Goal: Task Accomplishment & Management: Manage account settings

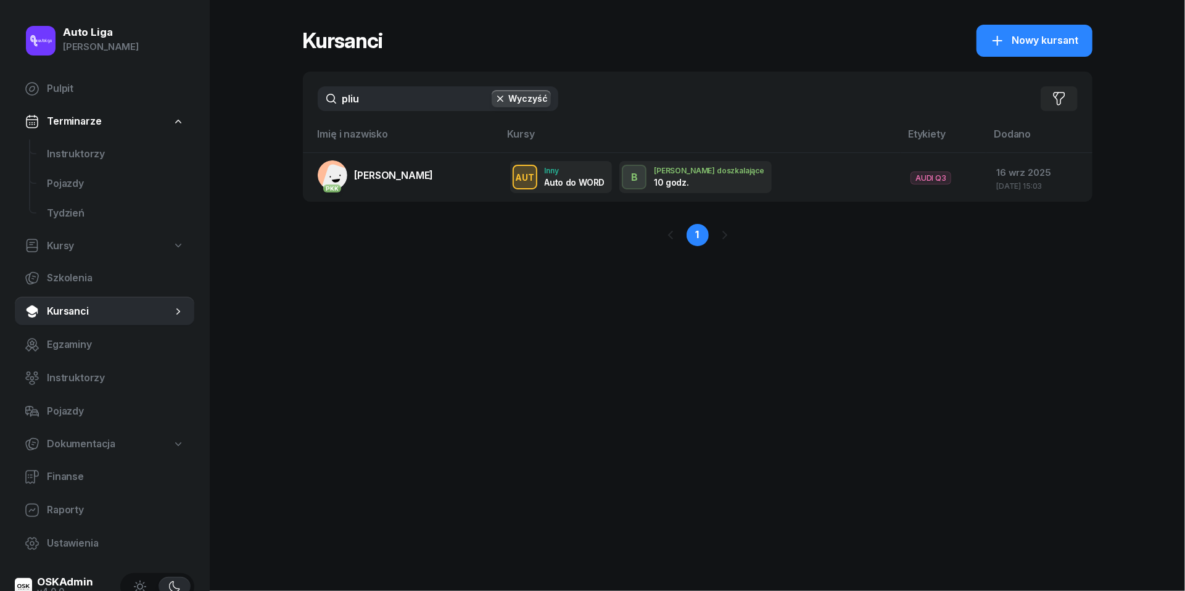
click at [405, 97] on input "pliu" at bounding box center [438, 98] width 241 height 25
type input "rusko"
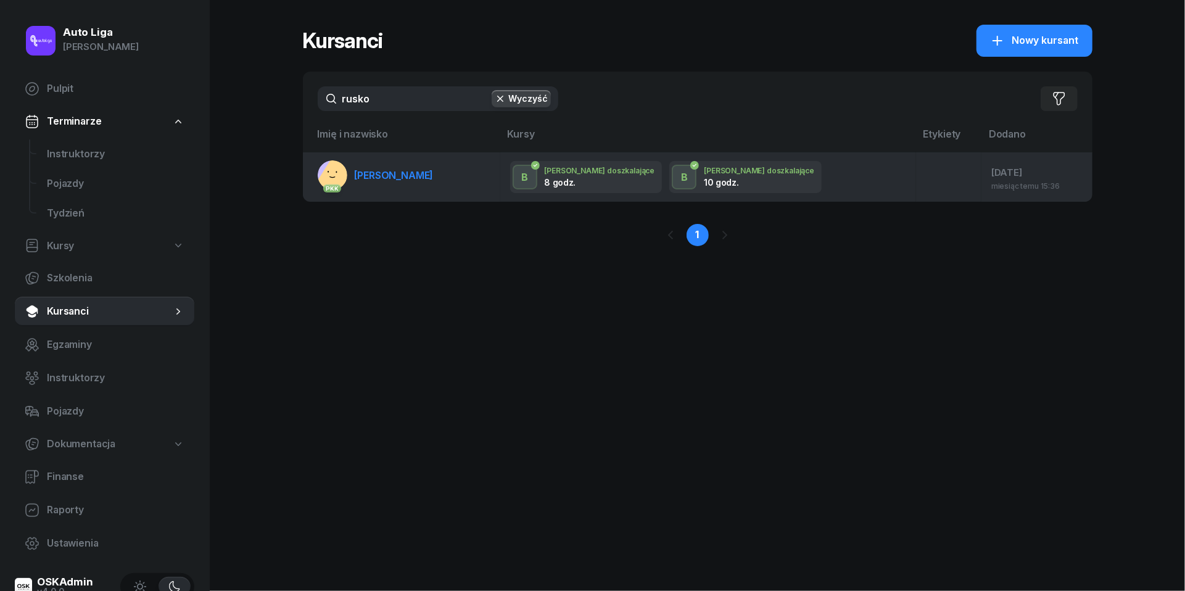
drag, startPoint x: 405, startPoint y: 97, endPoint x: 383, endPoint y: 169, distance: 75.5
click at [383, 169] on span "[PERSON_NAME]" at bounding box center [394, 175] width 79 height 12
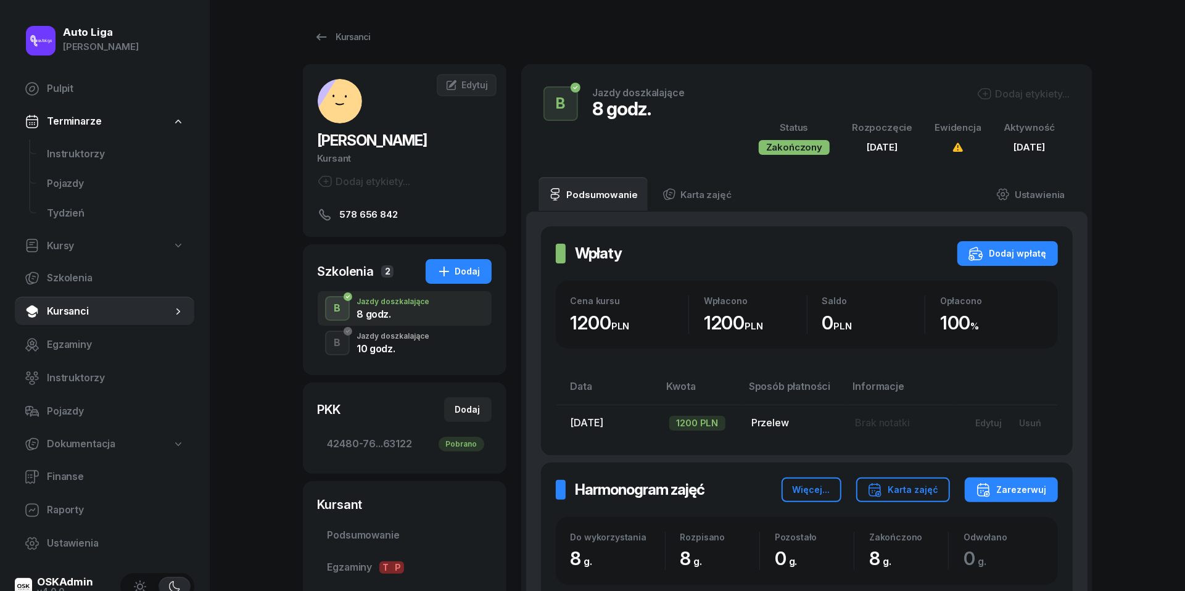
click at [356, 336] on div "B Jazdy doszkalające 10 godz." at bounding box center [405, 343] width 174 height 35
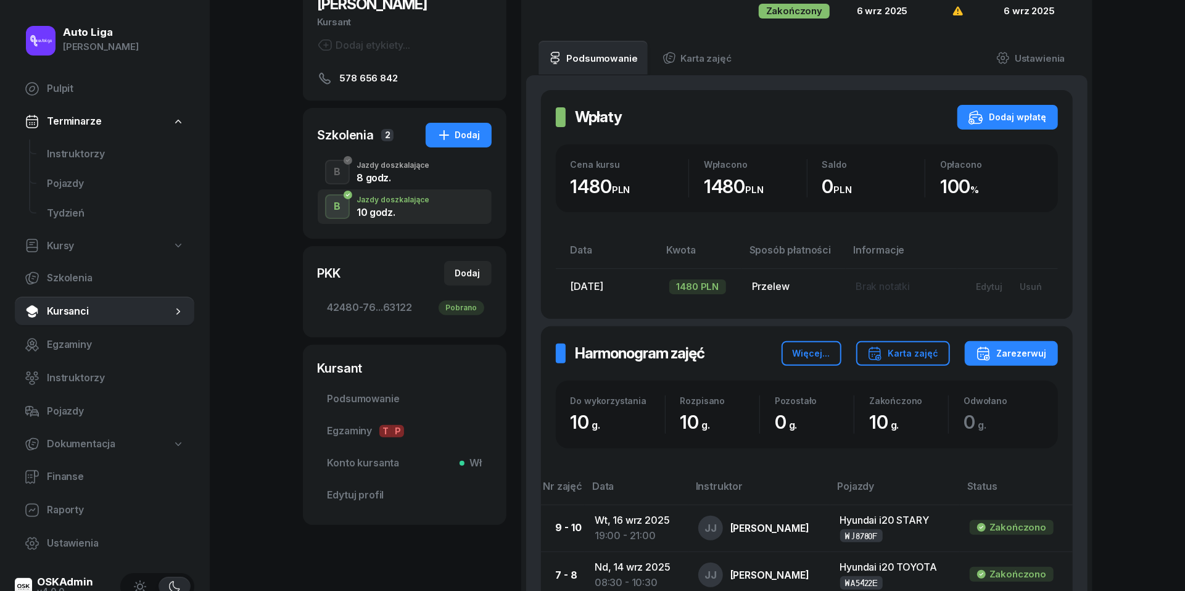
scroll to position [57, 0]
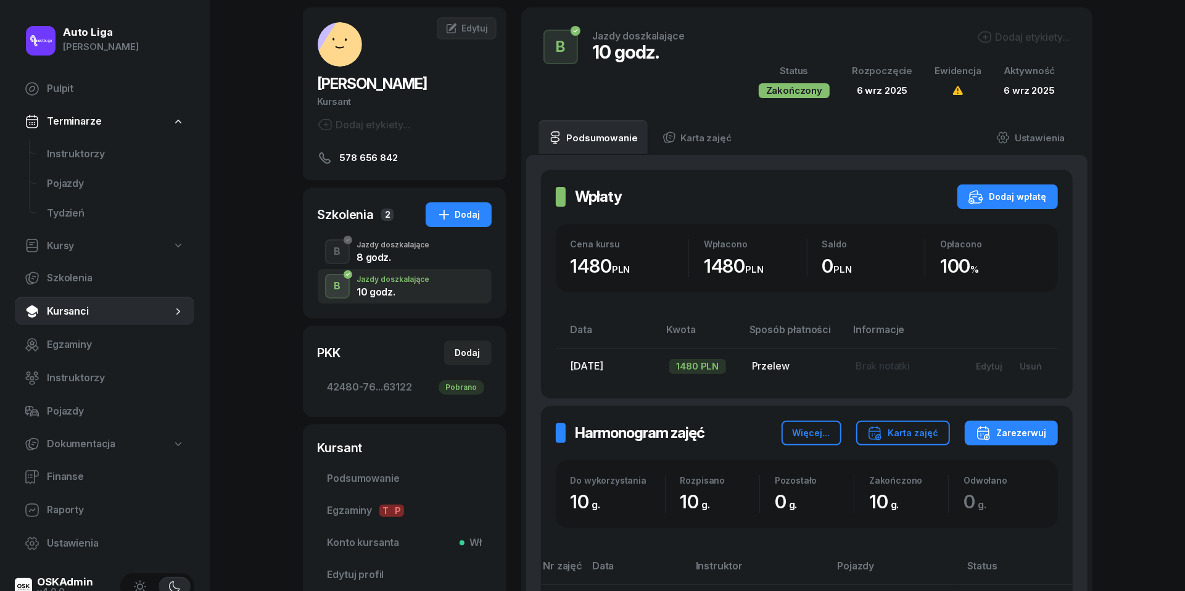
click at [394, 237] on div "B Jazdy doszkalające 8 godz." at bounding box center [405, 251] width 174 height 35
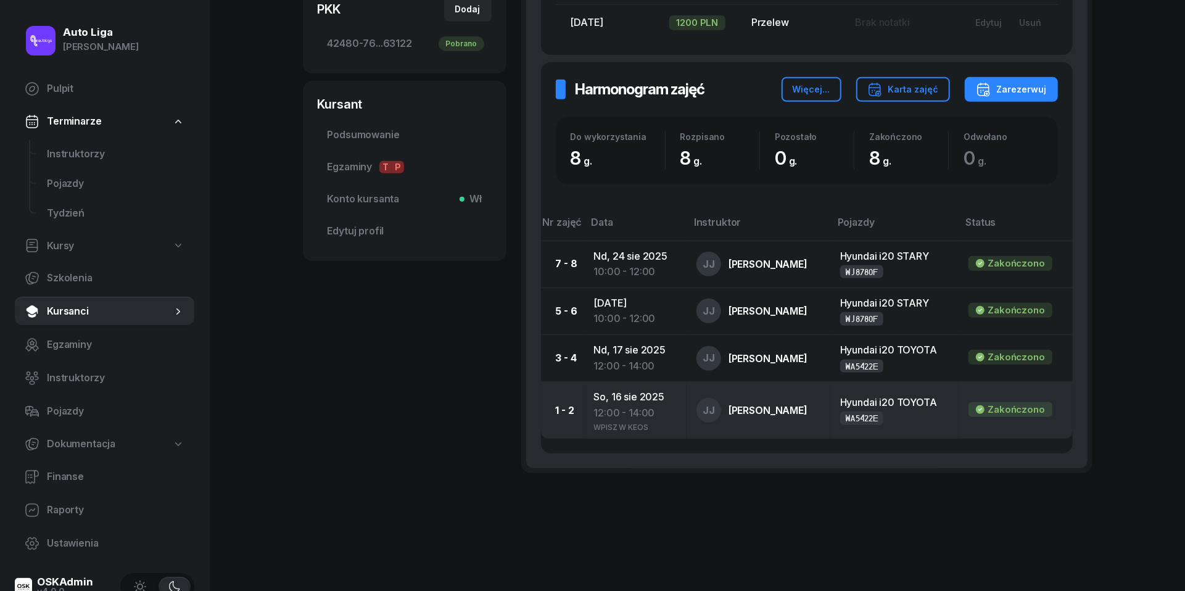
scroll to position [400, 0]
click at [613, 400] on td "[DATE] 12:00 - 14:00 WPISZ W KEOS" at bounding box center [635, 410] width 103 height 57
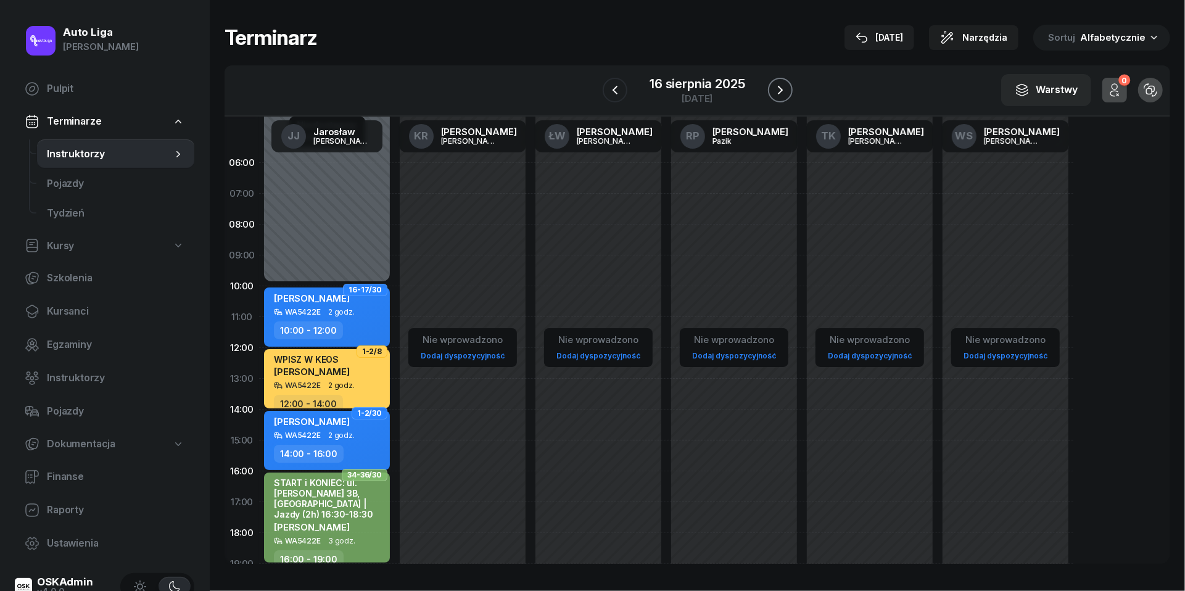
click at [787, 83] on icon "button" at bounding box center [780, 90] width 15 height 15
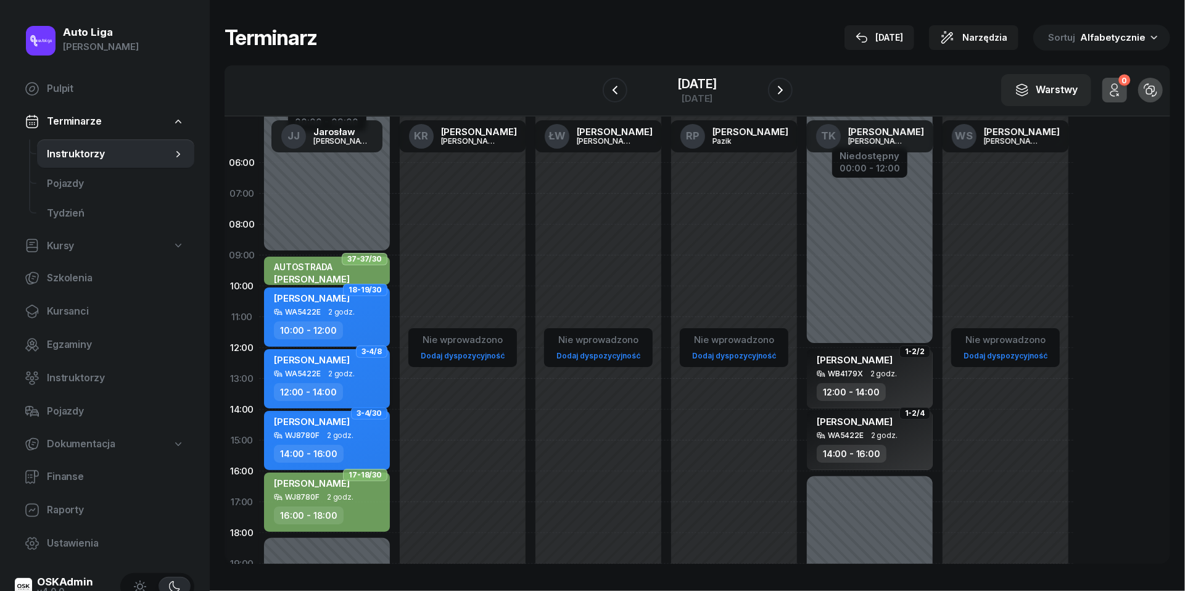
click at [341, 380] on div "[PERSON_NAME] WA5422E 2 godz. 12:00 - 14:00" at bounding box center [327, 378] width 126 height 59
select select "12"
select select "14"
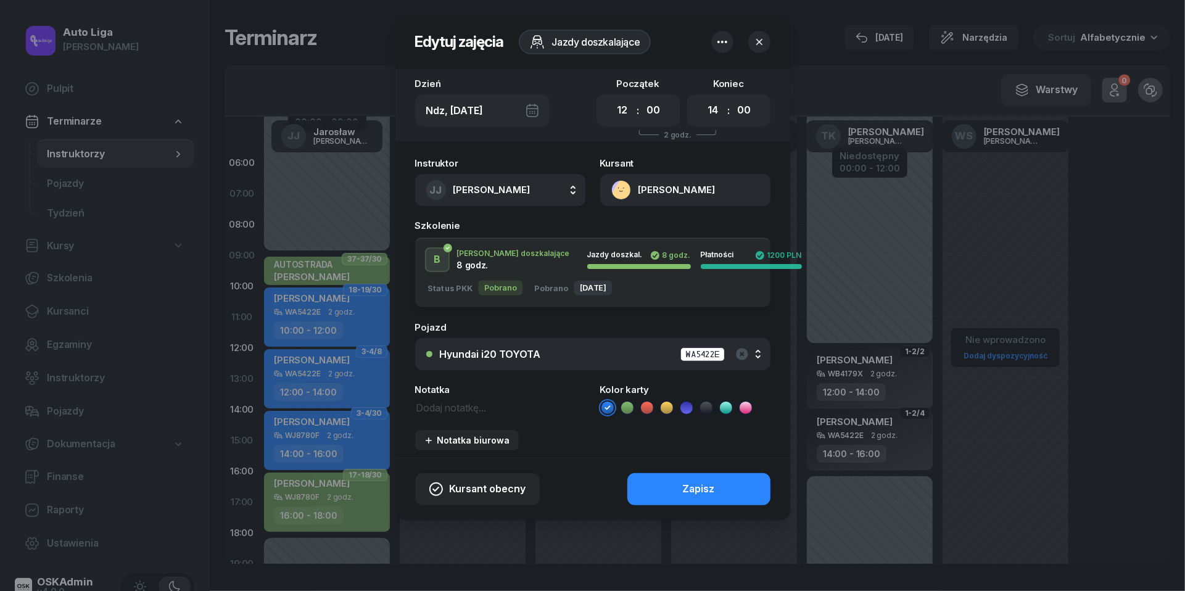
click at [627, 410] on icon at bounding box center [627, 408] width 12 height 12
click at [693, 496] on button "Zapisz" at bounding box center [698, 489] width 143 height 32
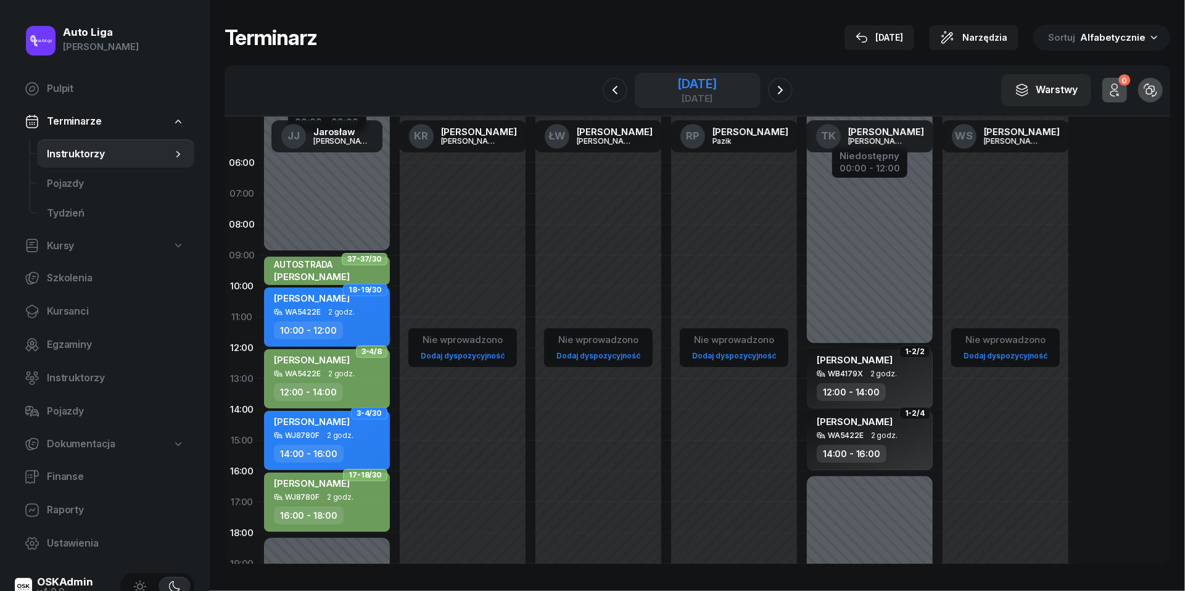
click at [688, 95] on div "[DATE]" at bounding box center [696, 98] width 39 height 9
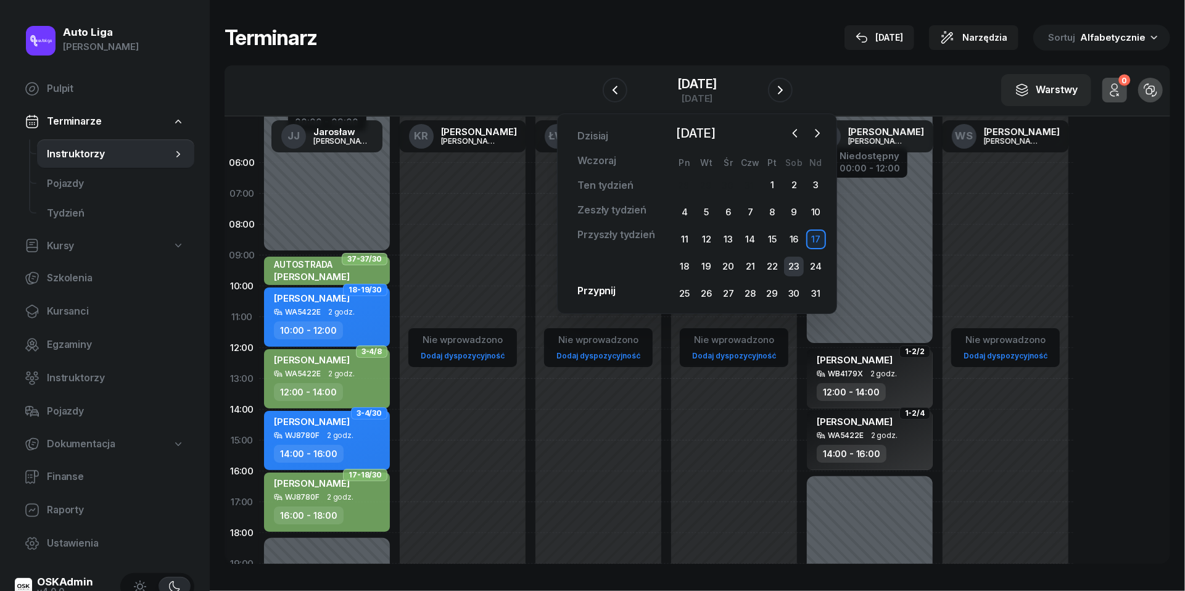
click at [793, 262] on div "23" at bounding box center [794, 267] width 20 height 20
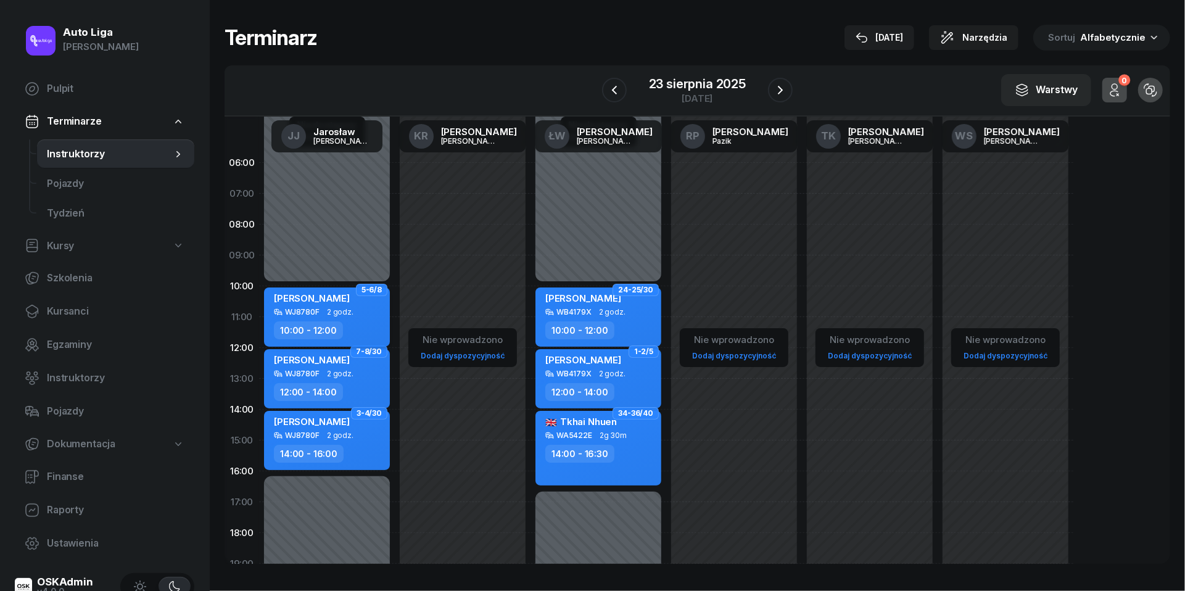
click at [326, 307] on div "[PERSON_NAME]" at bounding box center [312, 299] width 76 height 15
select select "10"
select select "12"
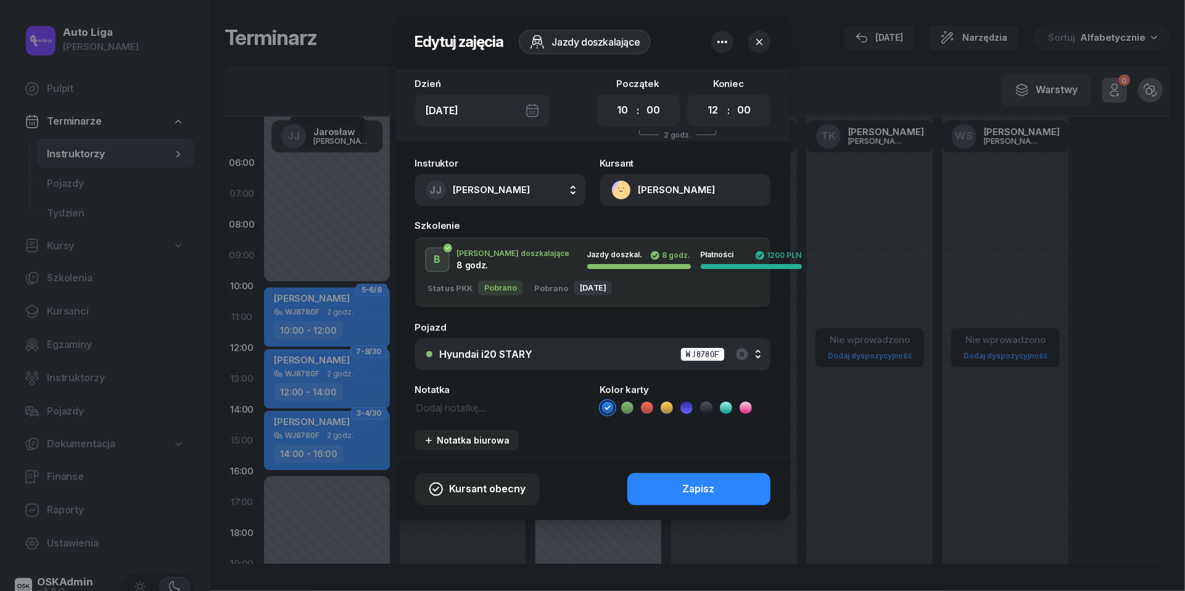
click at [624, 411] on icon at bounding box center [627, 408] width 12 height 12
click at [683, 487] on div "Zapisz" at bounding box center [699, 489] width 32 height 16
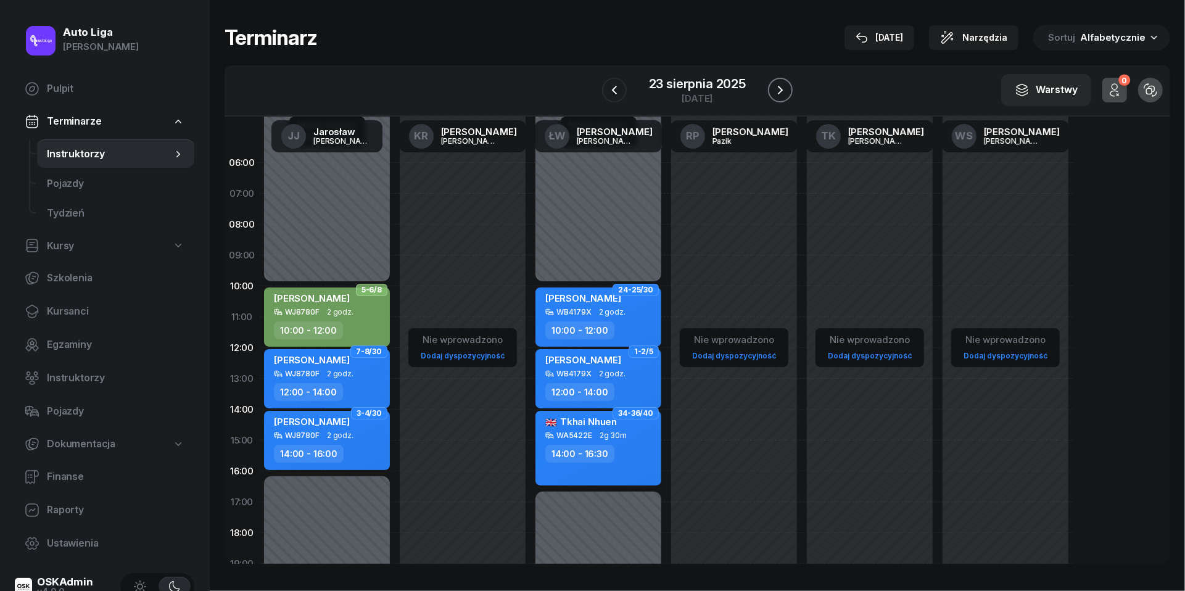
click at [780, 93] on icon "button" at bounding box center [780, 90] width 5 height 9
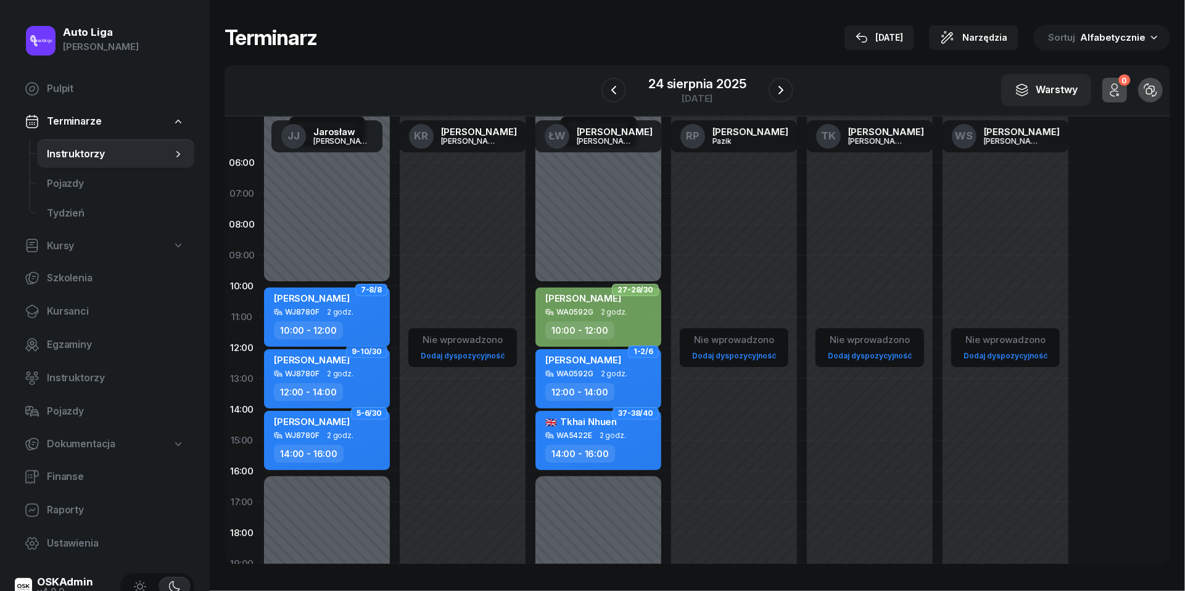
click at [350, 302] on div "[PERSON_NAME]" at bounding box center [312, 299] width 76 height 15
select select "10"
select select "12"
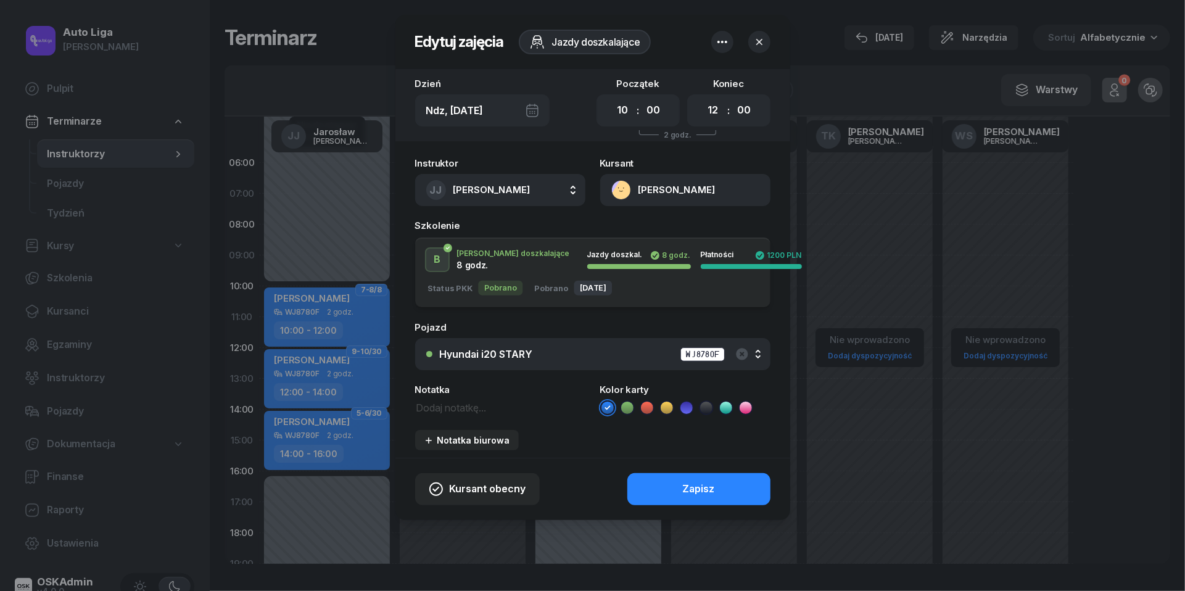
click at [630, 413] on li at bounding box center [627, 407] width 15 height 15
click at [669, 487] on button "Zapisz" at bounding box center [698, 489] width 143 height 32
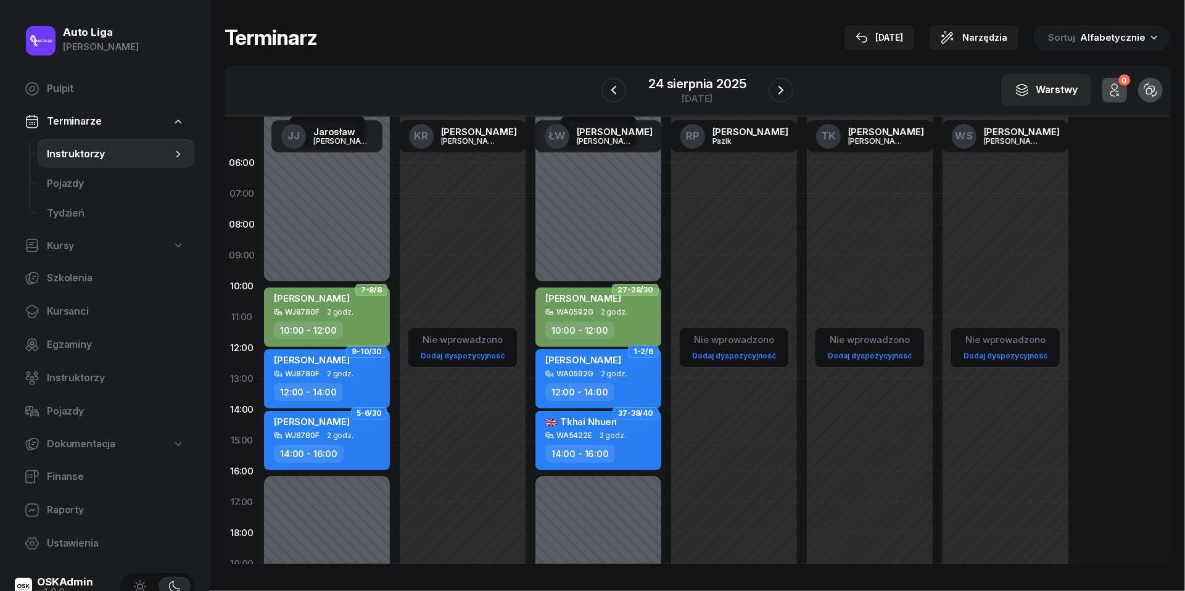
click at [344, 311] on span "2 godz." at bounding box center [340, 312] width 27 height 9
select select "10"
select select "12"
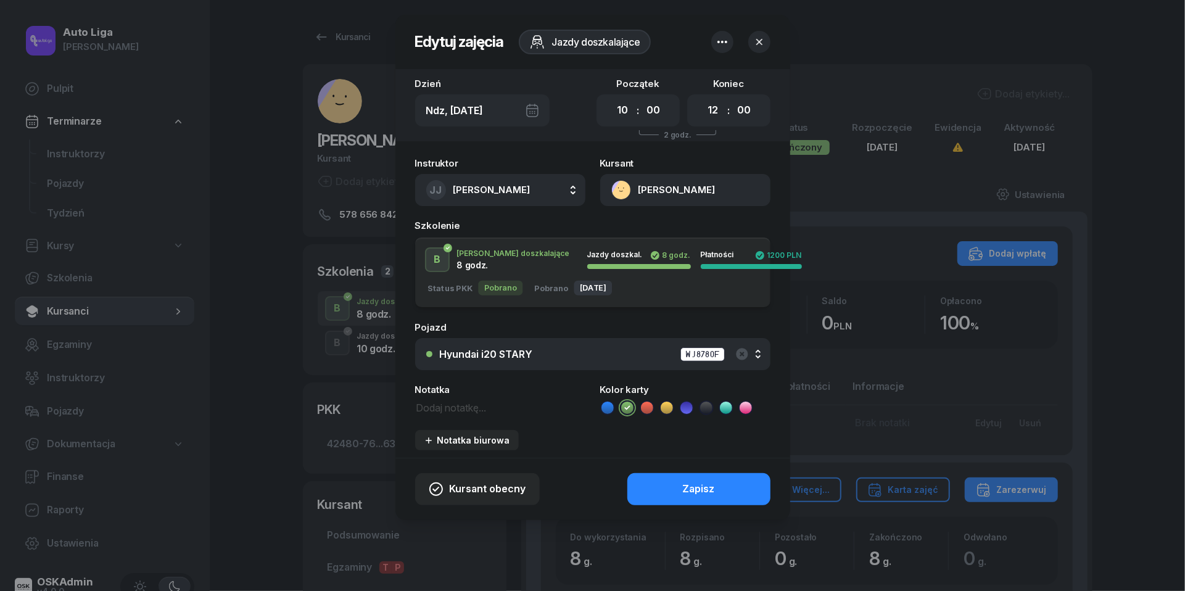
click at [762, 42] on icon "button" at bounding box center [759, 42] width 12 height 12
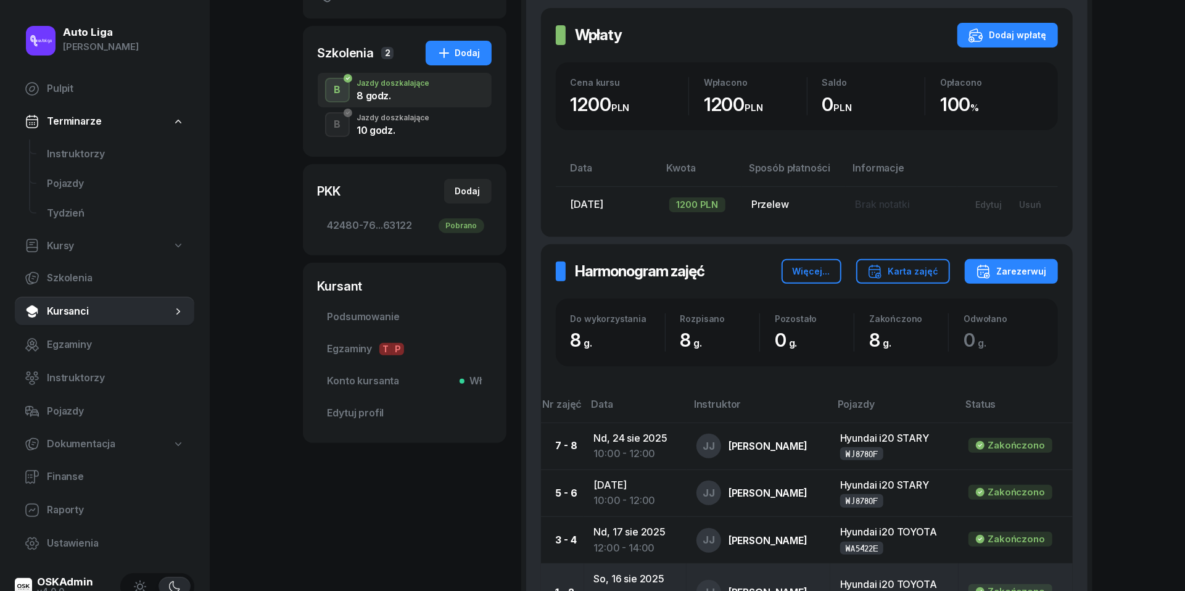
scroll to position [154, 0]
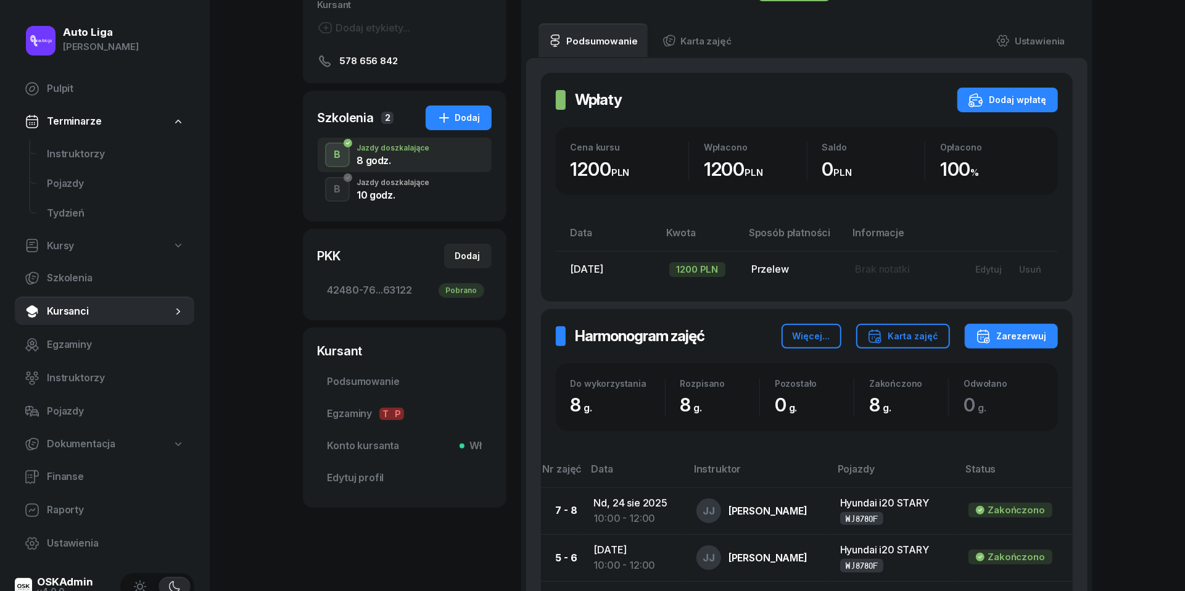
click at [375, 193] on div "10 godz." at bounding box center [393, 195] width 73 height 10
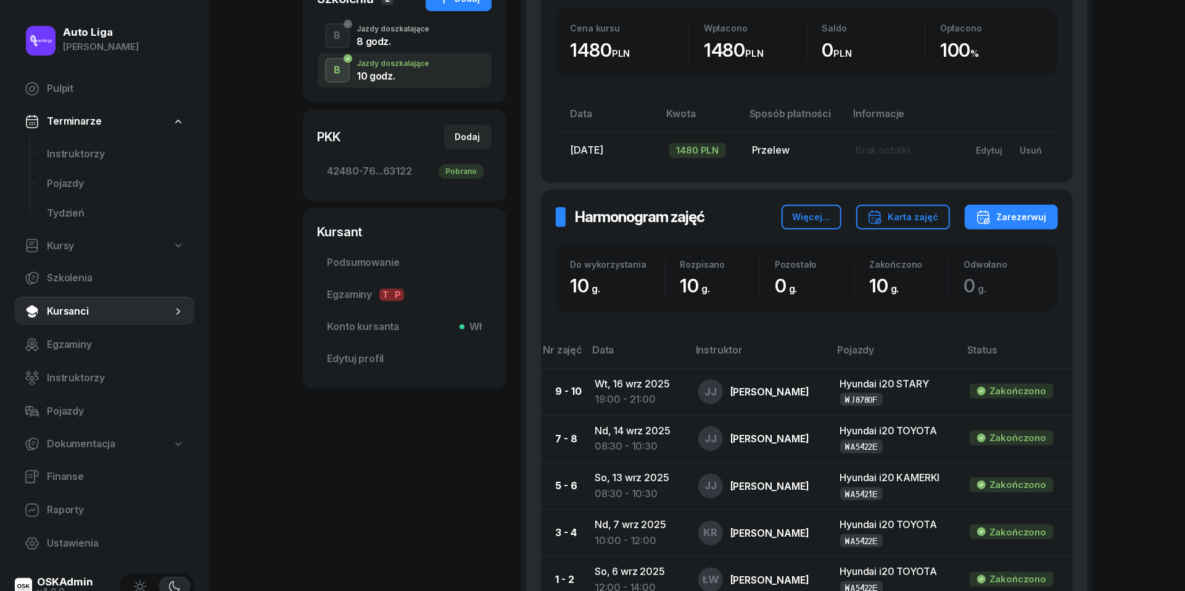
scroll to position [363, 0]
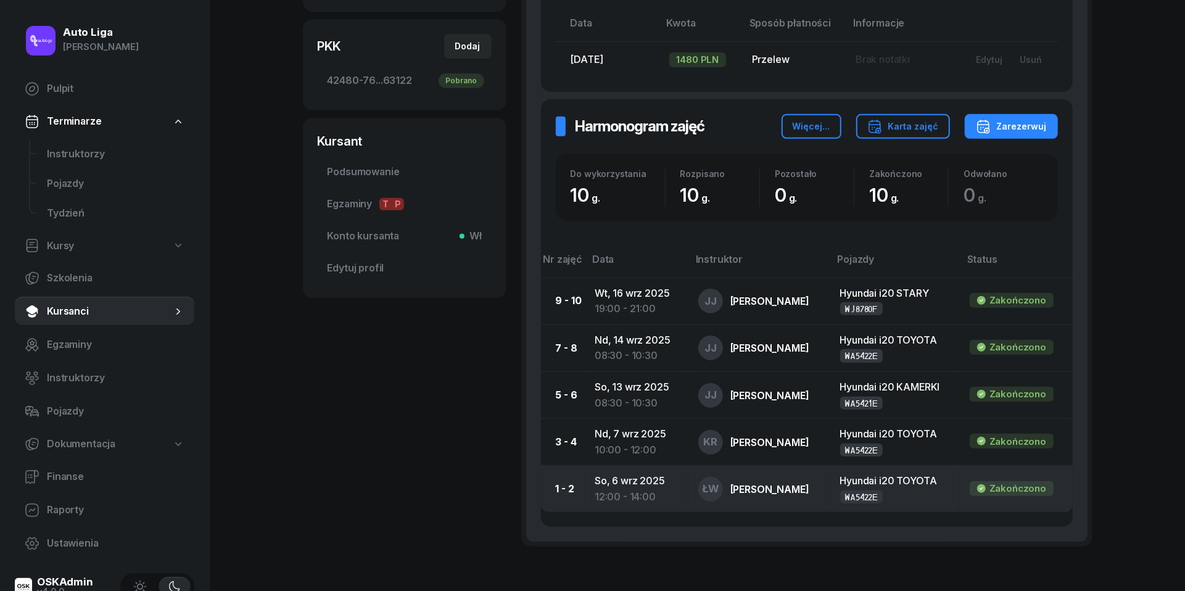
click at [640, 484] on td "[DATE] 12:00 - 14:00" at bounding box center [637, 489] width 104 height 47
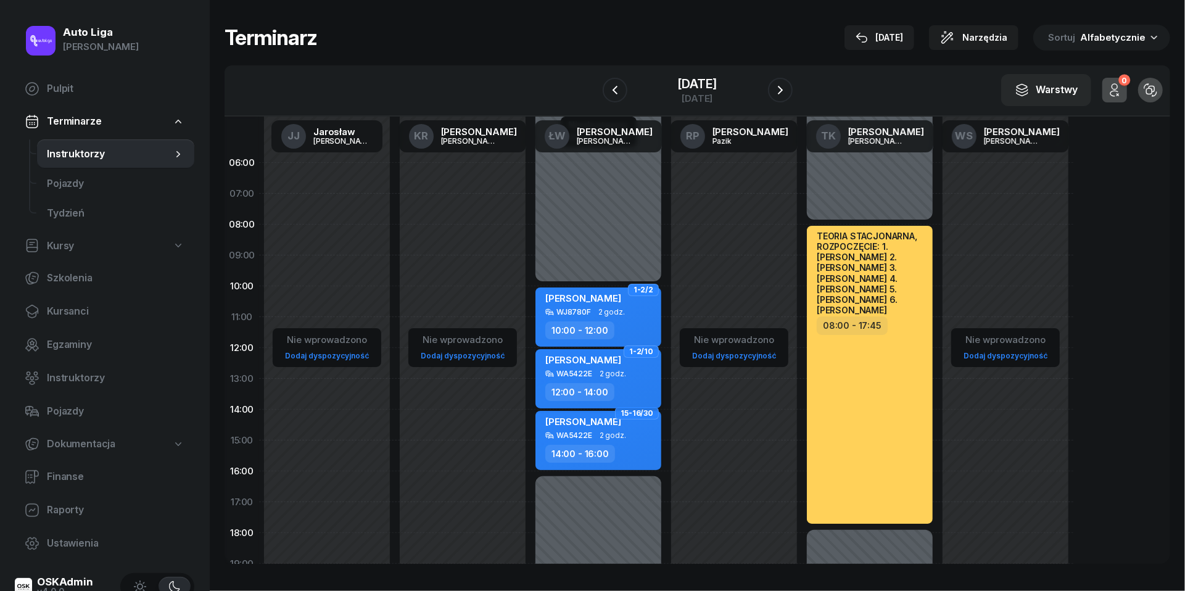
click at [600, 370] on span "2 godz." at bounding box center [613, 374] width 27 height 9
select select "12"
select select "14"
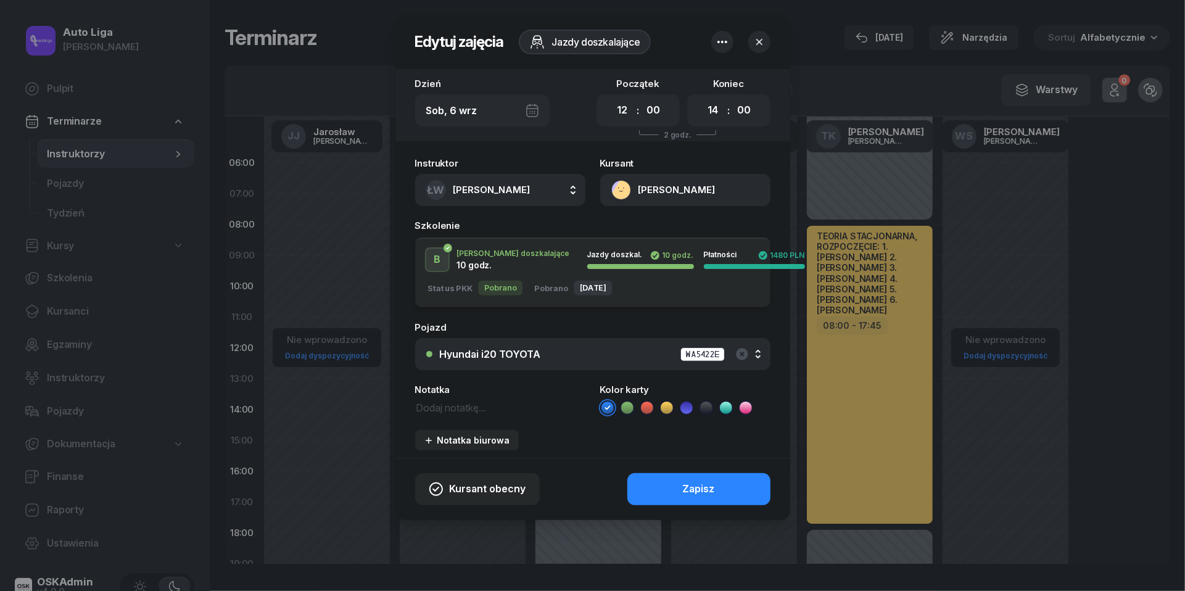
click at [708, 406] on icon at bounding box center [706, 407] width 6 height 4
click at [708, 484] on div "Zapisz" at bounding box center [699, 489] width 32 height 16
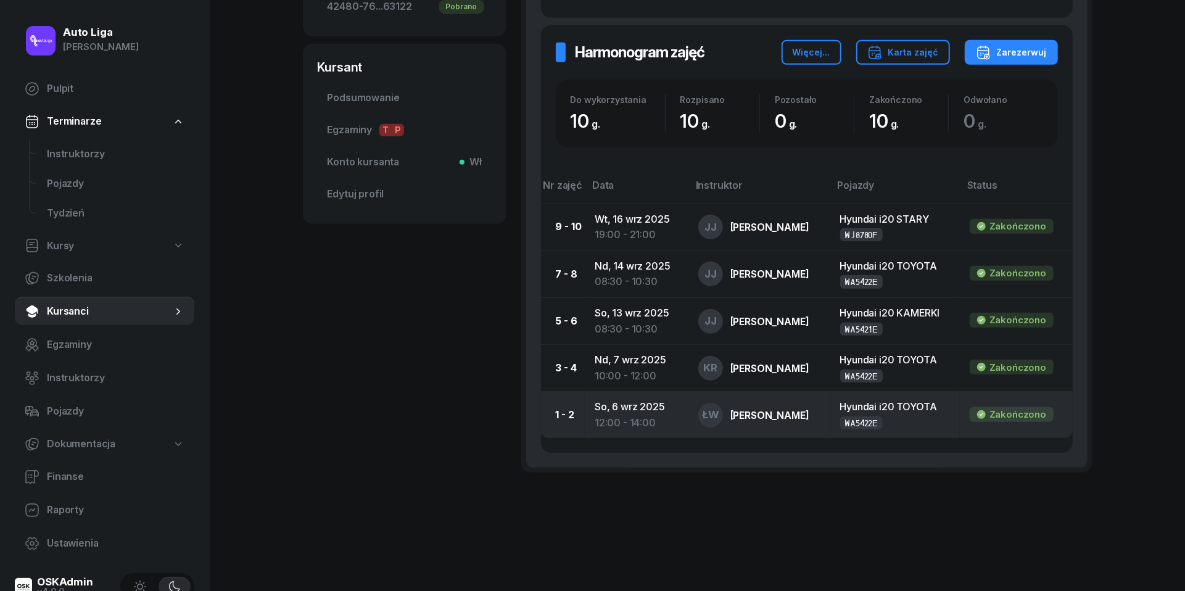
scroll to position [437, 0]
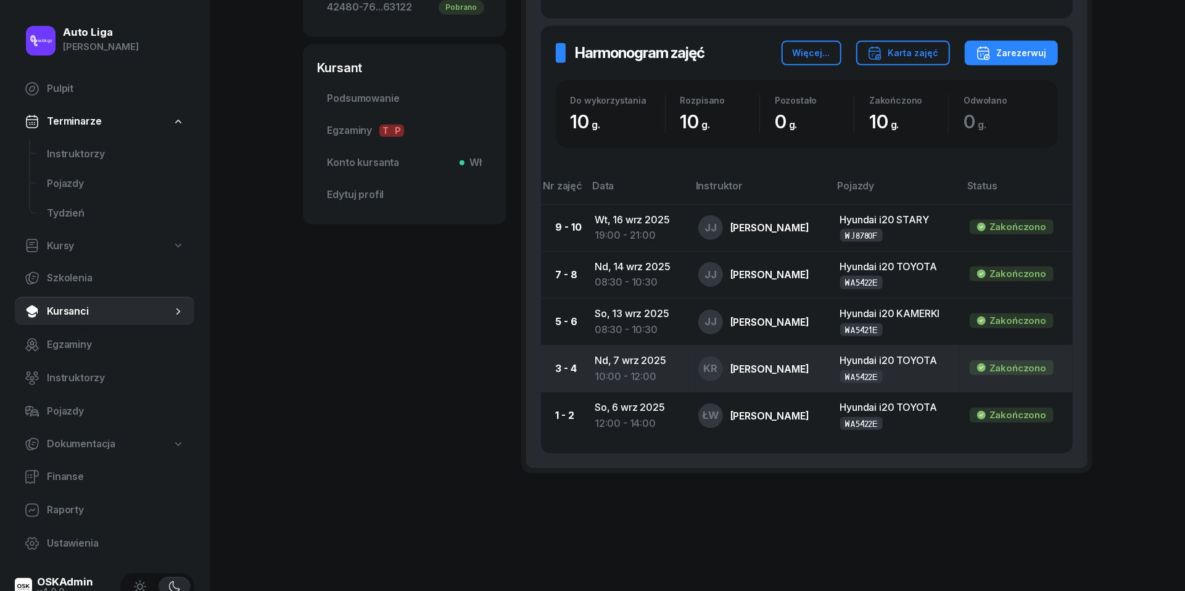
click at [622, 361] on td "Nd, [DATE] 10:00 - 12:00" at bounding box center [637, 368] width 104 height 47
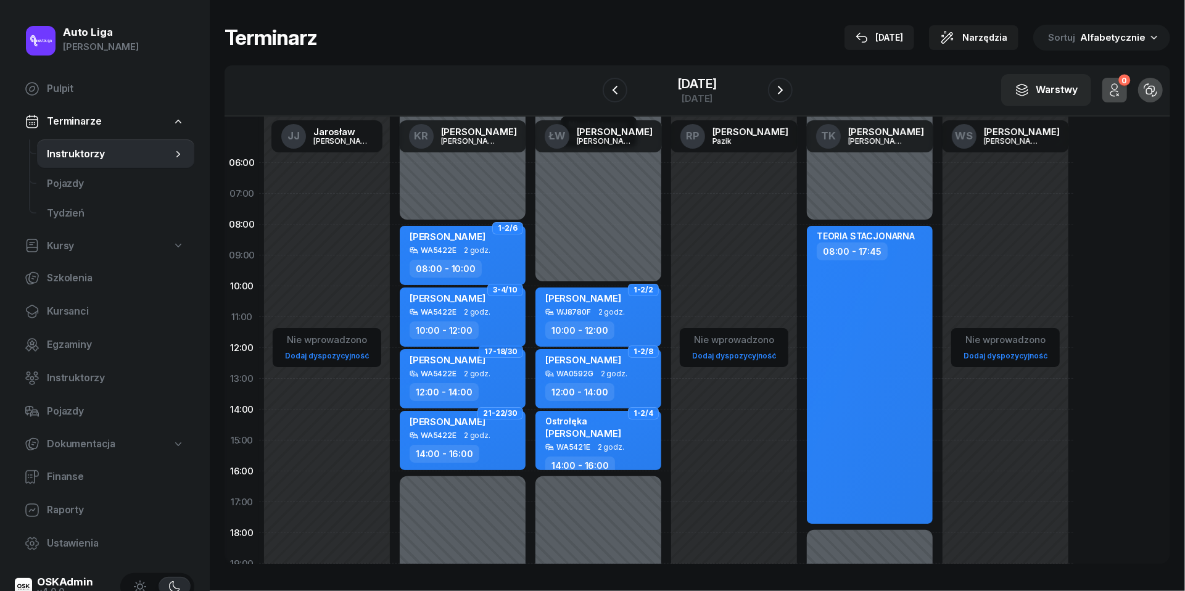
click at [490, 313] on div "WA5422E 2 godz." at bounding box center [464, 312] width 109 height 9
select select "10"
select select "12"
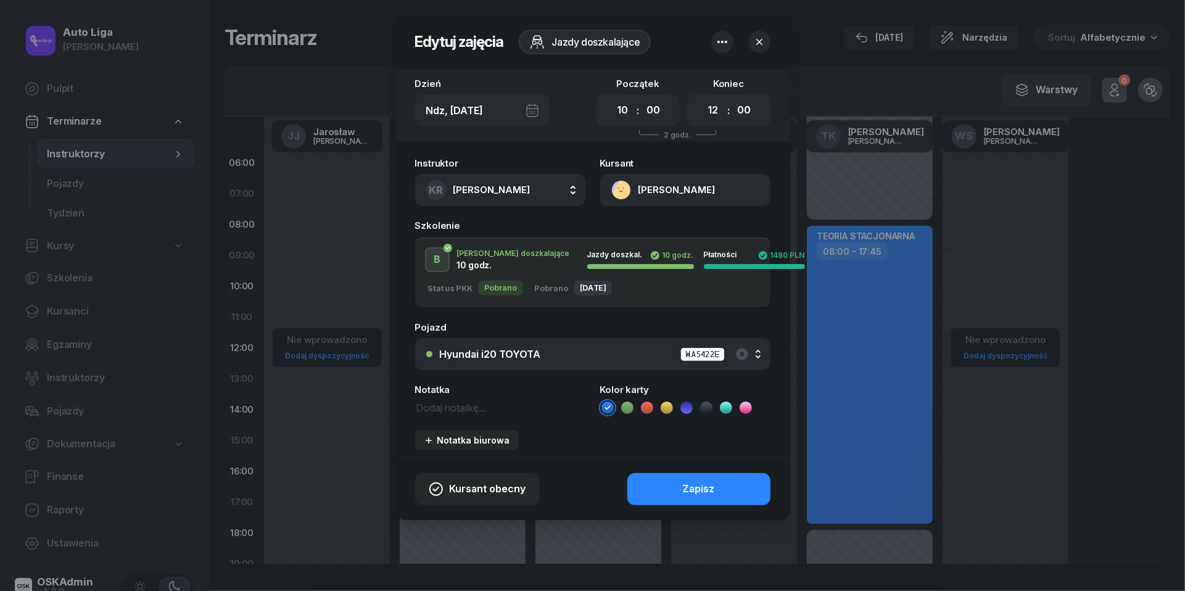
click at [708, 410] on icon at bounding box center [706, 408] width 12 height 12
click at [709, 492] on div "Zapisz" at bounding box center [699, 489] width 32 height 16
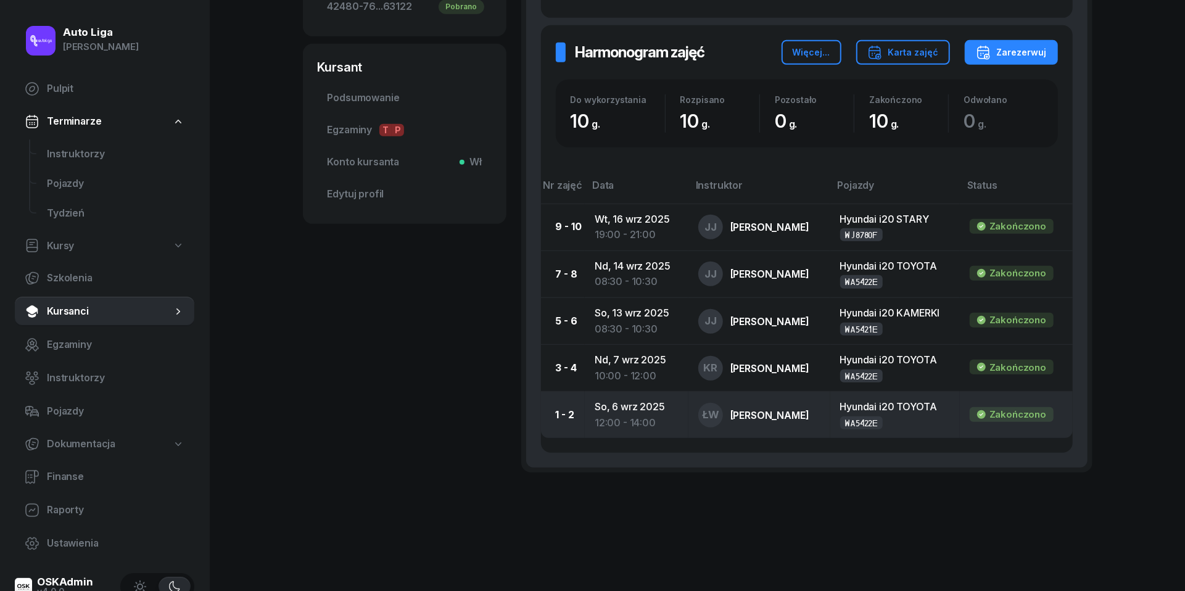
scroll to position [437, 0]
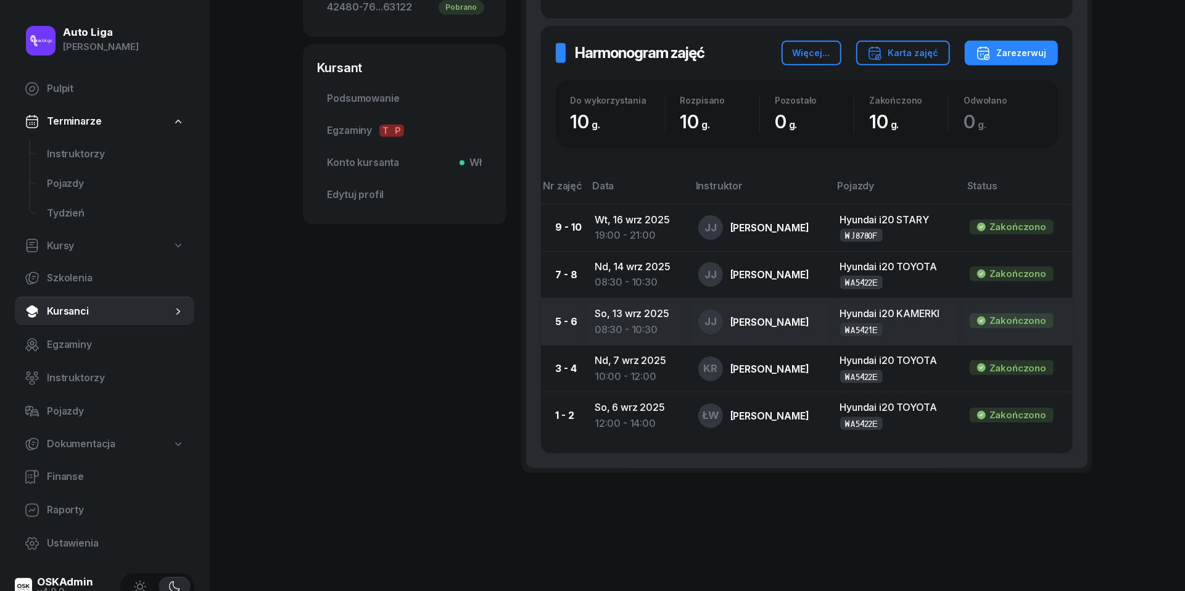
click at [632, 323] on div "08:30 - 10:30" at bounding box center [637, 330] width 84 height 16
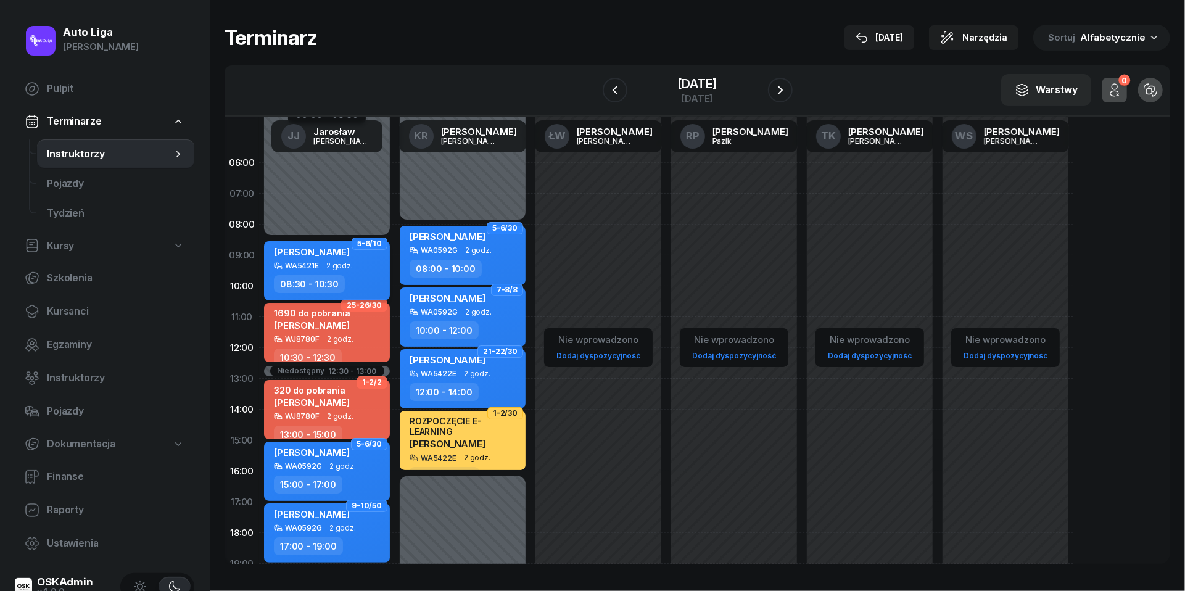
click at [328, 257] on div "[PERSON_NAME]" at bounding box center [312, 253] width 76 height 15
select select "08"
select select "30"
select select "10"
select select "30"
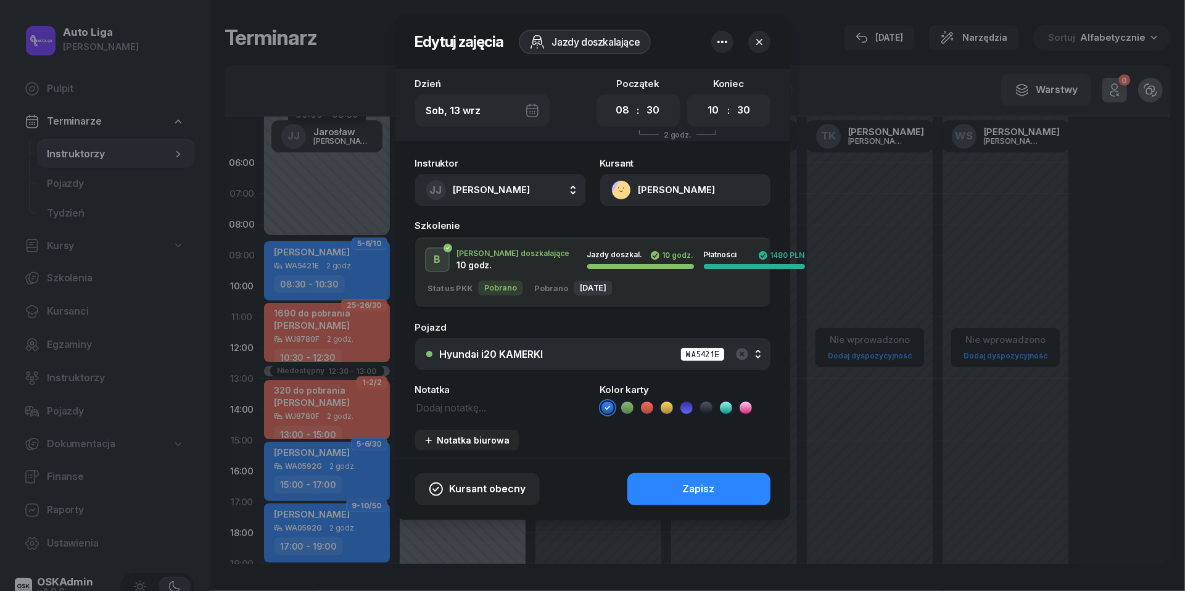
click at [626, 407] on icon at bounding box center [627, 407] width 6 height 4
click at [672, 485] on button "Zapisz" at bounding box center [698, 489] width 143 height 32
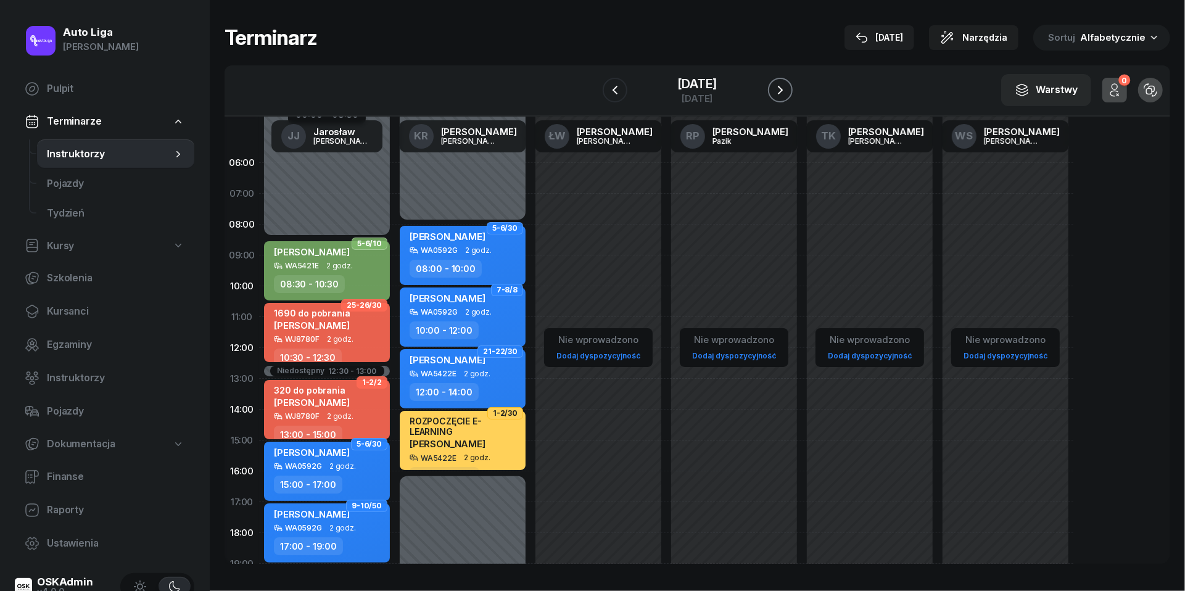
click at [783, 93] on icon "button" at bounding box center [780, 90] width 15 height 15
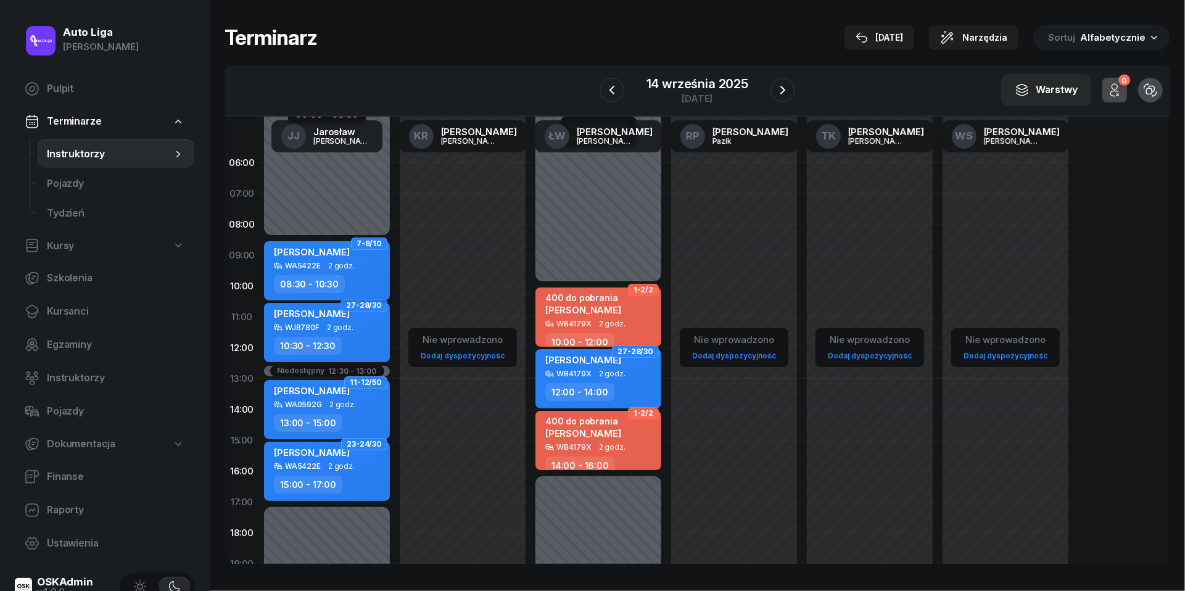
click at [352, 272] on div "[PERSON_NAME] WA5422E 2 godz. 08:30 - 10:30" at bounding box center [327, 270] width 126 height 59
select select "08"
select select "30"
select select "10"
select select "30"
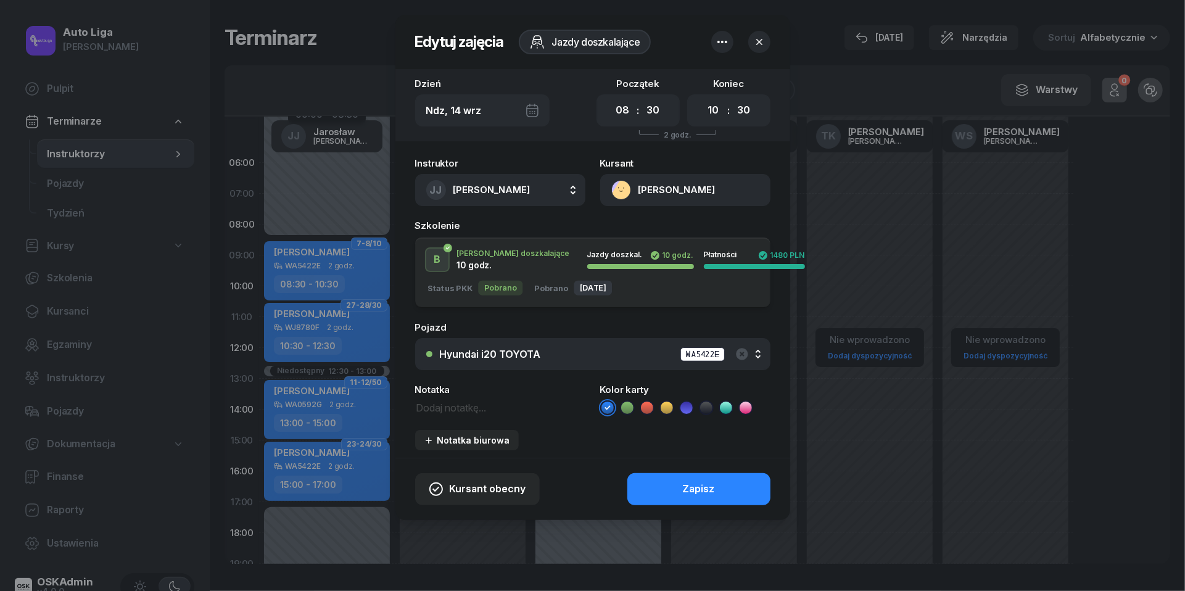
click at [630, 403] on icon at bounding box center [627, 408] width 12 height 12
click at [703, 494] on div "Zapisz" at bounding box center [699, 489] width 32 height 16
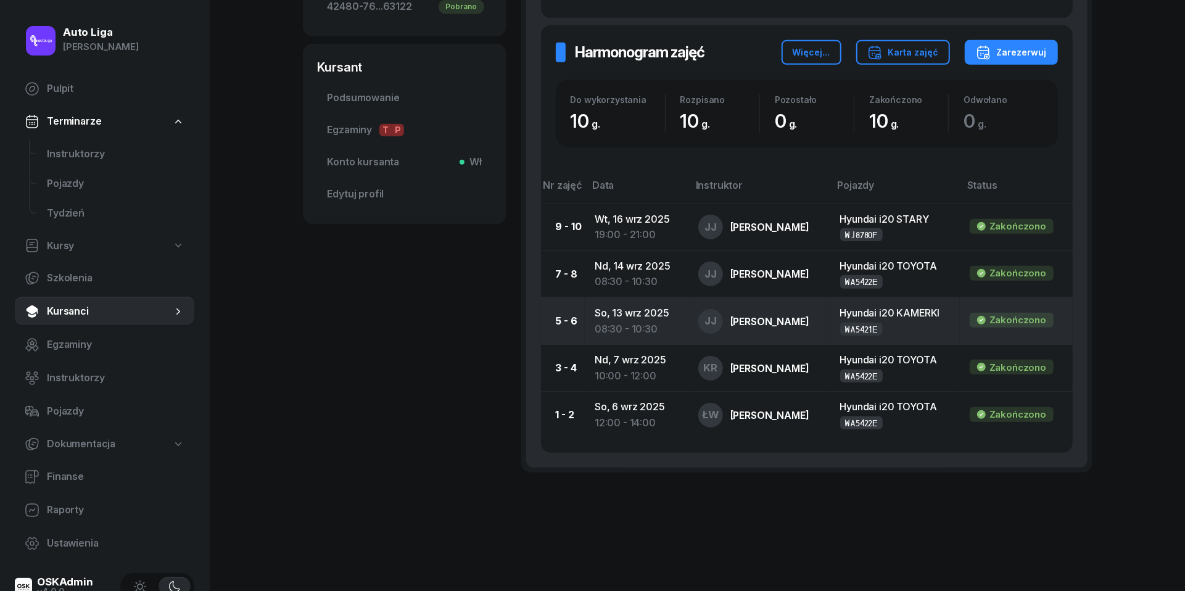
scroll to position [437, 0]
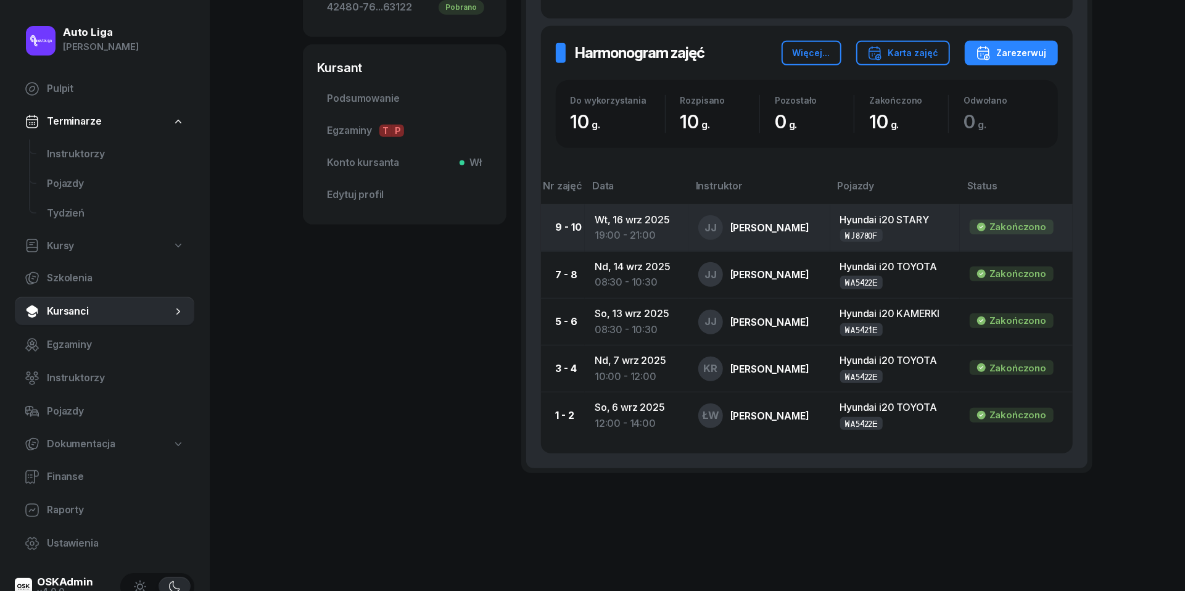
click at [638, 233] on div "19:00 - 21:00" at bounding box center [637, 236] width 84 height 16
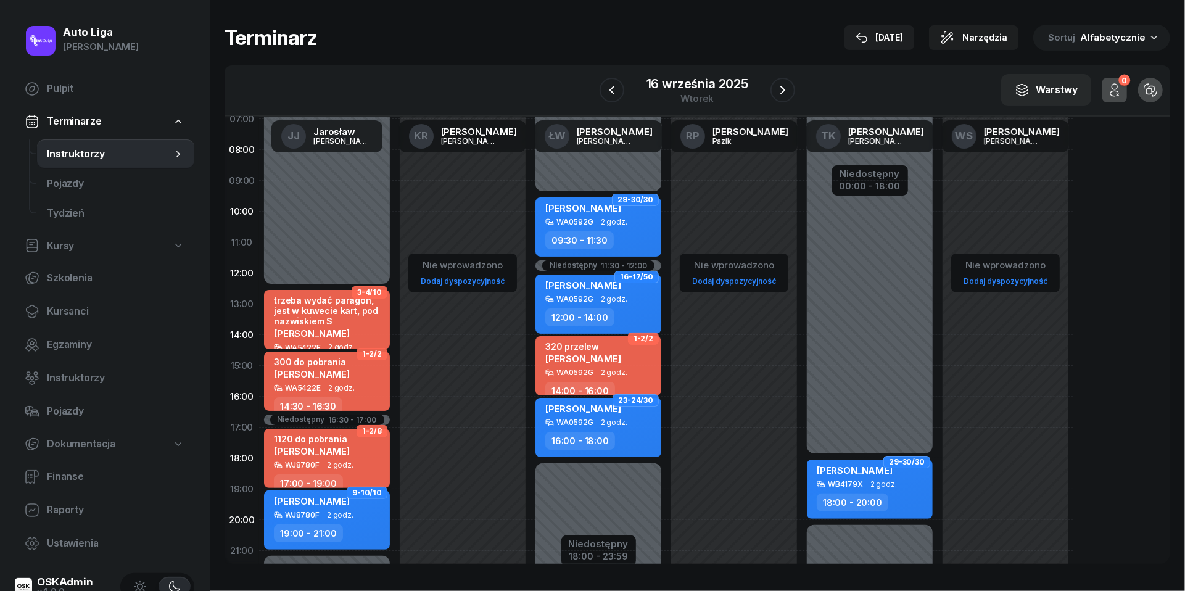
scroll to position [84, 0]
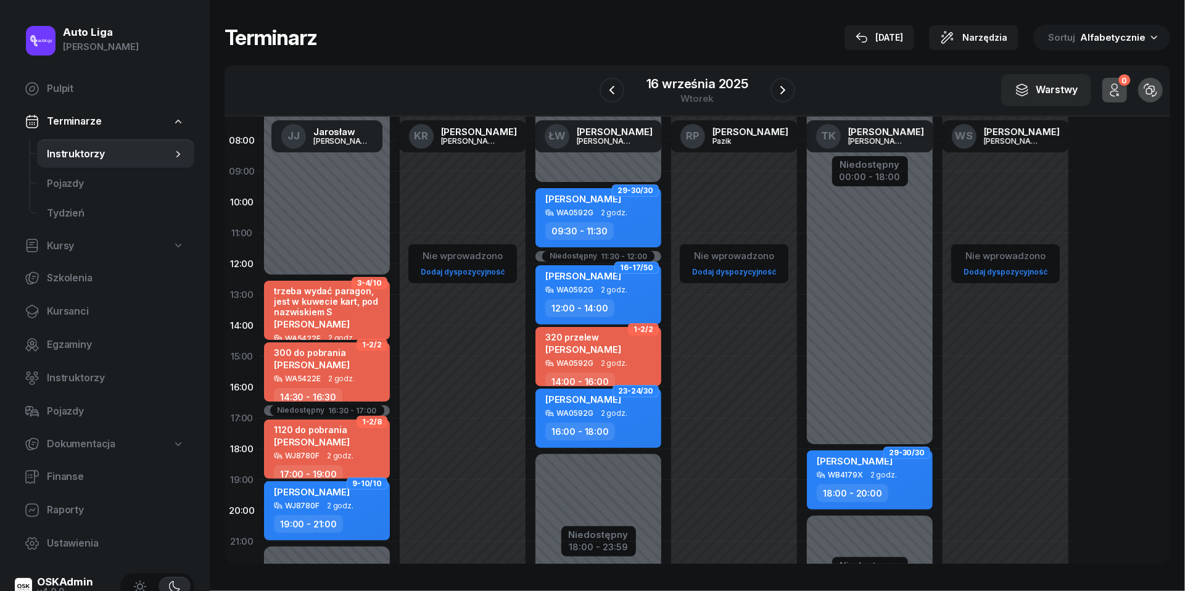
click at [351, 510] on div "[PERSON_NAME] WJ8780F 2 godz. 19:00 - 21:00" at bounding box center [327, 510] width 126 height 59
select select "19"
select select "21"
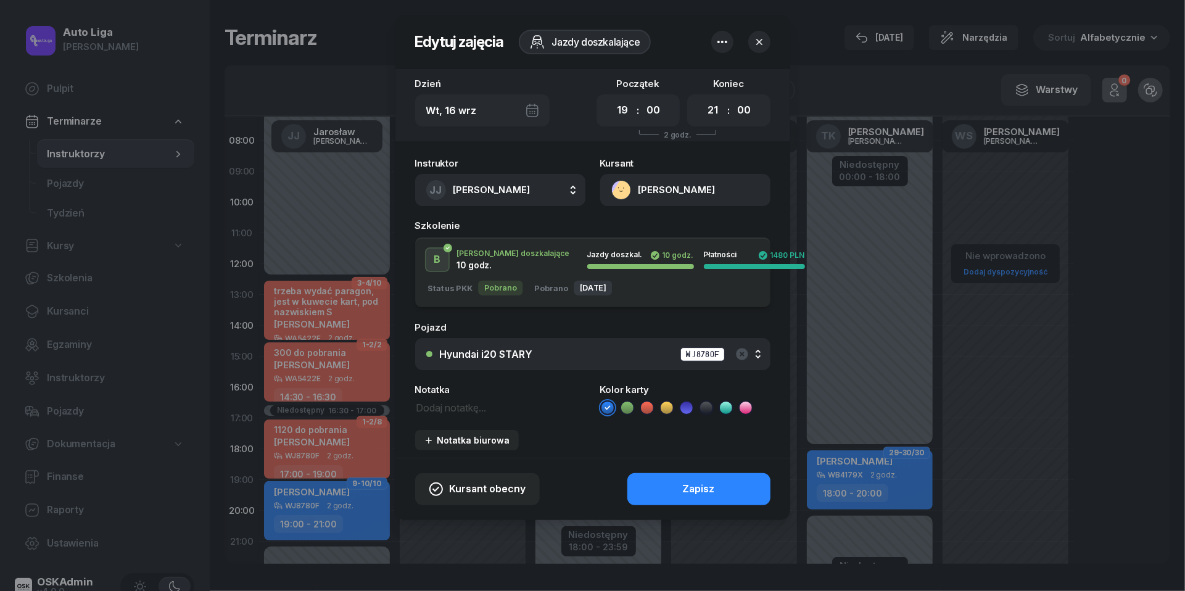
click at [706, 403] on icon at bounding box center [706, 408] width 12 height 12
click at [707, 482] on div "Zapisz" at bounding box center [699, 489] width 32 height 16
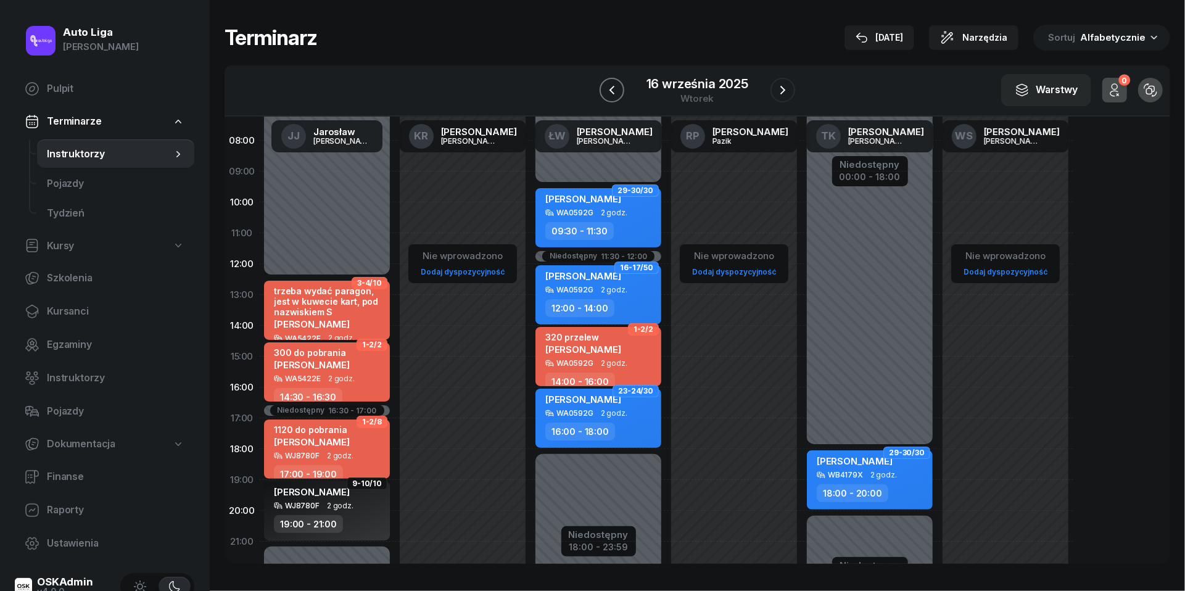
click at [613, 81] on button "button" at bounding box center [612, 90] width 25 height 25
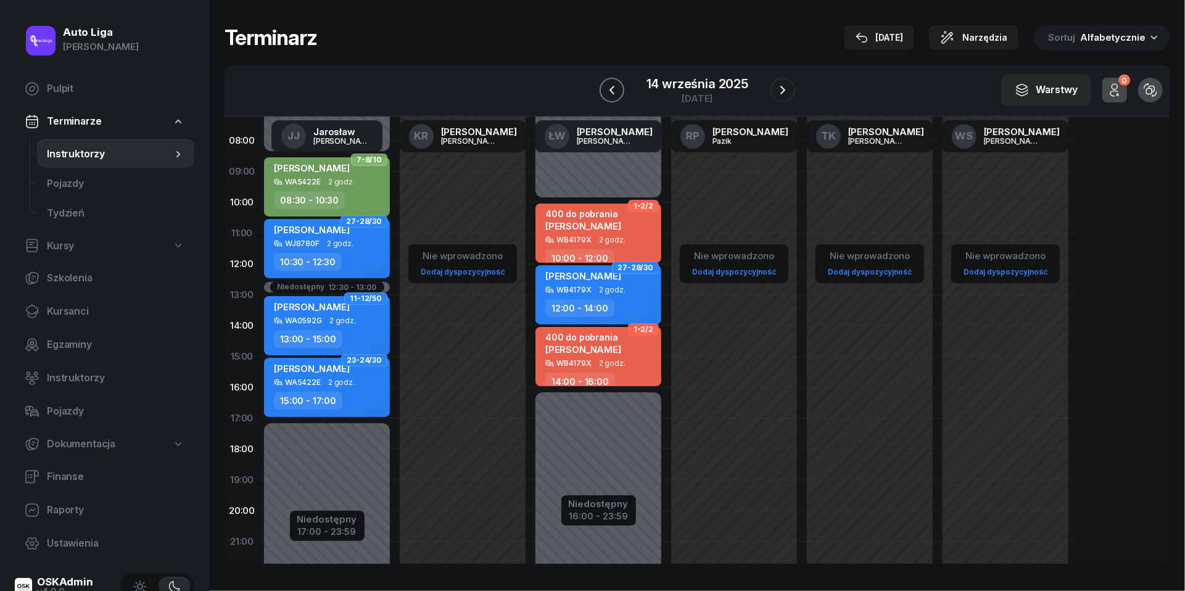
click at [613, 81] on button "button" at bounding box center [612, 90] width 25 height 25
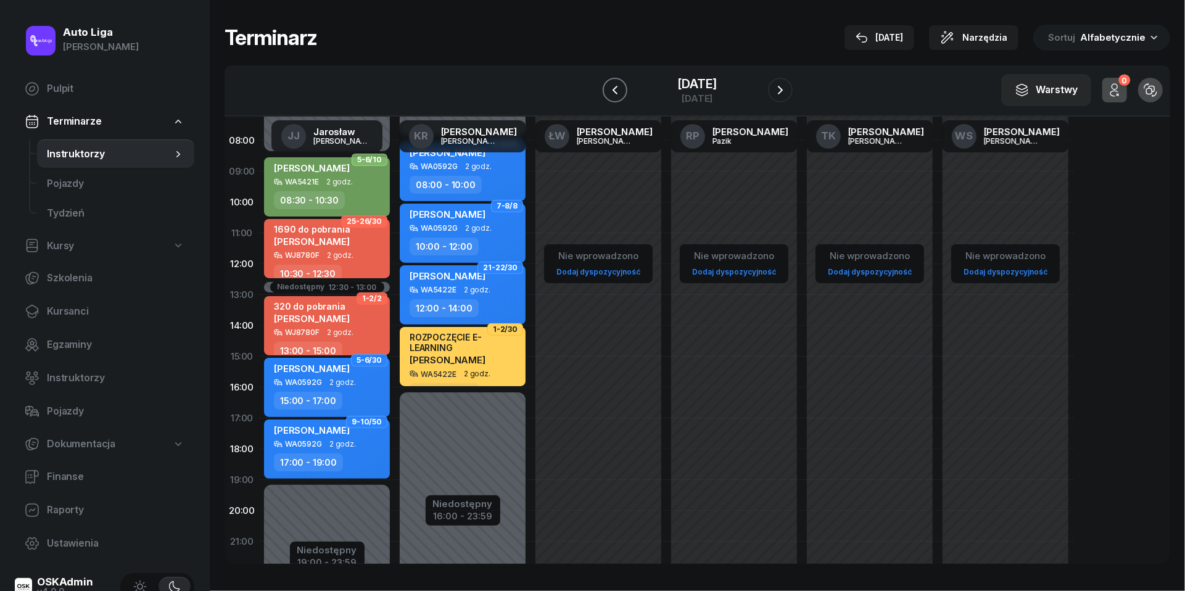
click at [613, 81] on button "button" at bounding box center [615, 90] width 25 height 25
click at [613, 81] on button "button" at bounding box center [612, 90] width 25 height 25
click at [613, 81] on button "button" at bounding box center [613, 90] width 25 height 25
click at [613, 81] on button "button" at bounding box center [612, 90] width 25 height 25
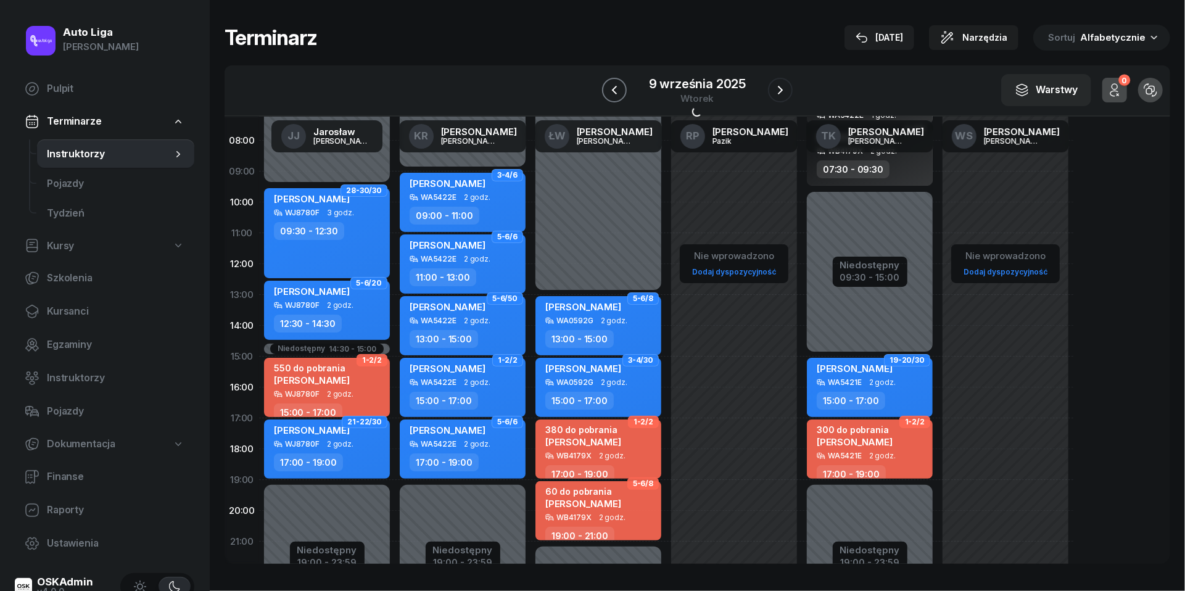
click at [613, 81] on button "button" at bounding box center [614, 90] width 25 height 25
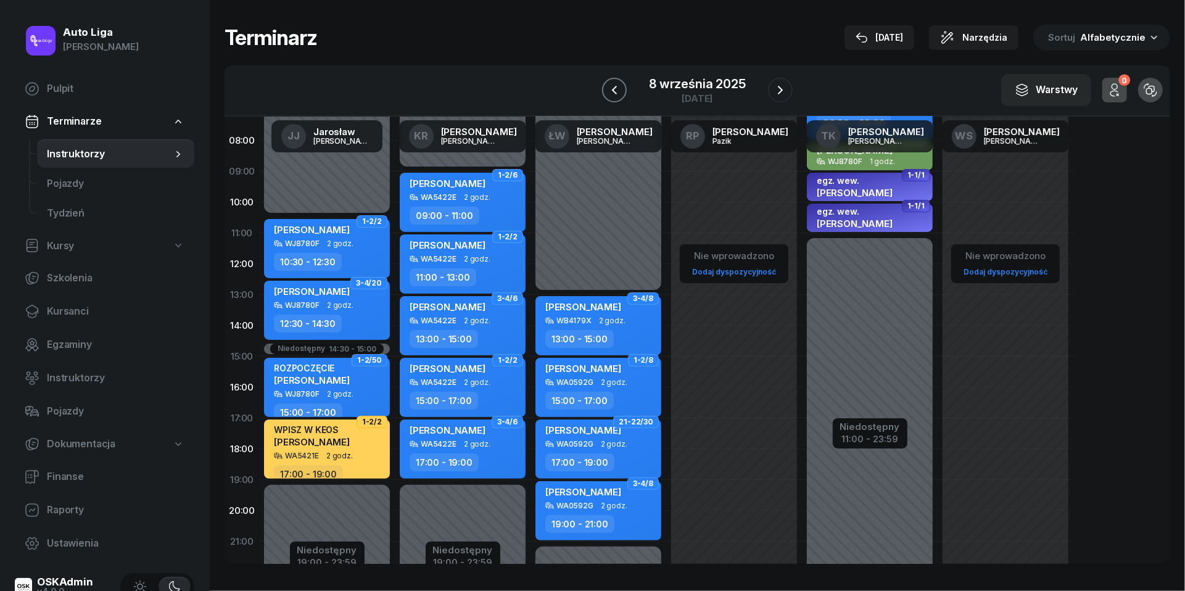
click at [613, 81] on button "button" at bounding box center [614, 90] width 25 height 25
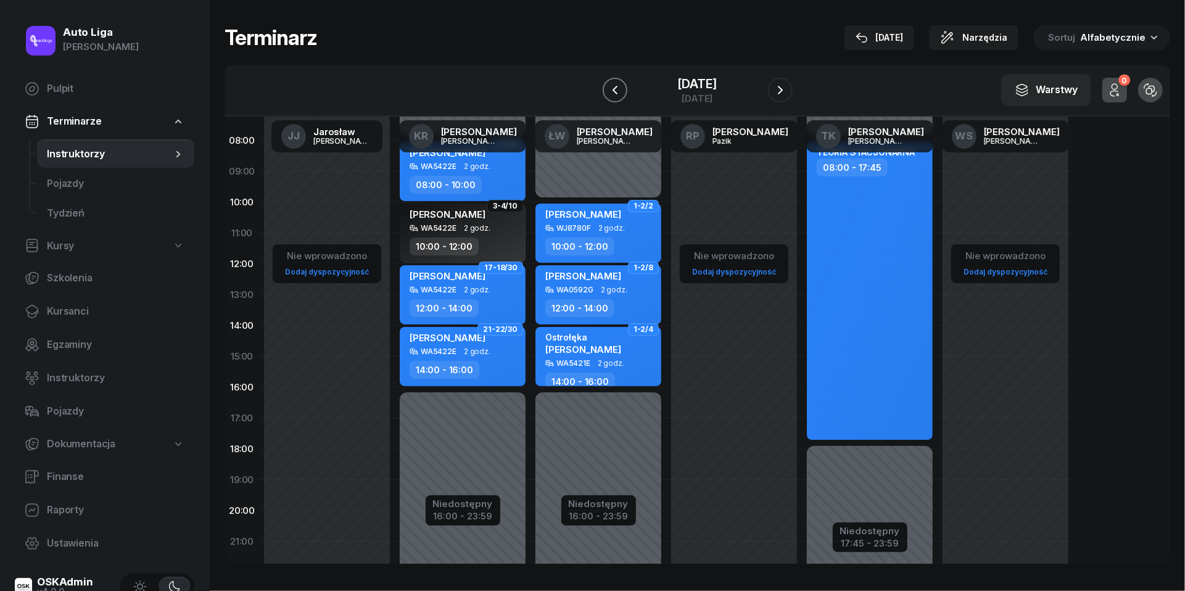
click at [613, 81] on button "button" at bounding box center [615, 90] width 25 height 25
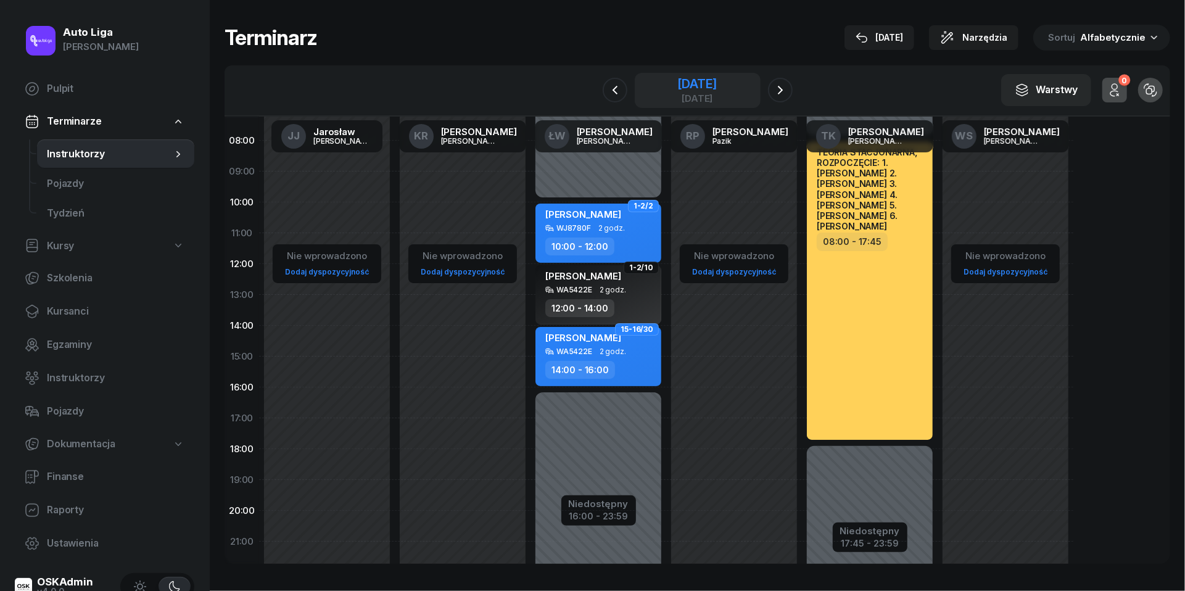
click at [696, 87] on div "[DATE]" at bounding box center [696, 84] width 39 height 12
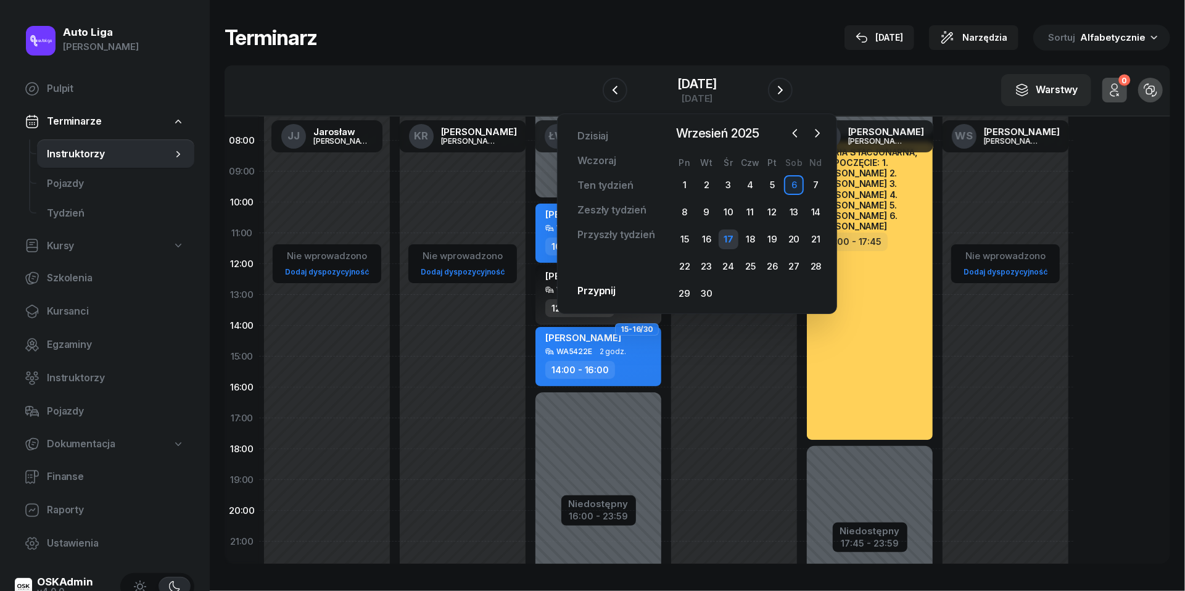
click at [727, 233] on div "17" at bounding box center [729, 239] width 20 height 20
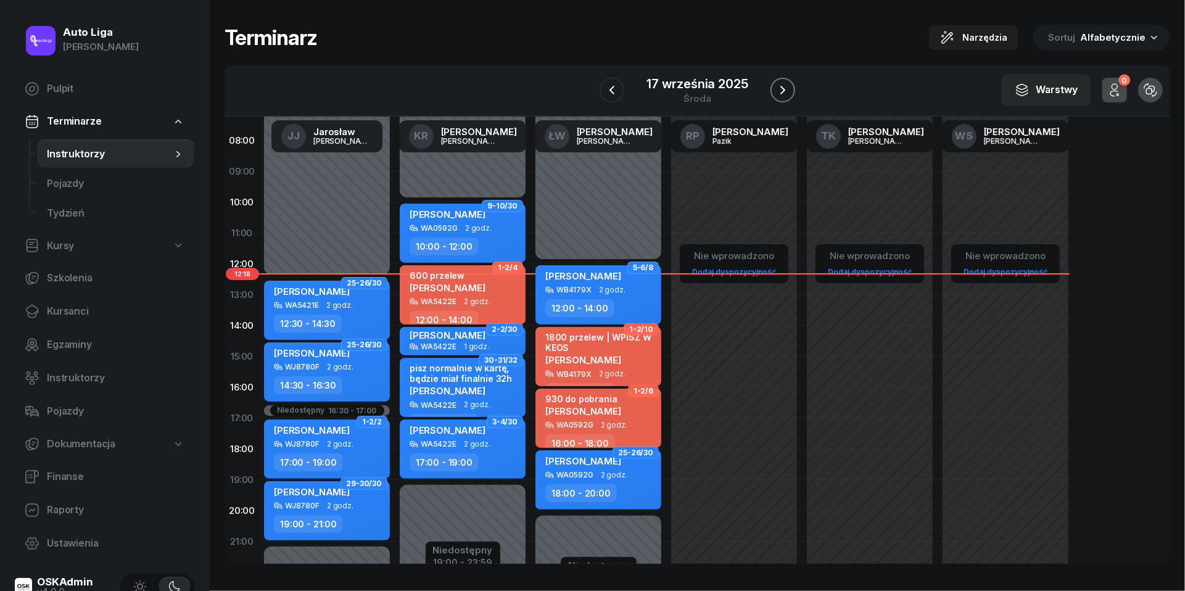
click at [785, 92] on icon "button" at bounding box center [782, 90] width 15 height 15
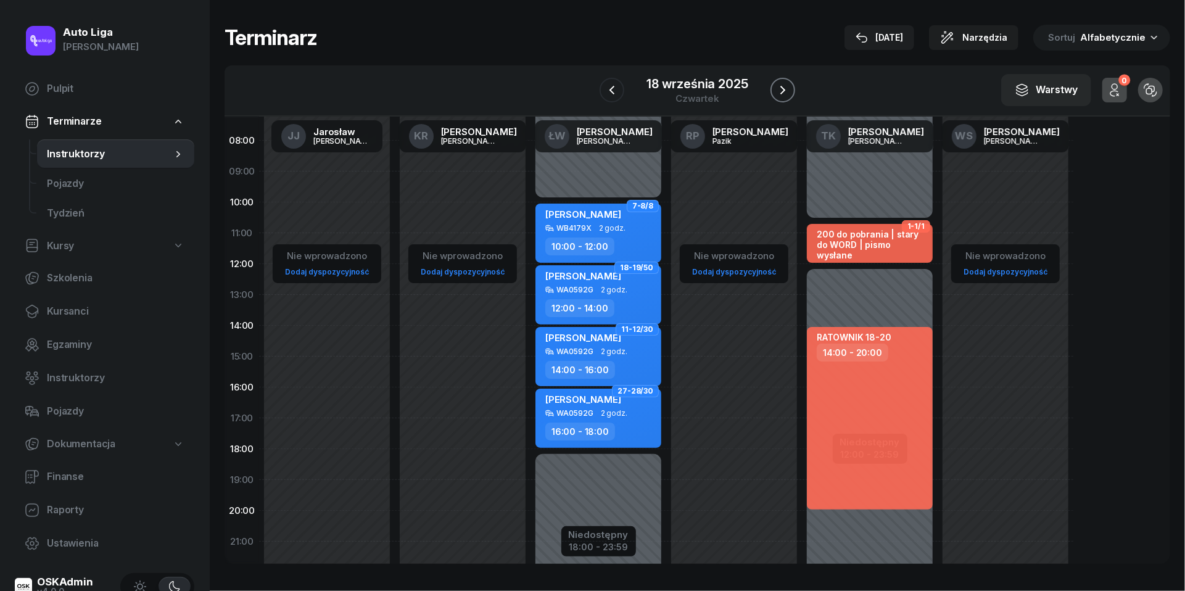
click at [785, 92] on icon "button" at bounding box center [782, 90] width 15 height 15
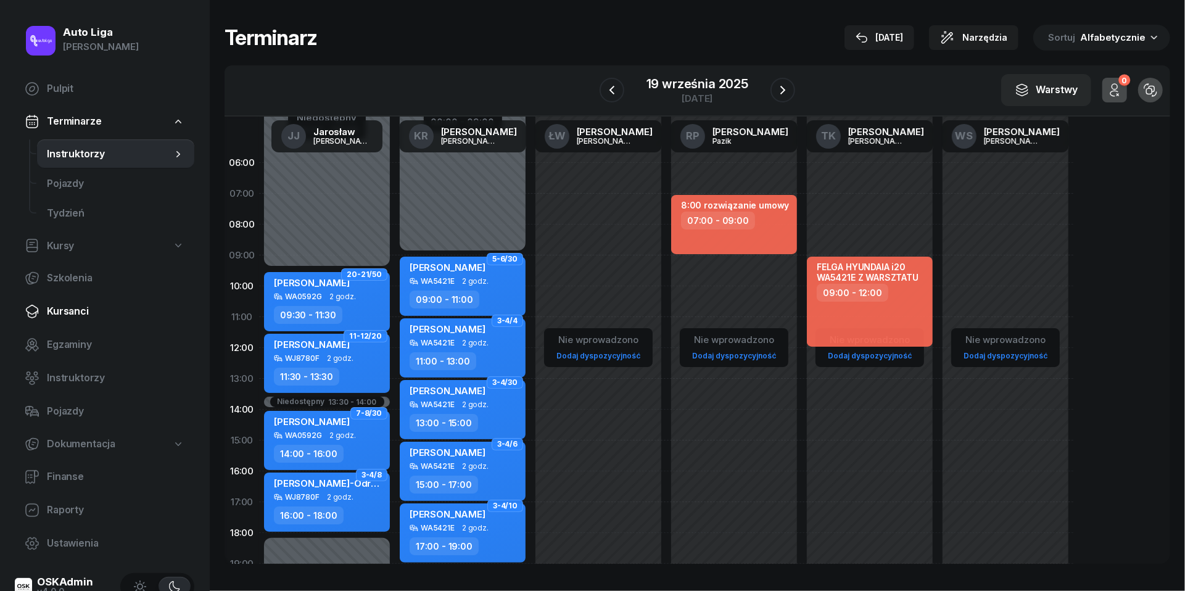
click at [62, 317] on span "Kursanci" at bounding box center [116, 312] width 138 height 16
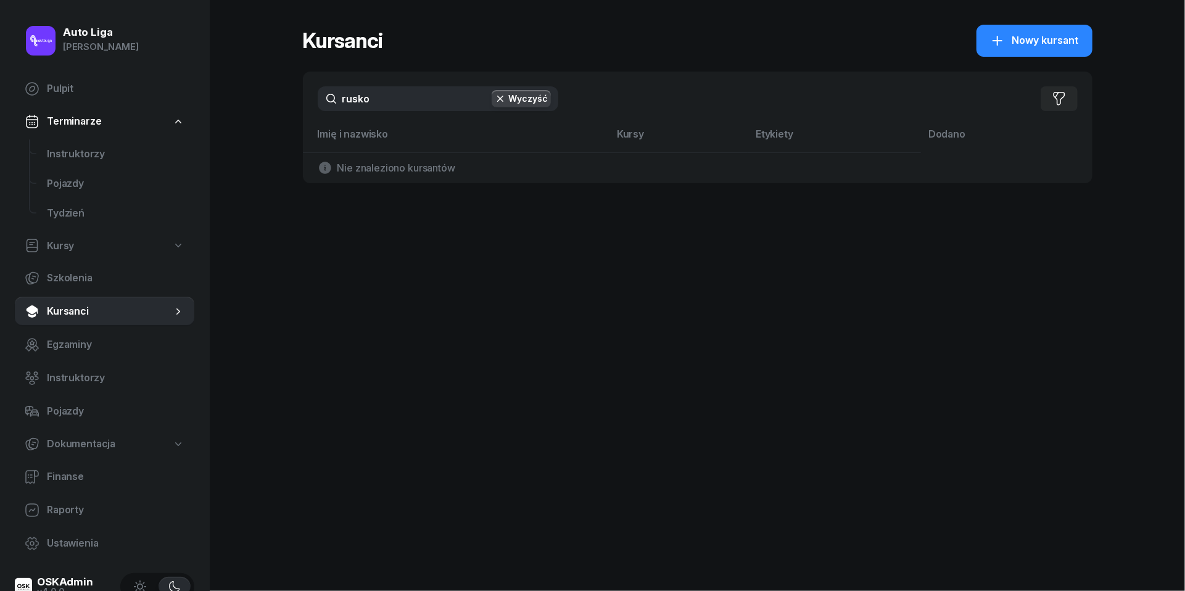
click at [381, 100] on input "rusko" at bounding box center [438, 98] width 241 height 25
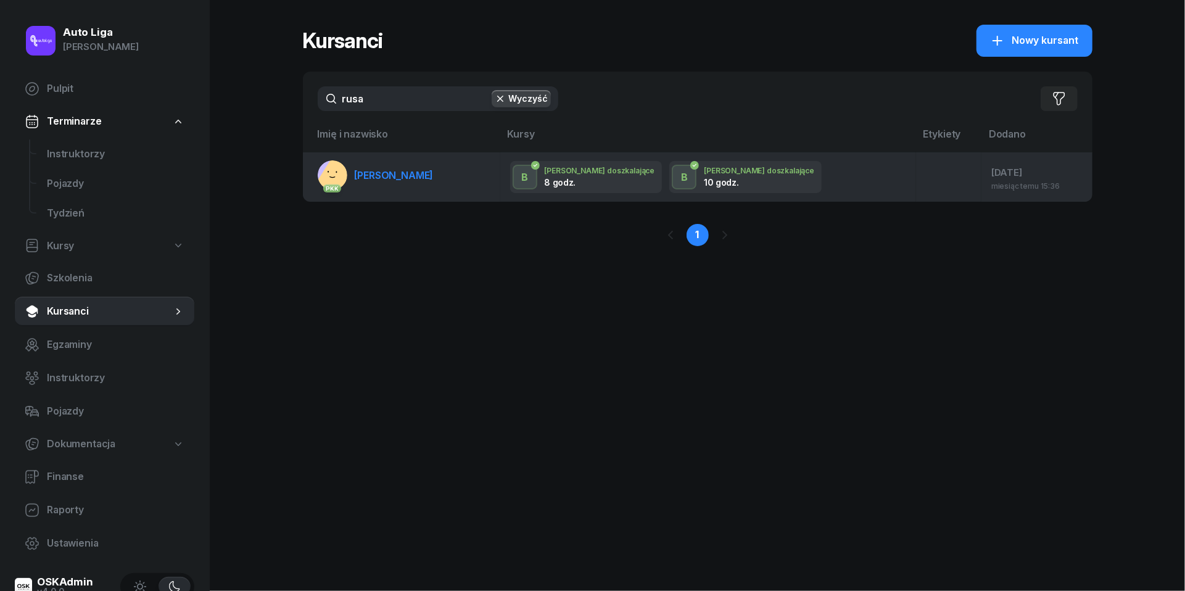
type input "rusa"
click at [398, 170] on span "[PERSON_NAME]" at bounding box center [394, 175] width 79 height 12
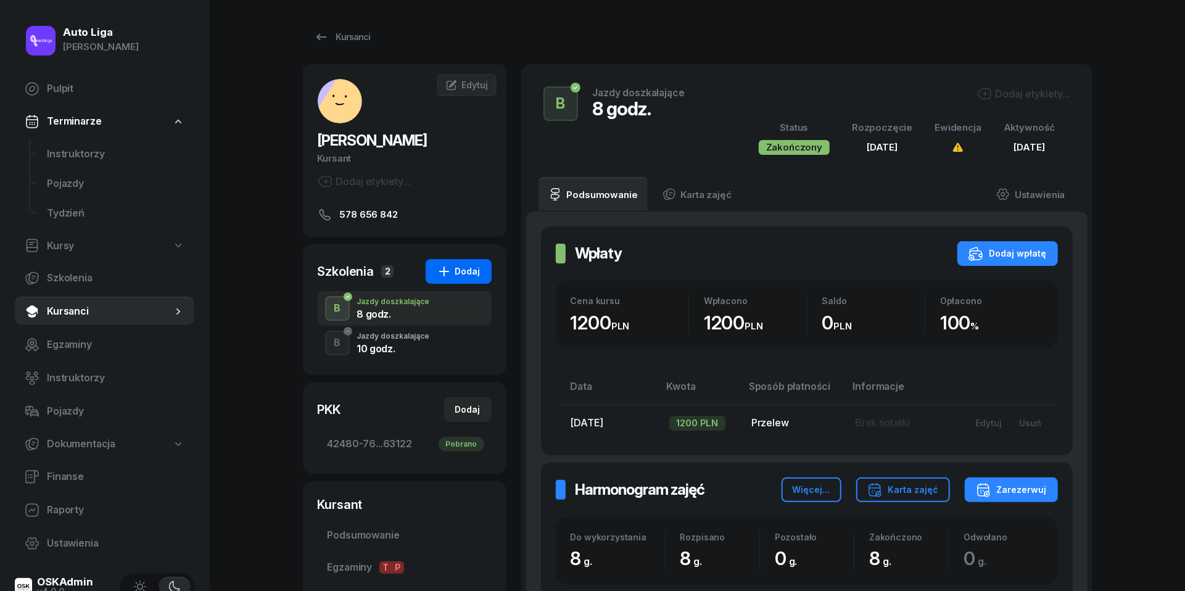
click at [473, 274] on div "Dodaj" at bounding box center [459, 271] width 44 height 15
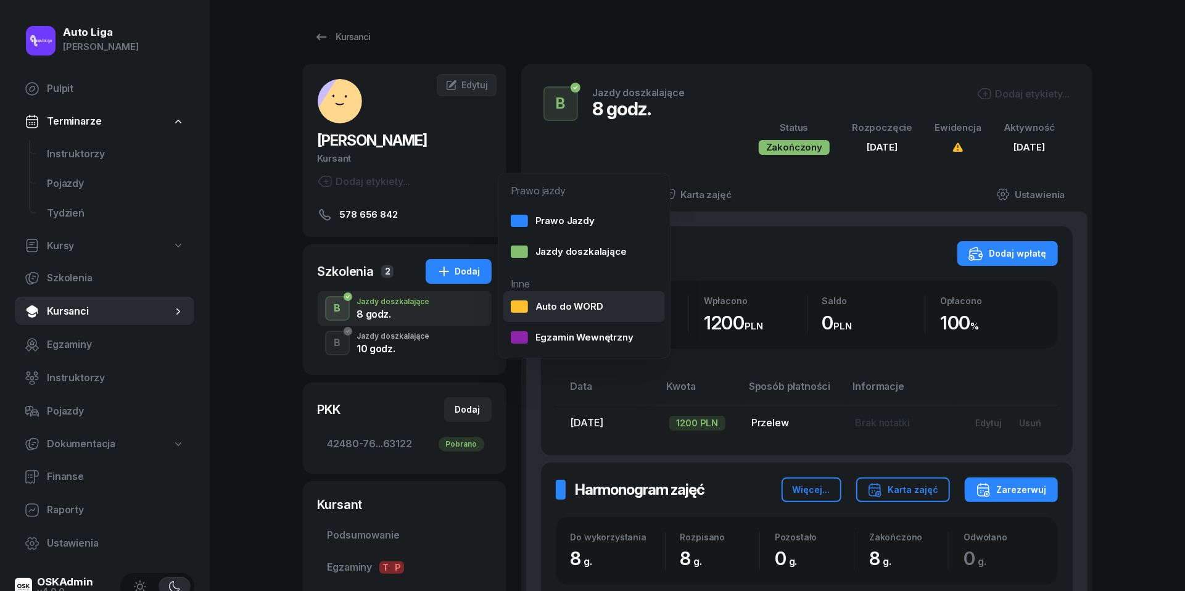
click at [597, 305] on div "Auto do WORD" at bounding box center [557, 307] width 93 height 16
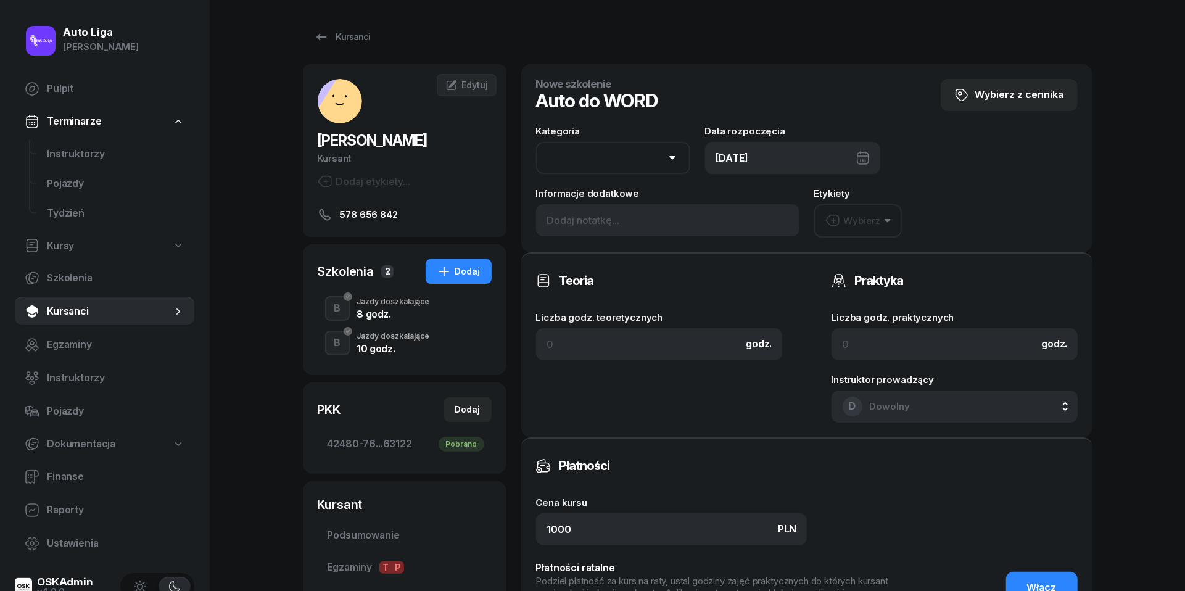
select select "B"
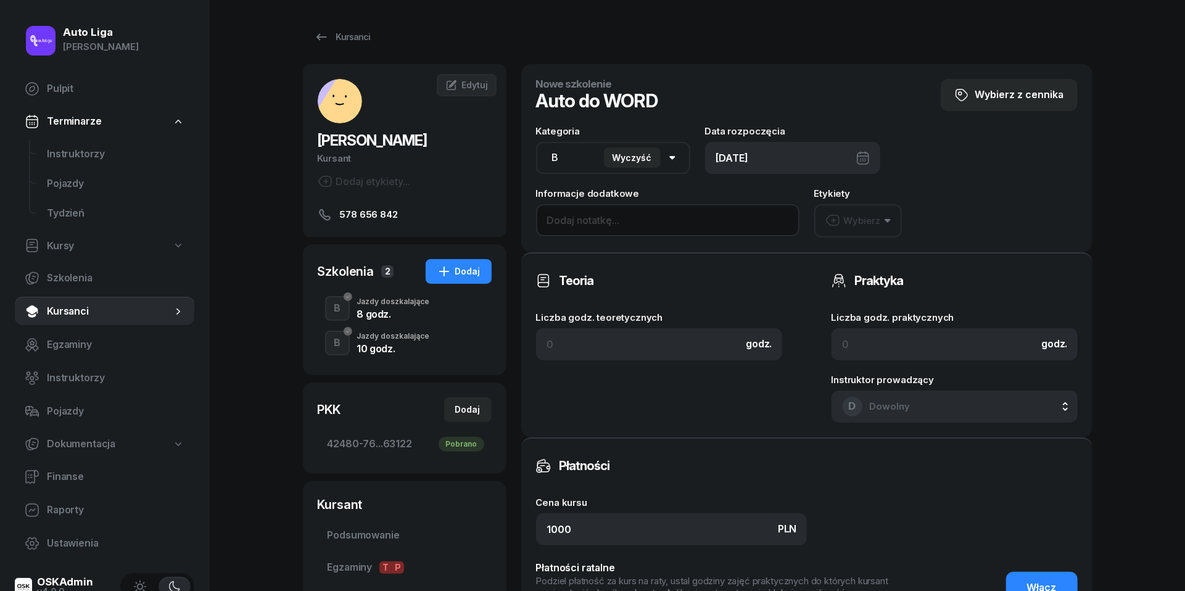
click at [628, 228] on input at bounding box center [667, 220] width 263 height 32
type input "stary do WORD"
click at [867, 157] on div "[DATE]" at bounding box center [792, 158] width 175 height 32
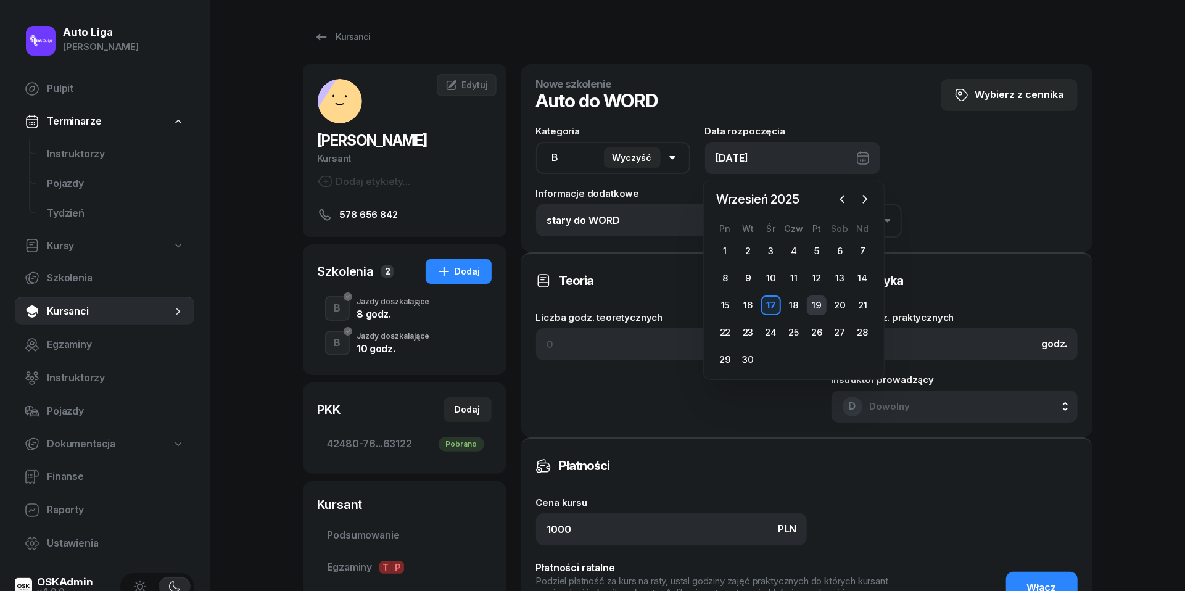
click at [818, 304] on div "19" at bounding box center [817, 305] width 20 height 20
type input "[DATE]"
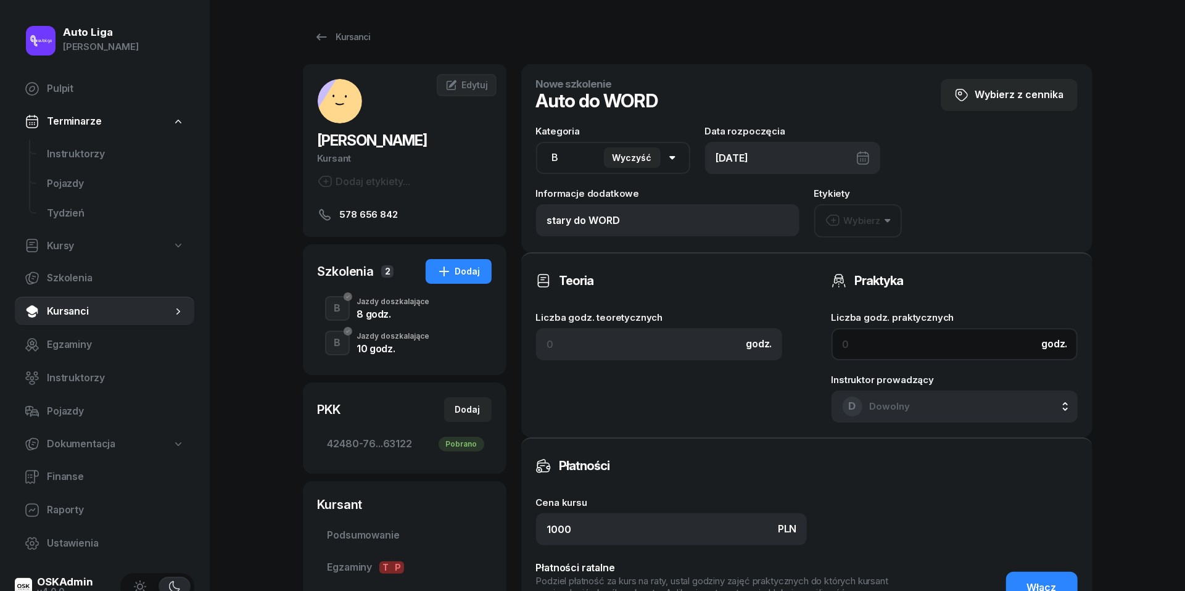
click at [875, 341] on input at bounding box center [955, 344] width 246 height 32
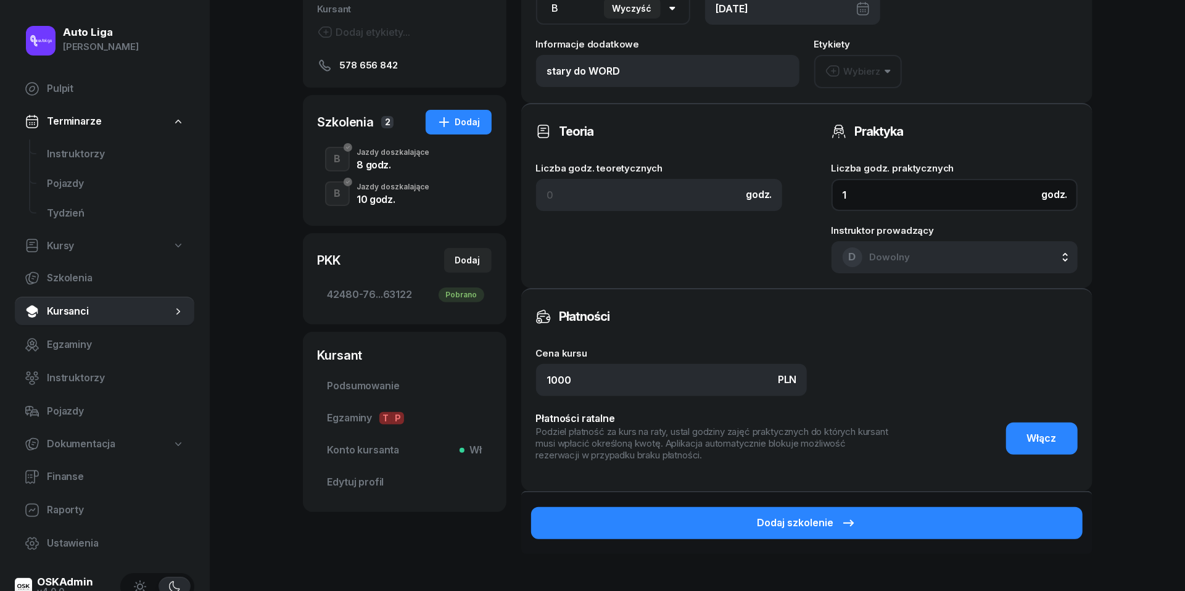
type input "1"
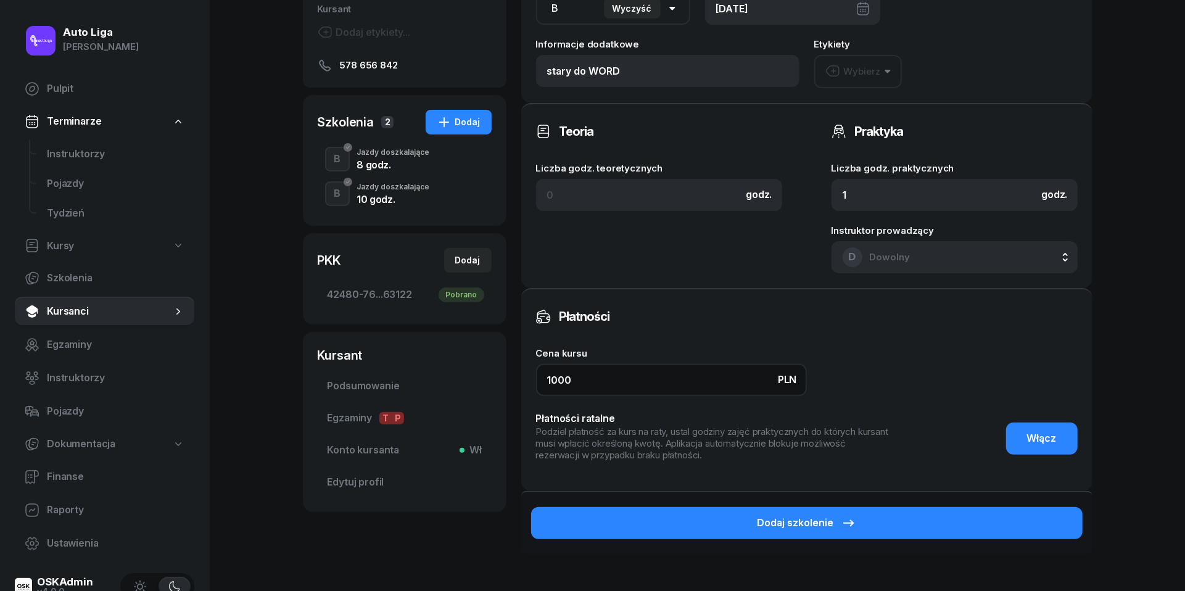
click at [653, 382] on input "1000" at bounding box center [671, 380] width 271 height 32
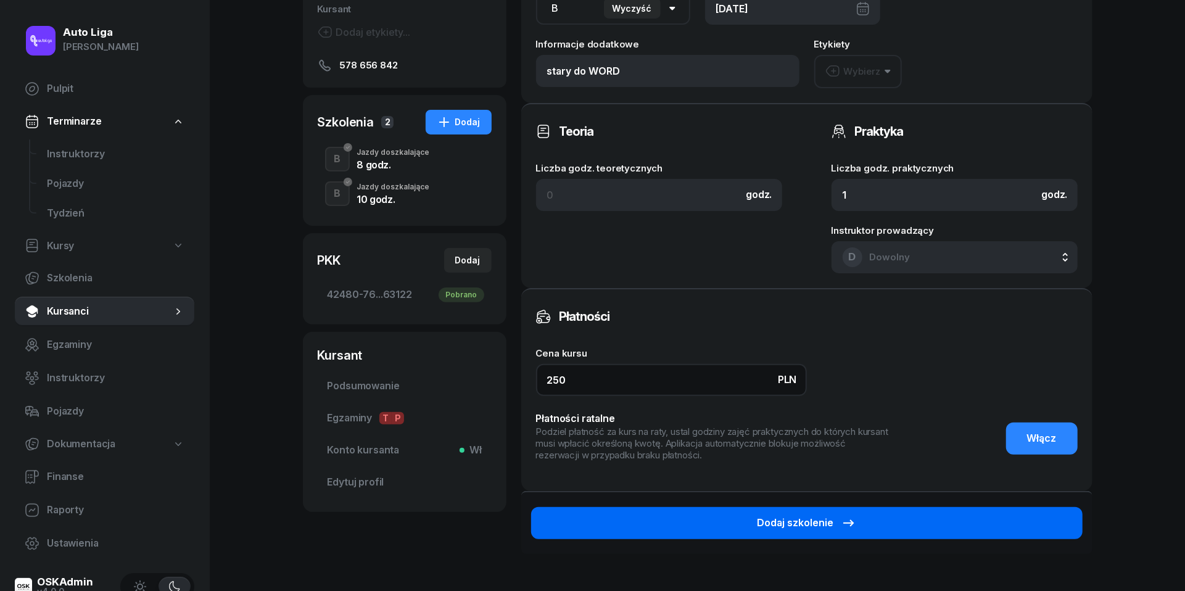
type input "250"
click at [785, 522] on div "Dodaj szkolenie" at bounding box center [807, 523] width 99 height 16
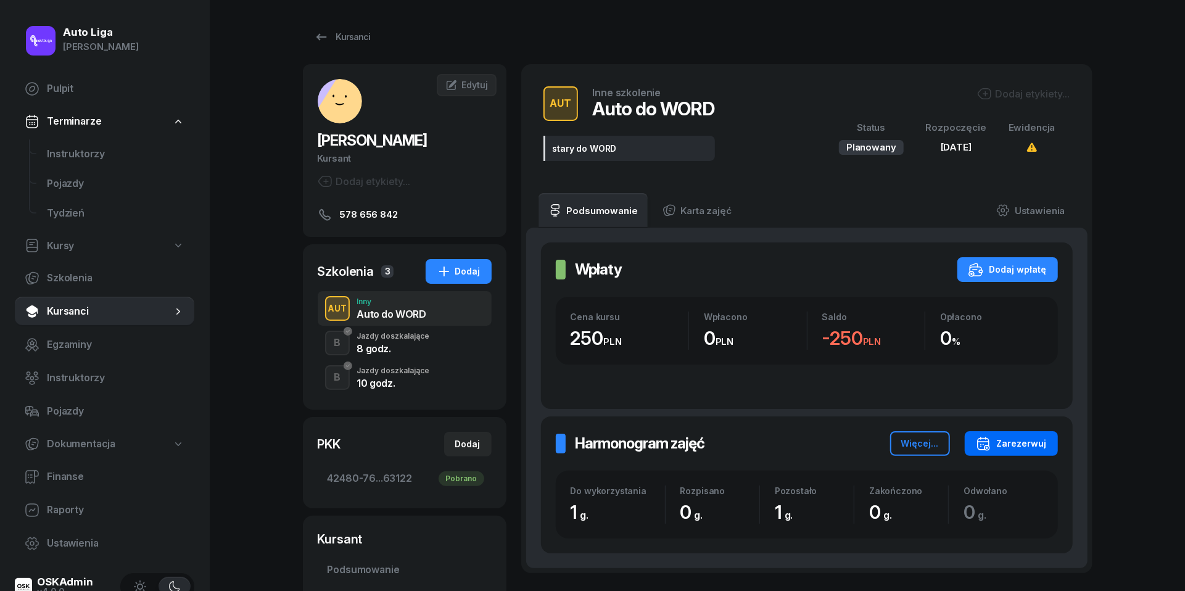
click at [1019, 436] on div "Zarezerwuj" at bounding box center [1011, 443] width 71 height 15
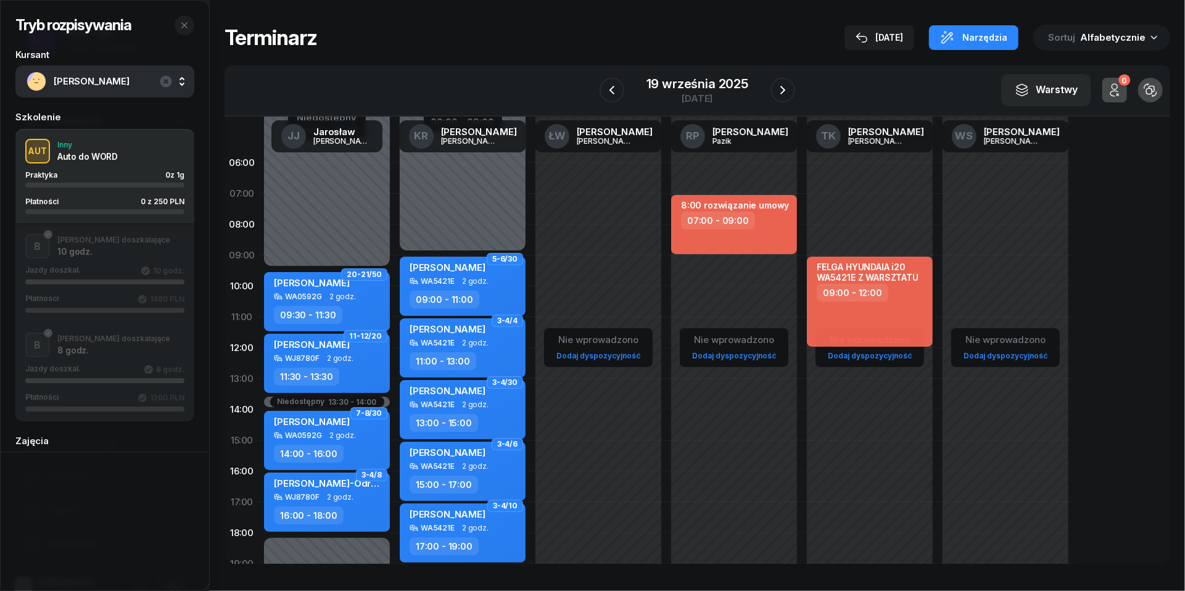
click at [882, 361] on link "Dodaj dyspozycyjność" at bounding box center [870, 356] width 94 height 14
select select "08"
select select "16"
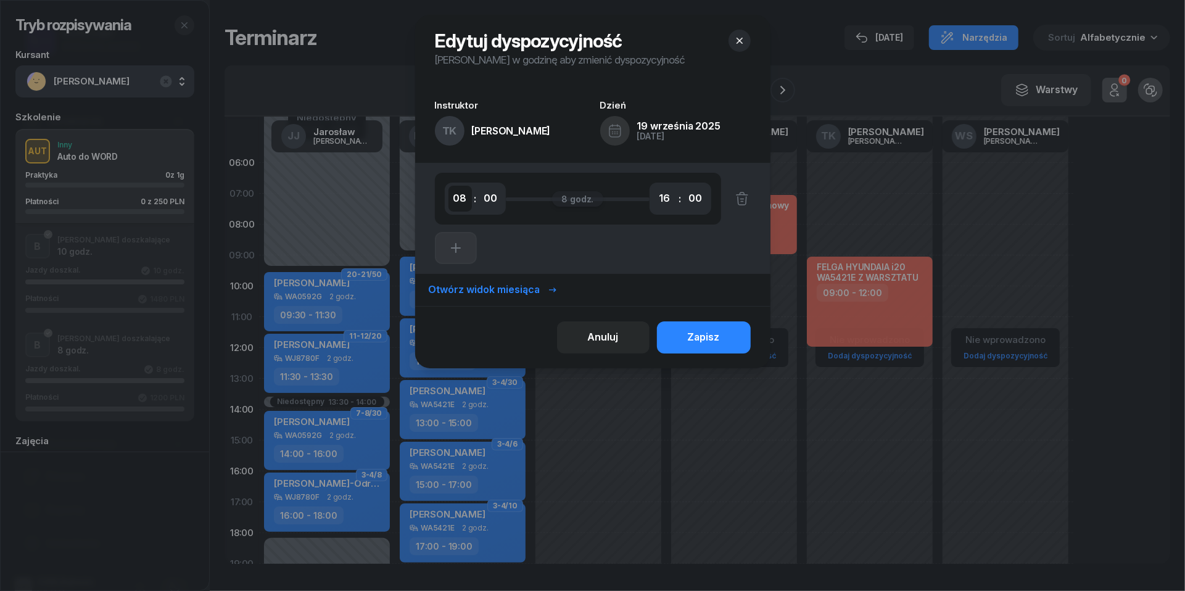
select select "06"
select select "07"
click at [714, 338] on div "Zapisz" at bounding box center [704, 337] width 32 height 16
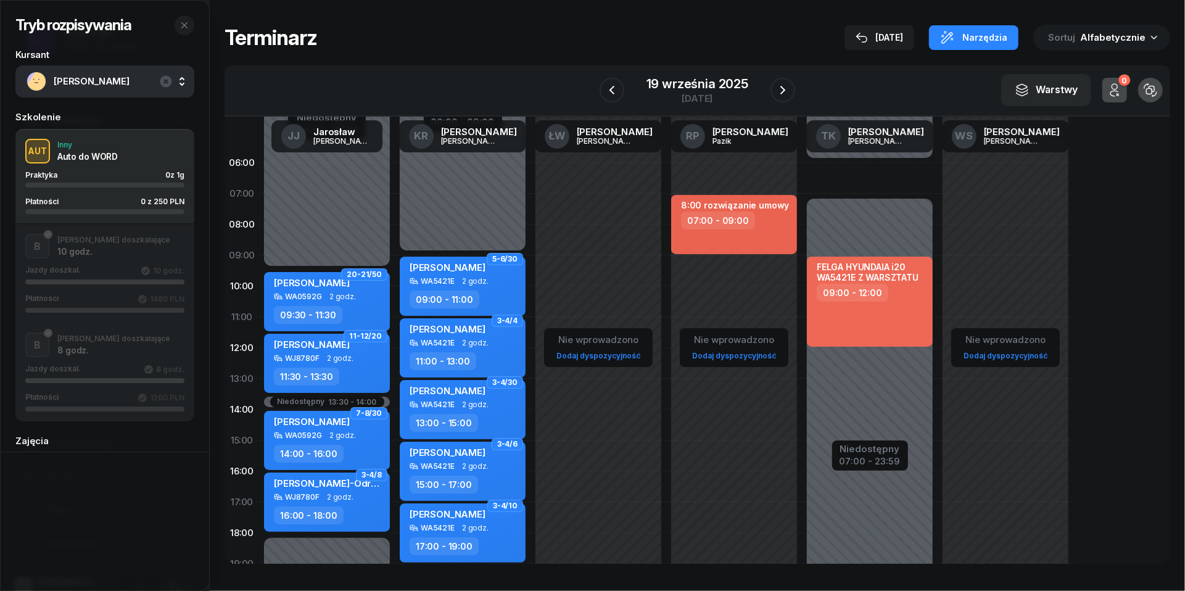
click at [842, 171] on div "FELGA HYUNDAIA i20 WA5421E Z WARSZTATU 09:00 - 12:00 Niedostępny 00:00 - 06:00 …" at bounding box center [870, 440] width 136 height 586
select select "06"
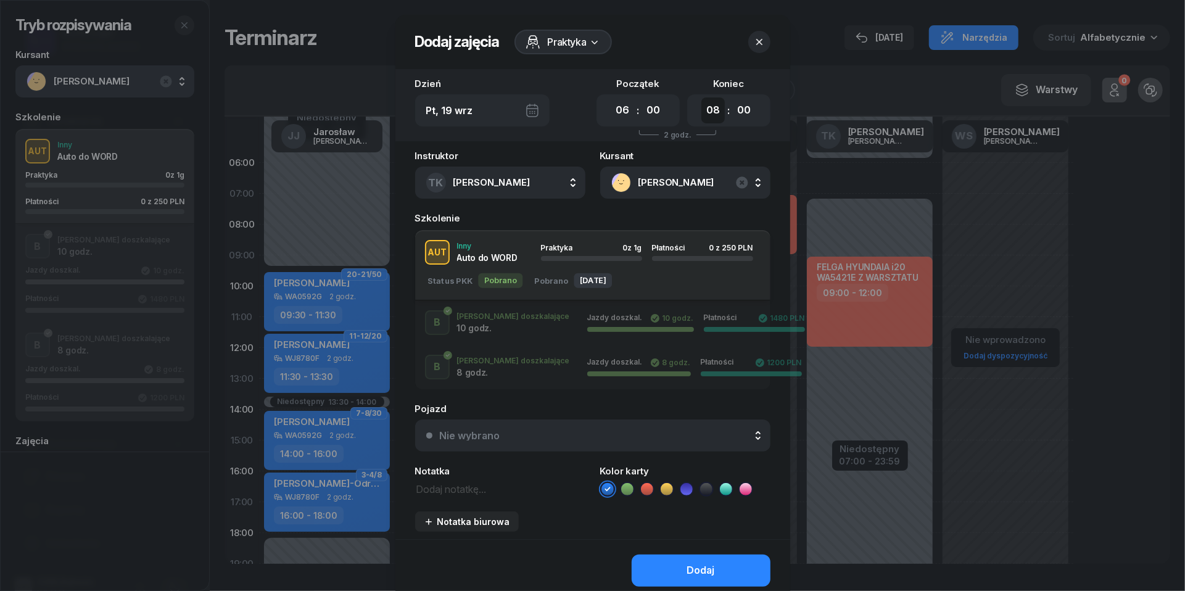
select select "07"
click at [521, 435] on div "Nie wybrano" at bounding box center [600, 436] width 320 height 10
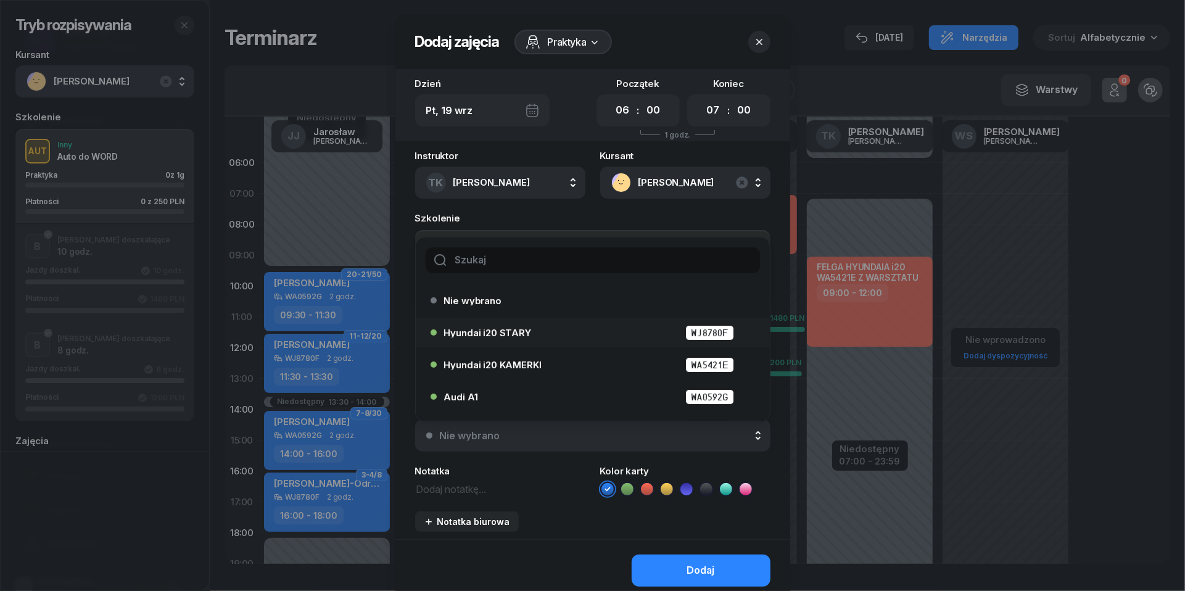
click at [511, 332] on span "Hyundai i20 STARY" at bounding box center [487, 332] width 87 height 9
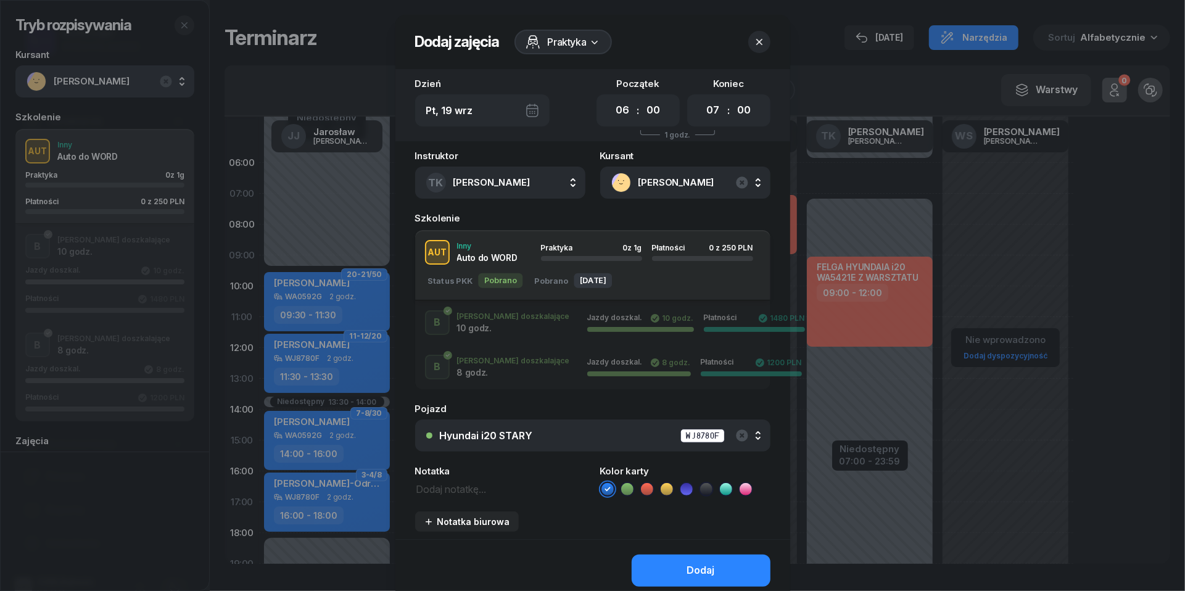
click at [459, 484] on textarea at bounding box center [500, 488] width 170 height 15
paste textarea "r"
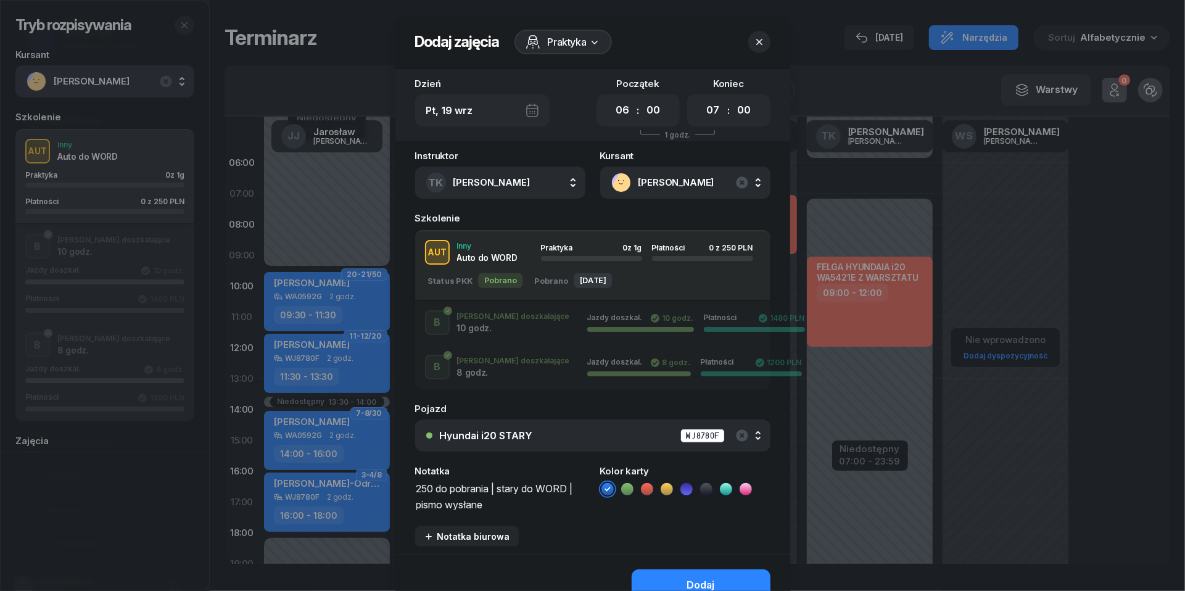
type textarea "250 do pobrania | stary do WORD | pismo wysłane"
click at [650, 489] on icon at bounding box center [647, 489] width 12 height 12
click at [706, 577] on div "Dodaj" at bounding box center [701, 585] width 28 height 16
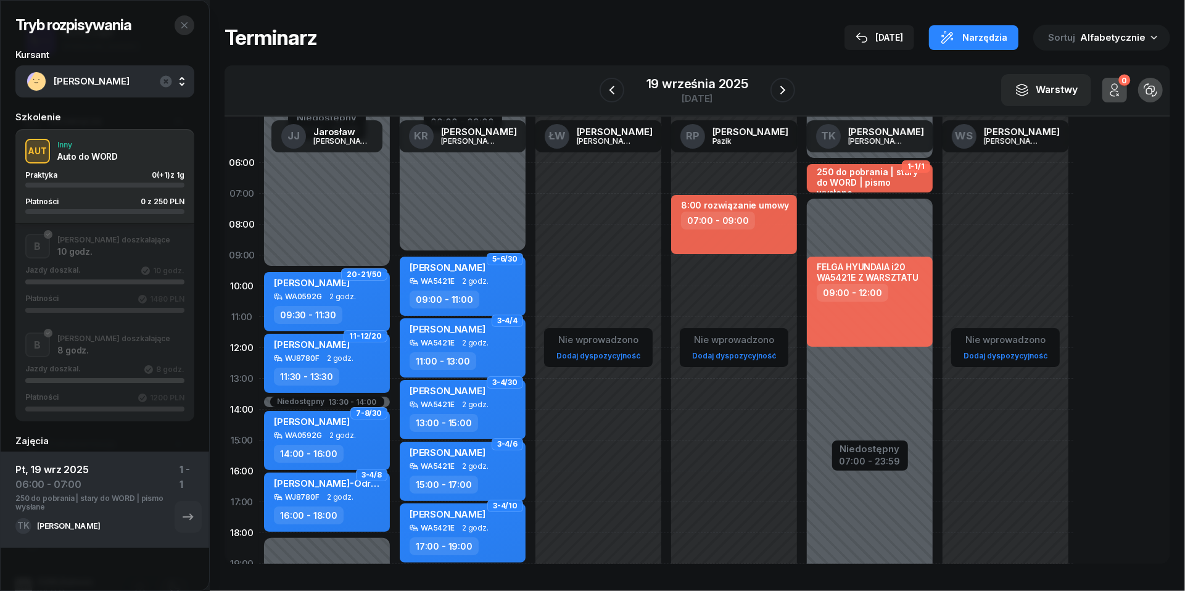
click at [186, 25] on icon "button" at bounding box center [185, 25] width 10 height 10
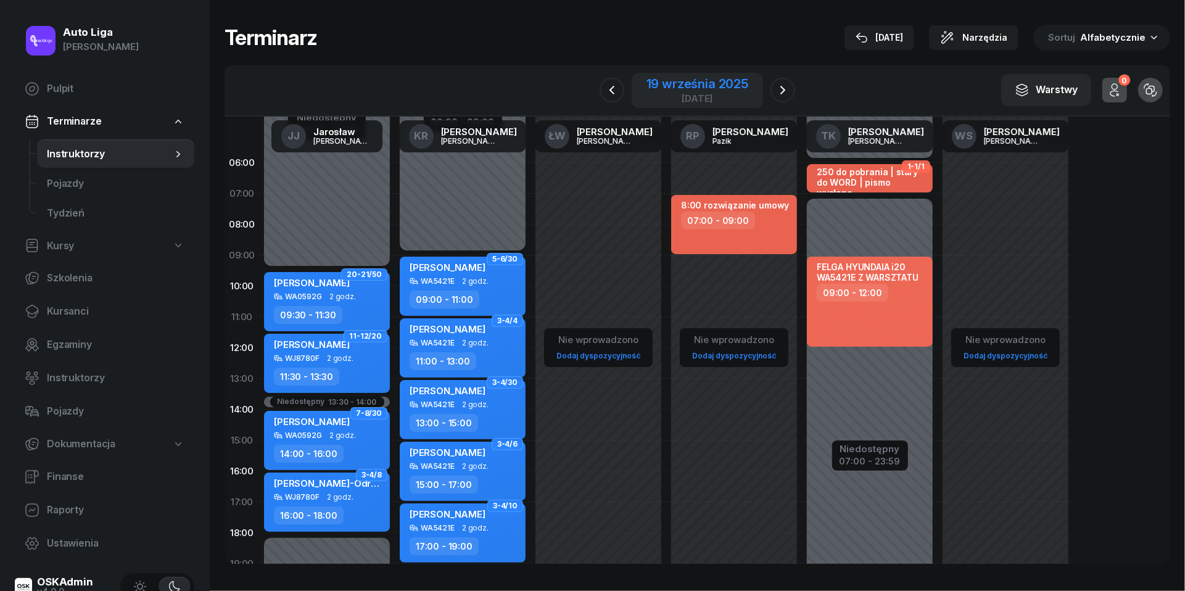
click at [683, 94] on div "[DATE]" at bounding box center [697, 98] width 102 height 9
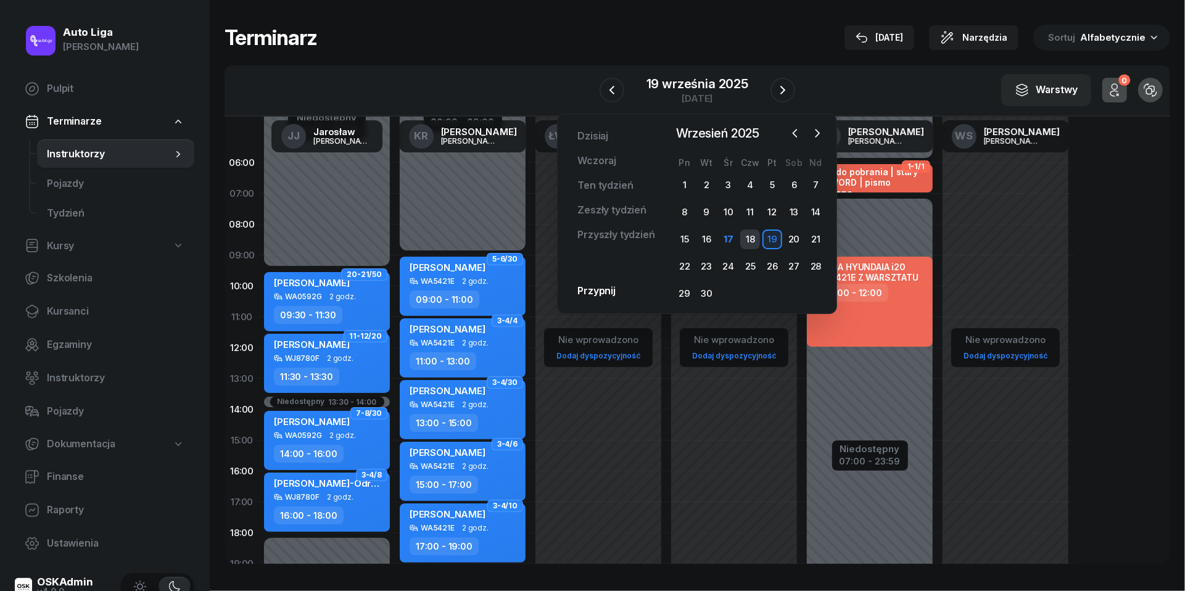
click at [750, 237] on div "18" at bounding box center [750, 239] width 20 height 20
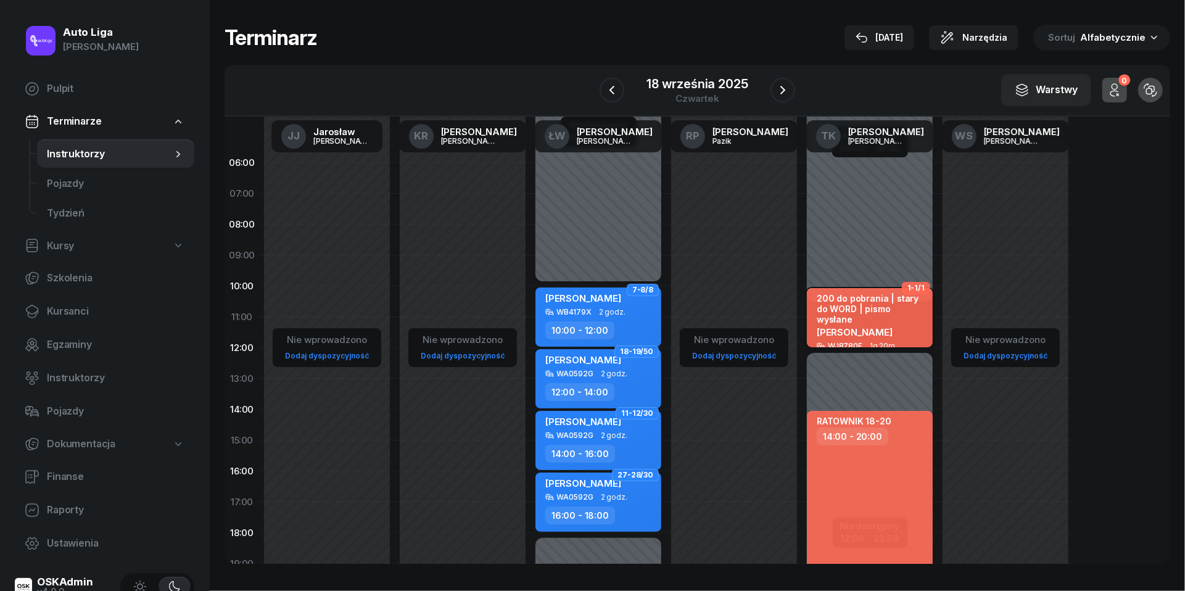
scroll to position [15, 0]
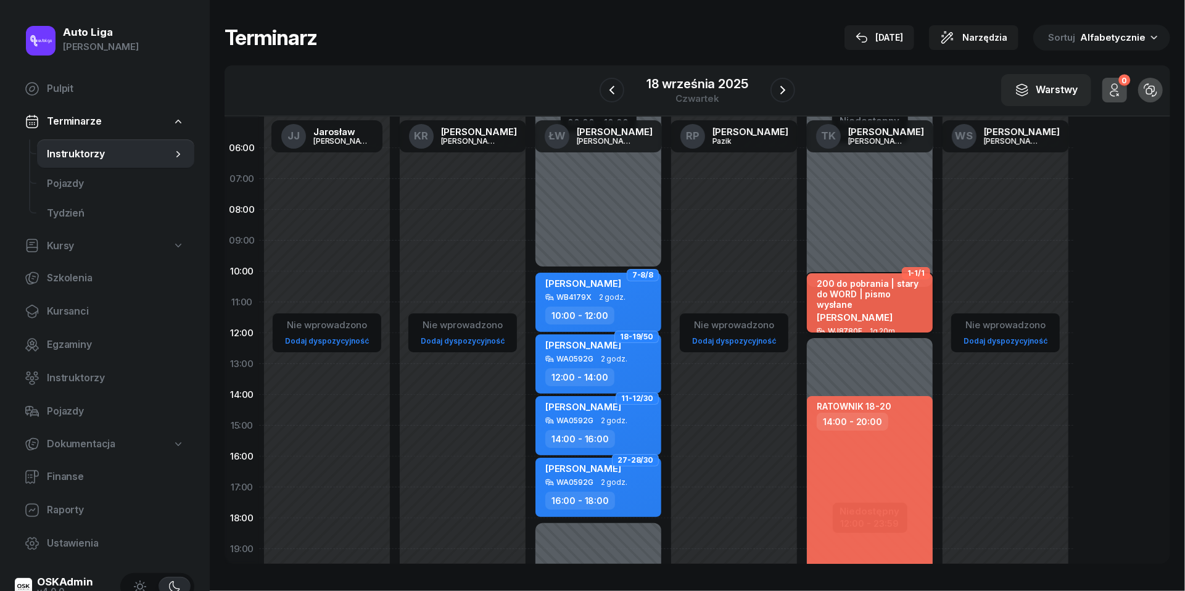
click at [881, 312] on span "[PERSON_NAME]" at bounding box center [855, 318] width 76 height 12
select select "10"
select select "40"
select select "12"
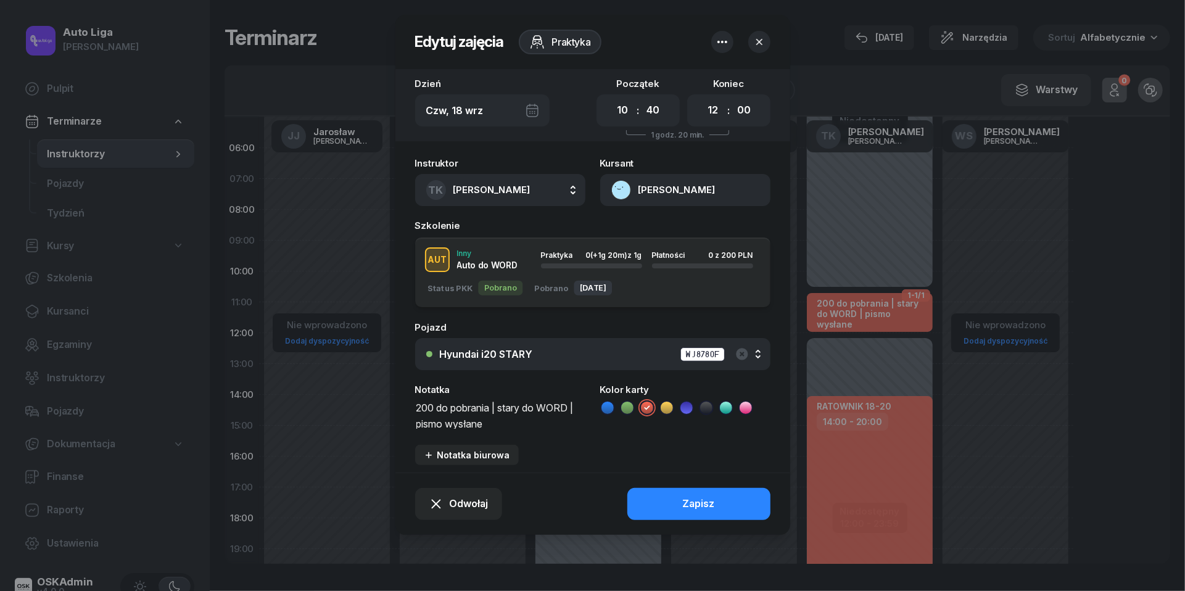
click at [756, 40] on icon "button" at bounding box center [759, 42] width 6 height 6
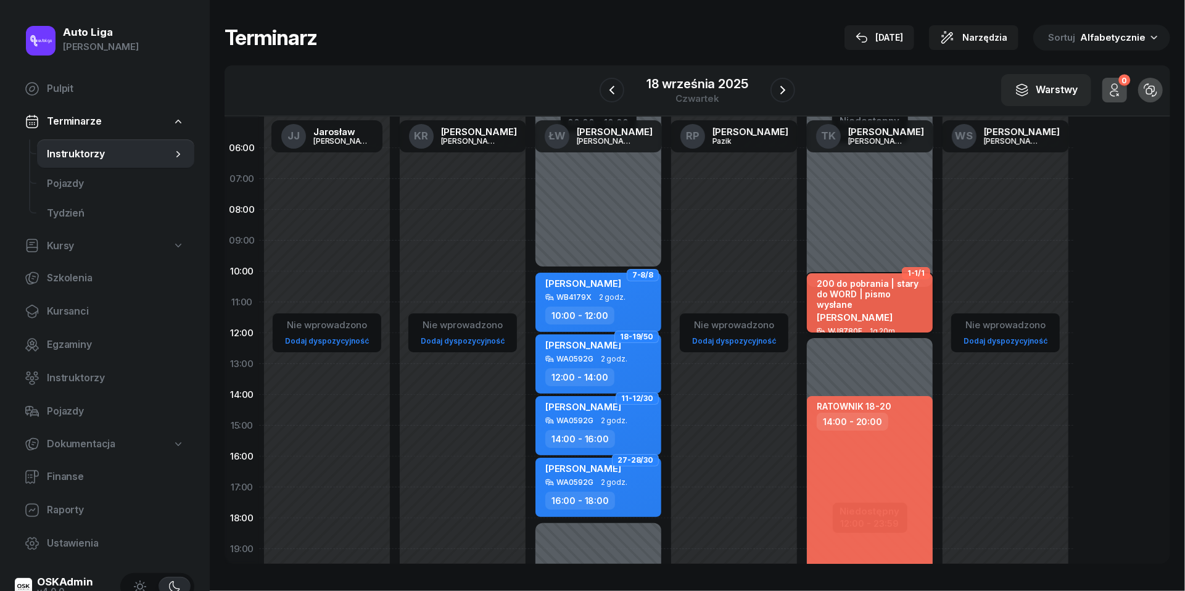
click at [864, 287] on div "200 do pobrania | stary do WORD | pismo wysłane" at bounding box center [871, 294] width 109 height 32
select select "10"
select select "40"
select select "12"
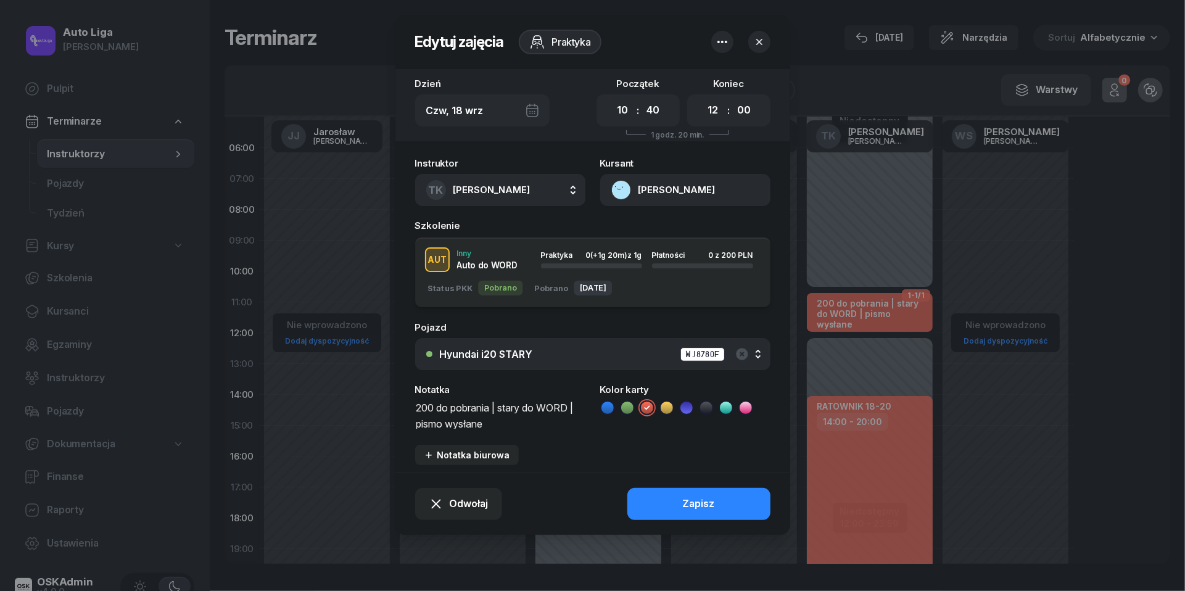
click at [756, 43] on icon "button" at bounding box center [759, 42] width 12 height 12
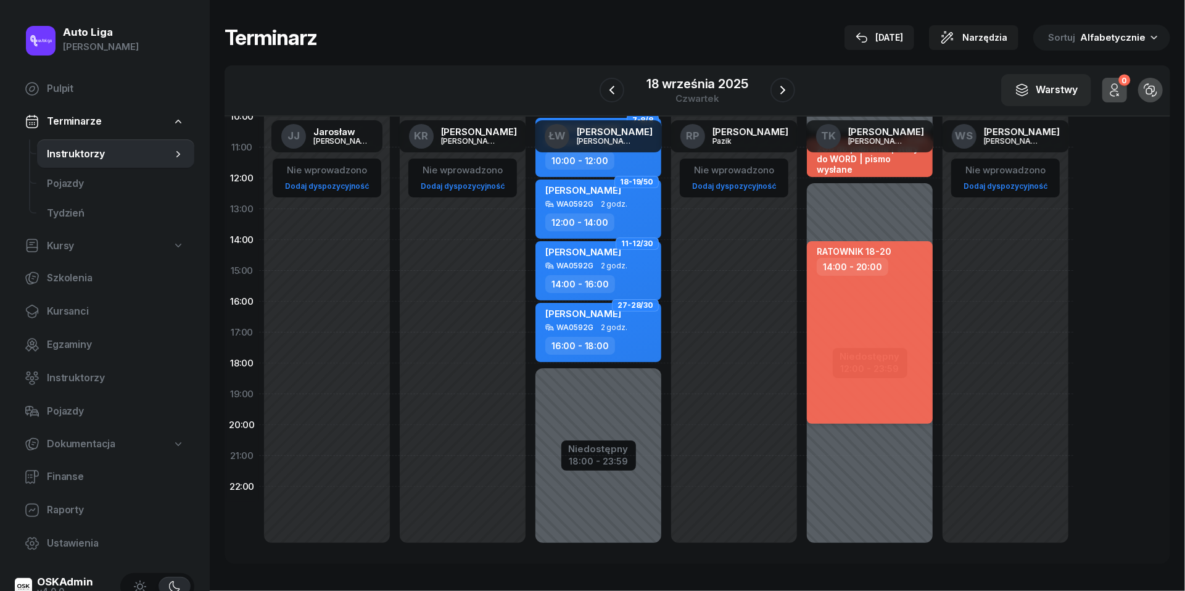
scroll to position [169, 0]
click at [885, 297] on div "RATOWNIK 18-20 14:00 - 20:00" at bounding box center [870, 333] width 126 height 183
select select "14"
select select "20"
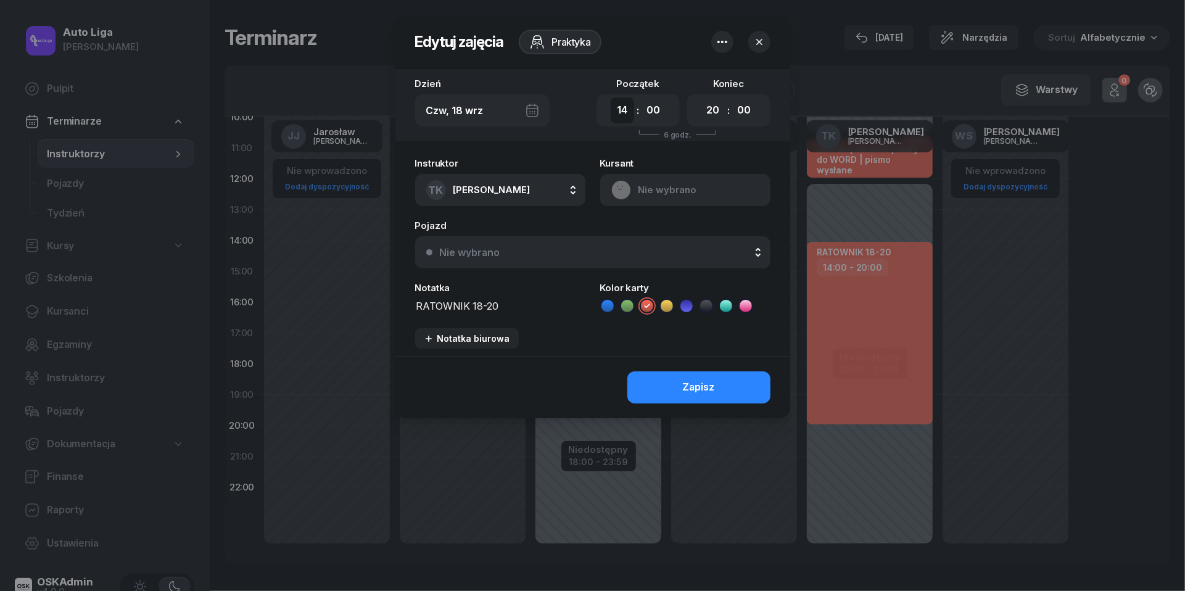
select select "18"
select select "21"
click at [713, 386] on div "Zapisz" at bounding box center [699, 387] width 32 height 16
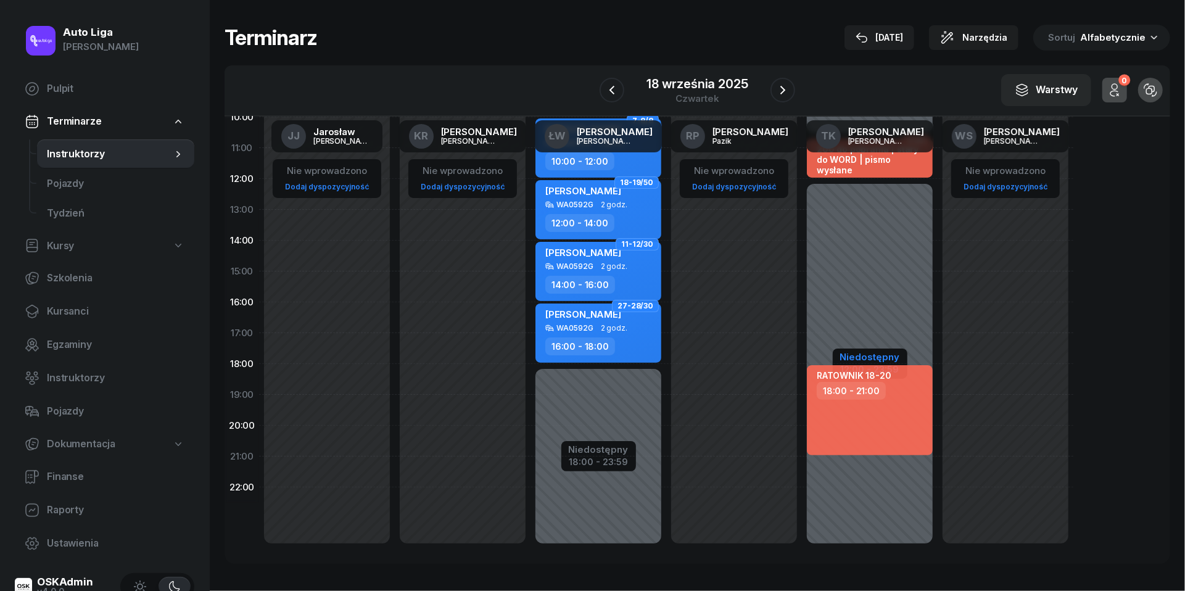
click at [888, 352] on div "Niedostępny" at bounding box center [870, 356] width 60 height 9
select select "10"
select select "40"
select select "12"
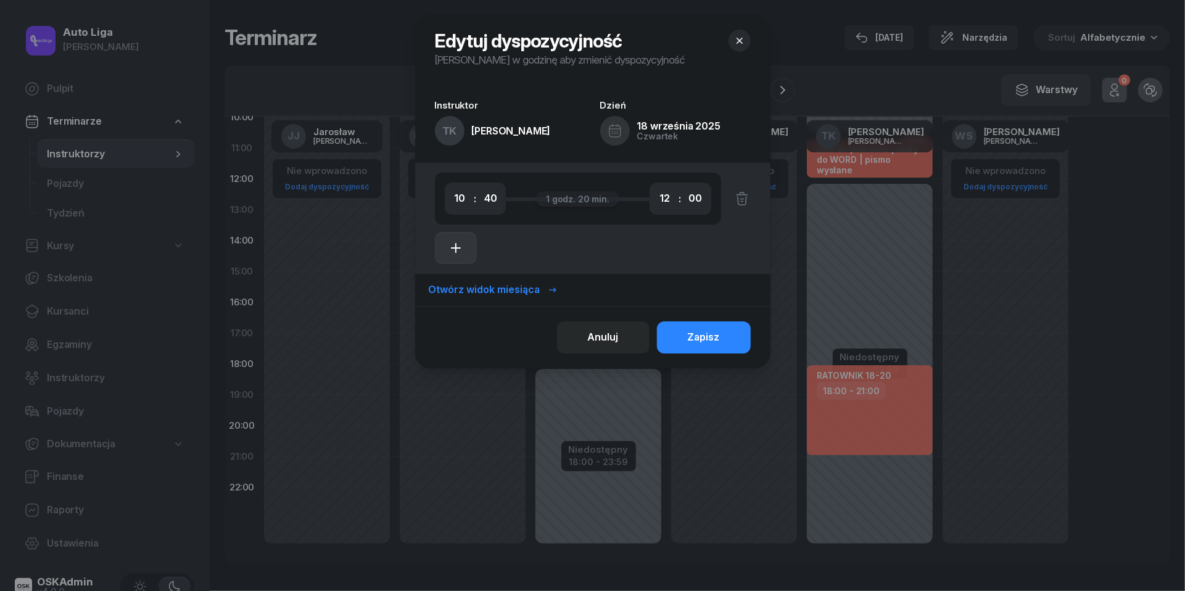
click at [462, 245] on icon "button" at bounding box center [455, 248] width 15 height 15
select select "12"
select select "14"
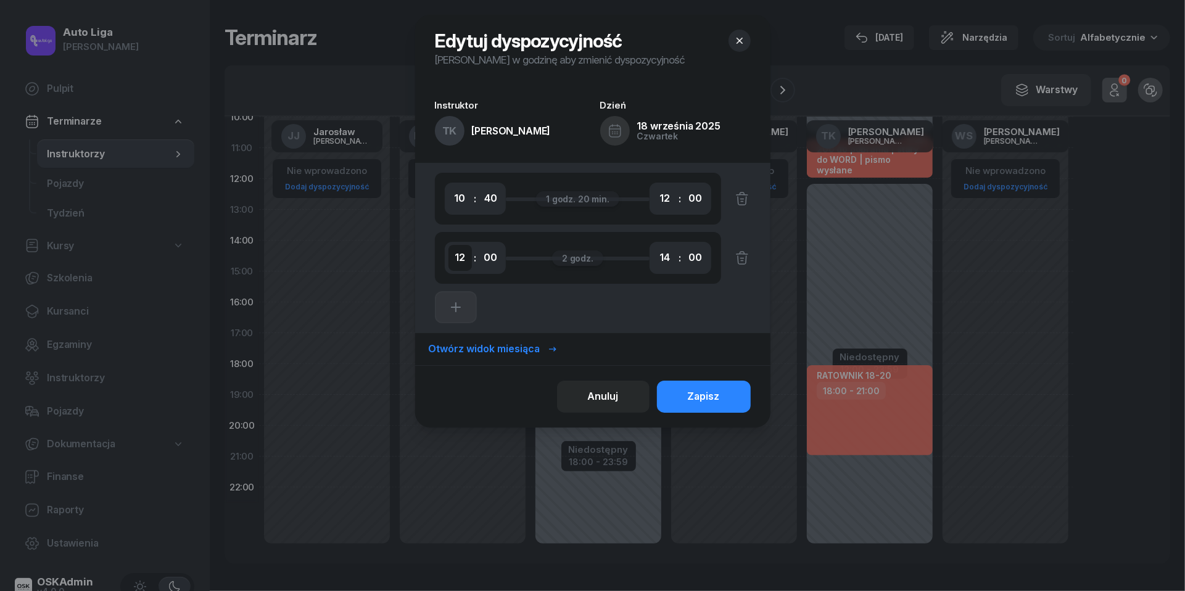
select select "16"
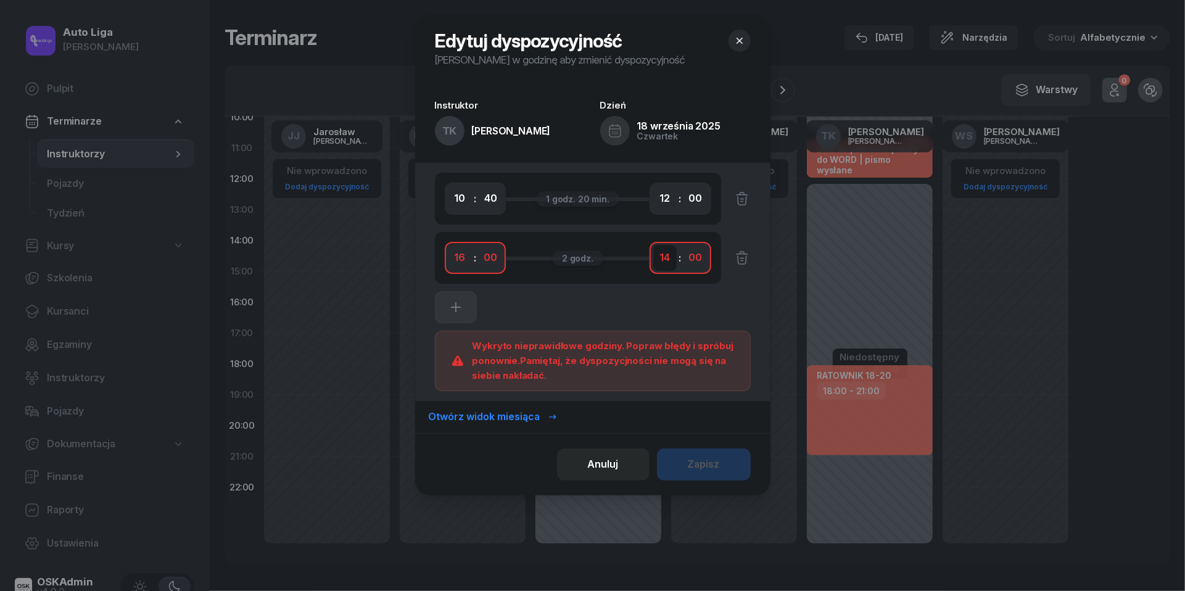
select select "18"
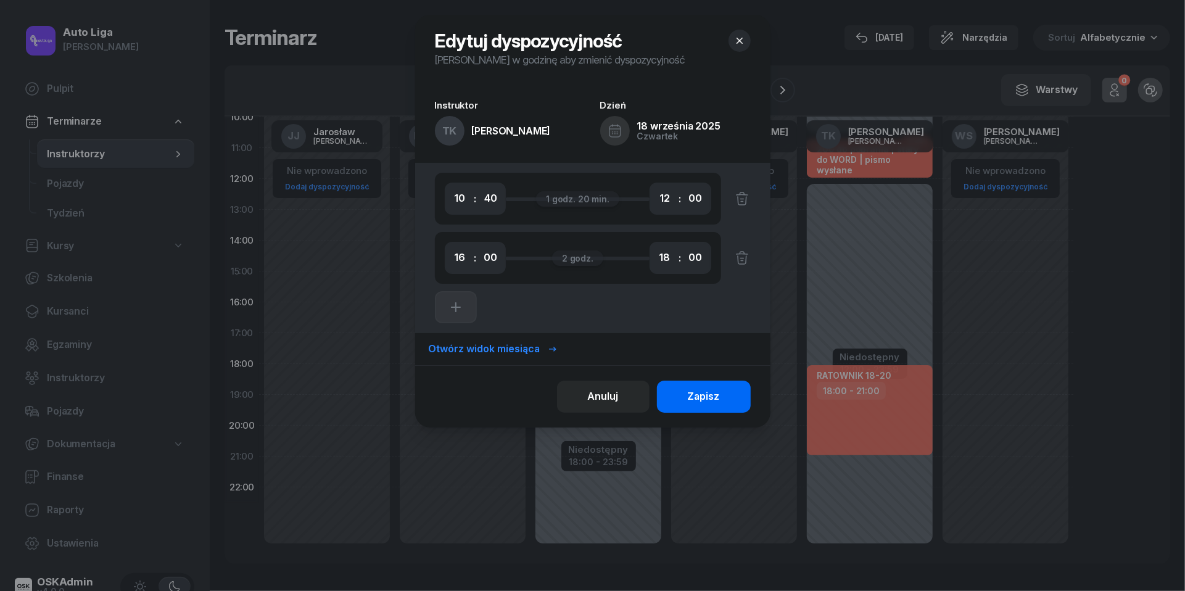
click at [696, 383] on button "Zapisz" at bounding box center [704, 397] width 94 height 32
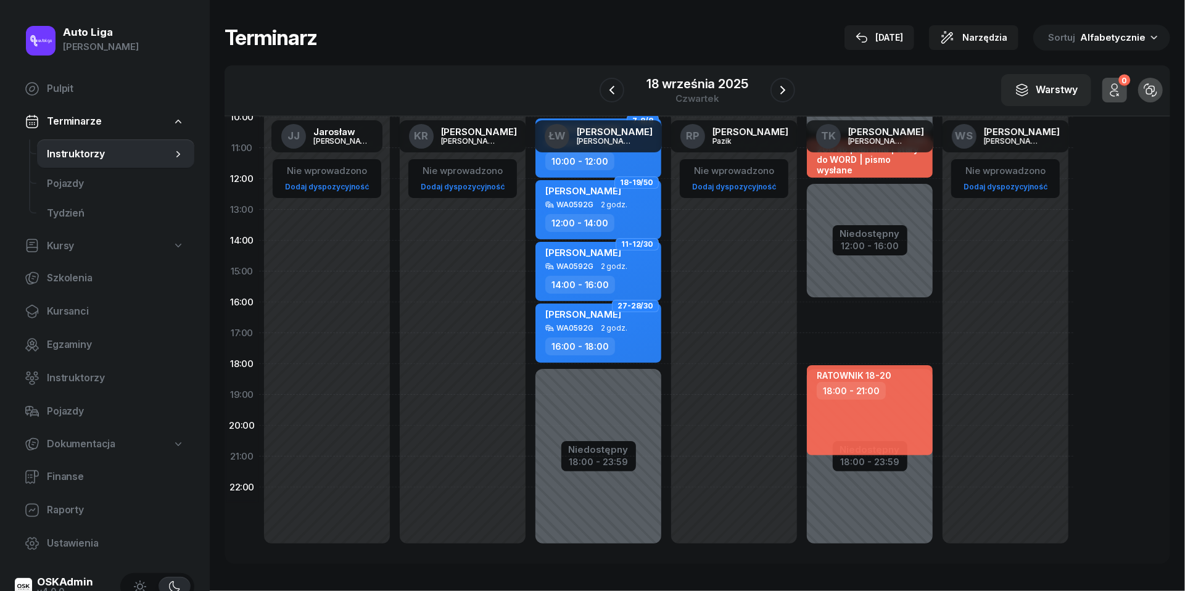
click at [824, 209] on div at bounding box center [870, 241] width 126 height 114
select select "12"
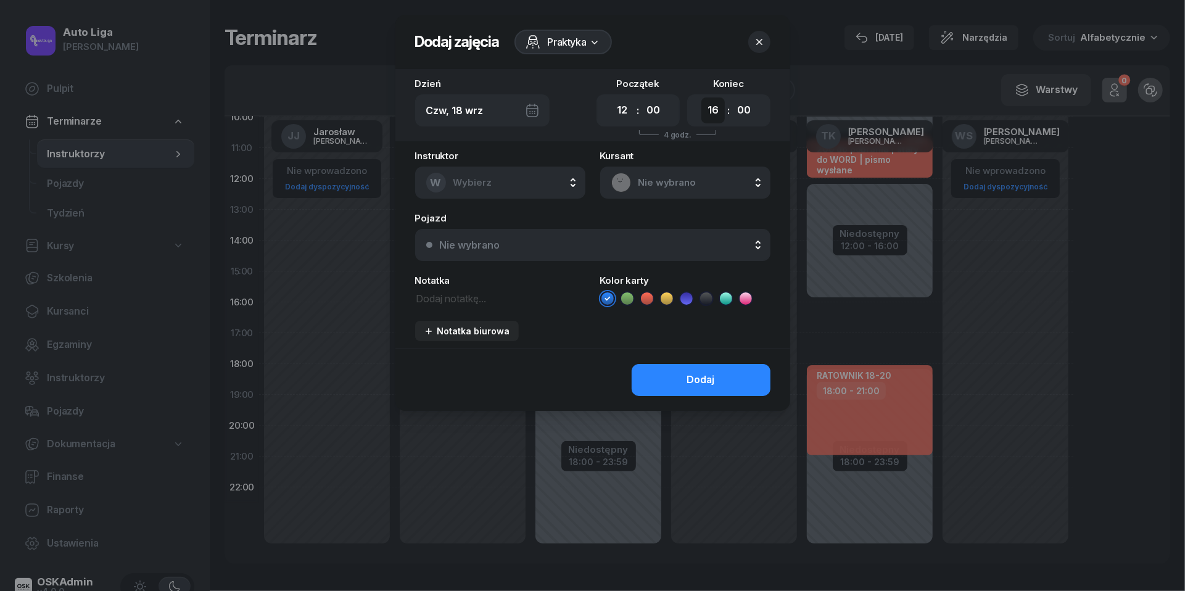
select select "15"
click at [432, 302] on textarea at bounding box center [500, 297] width 170 height 15
drag, startPoint x: 561, startPoint y: 310, endPoint x: 571, endPoint y: 302, distance: 13.2
click at [571, 302] on textarea "VOLVO S90 chce oglądać" at bounding box center [500, 297] width 170 height 15
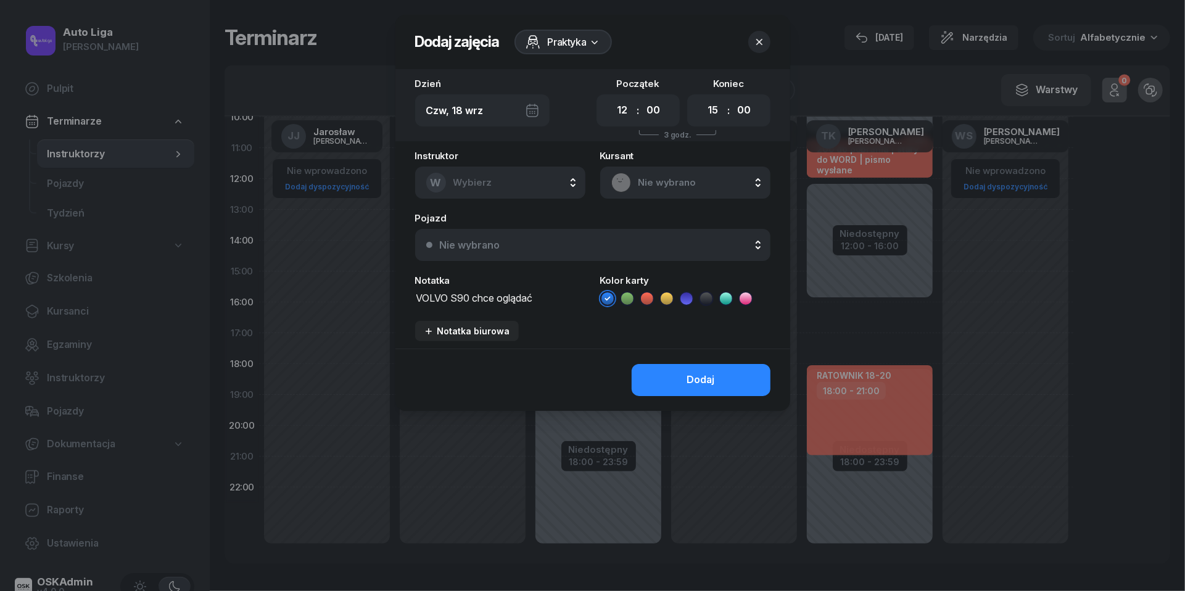
type textarea "VOLVO S90 chce oglądać"
click at [647, 296] on icon at bounding box center [647, 298] width 12 height 12
click at [682, 381] on button "Dodaj" at bounding box center [701, 380] width 139 height 32
click at [456, 297] on textarea "VOLVO S90 chce oglądać" at bounding box center [500, 297] width 170 height 15
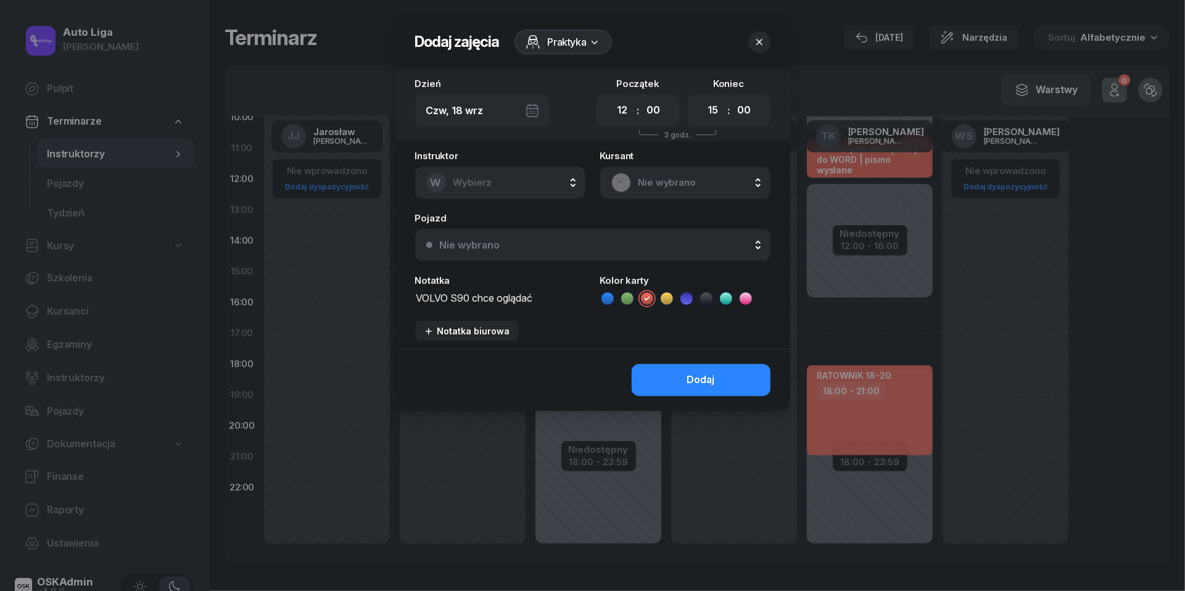
click at [456, 297] on textarea "VOLVO S90 chce oglądać" at bounding box center [500, 297] width 170 height 15
click at [759, 45] on icon "button" at bounding box center [759, 42] width 12 height 12
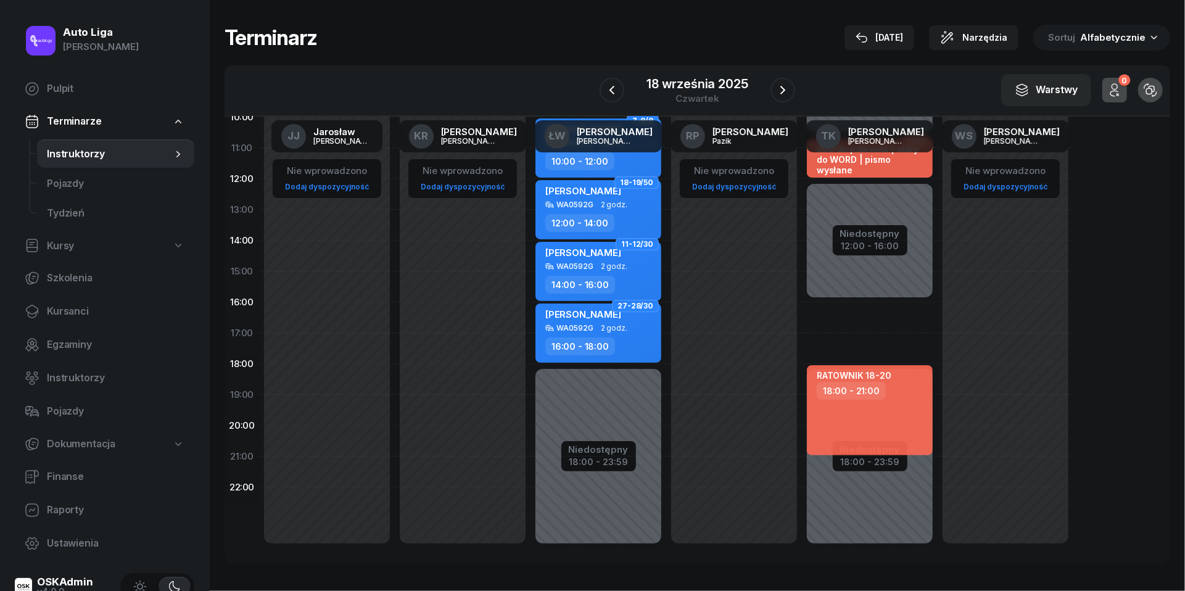
click at [827, 265] on div at bounding box center [870, 241] width 126 height 114
select select "12"
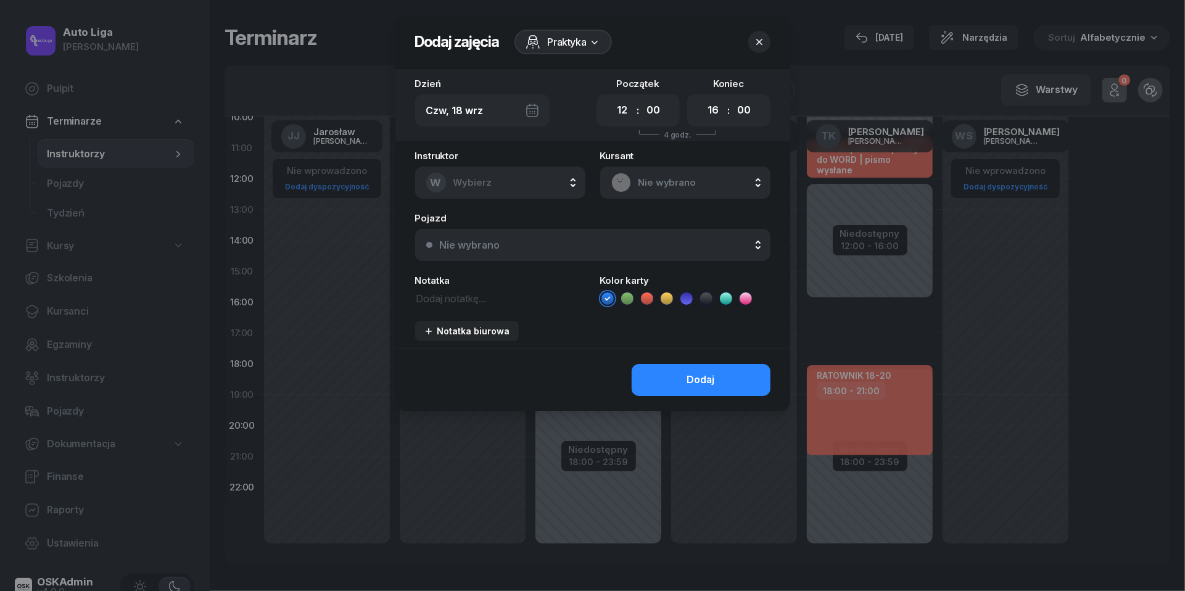
click at [727, 107] on div ":" at bounding box center [728, 110] width 2 height 15
select select "15"
click at [427, 297] on textarea at bounding box center [500, 297] width 170 height 15
paste textarea "VOLVO S90 chce oglądać"
type textarea "VOLVO S90 chce oglądać"
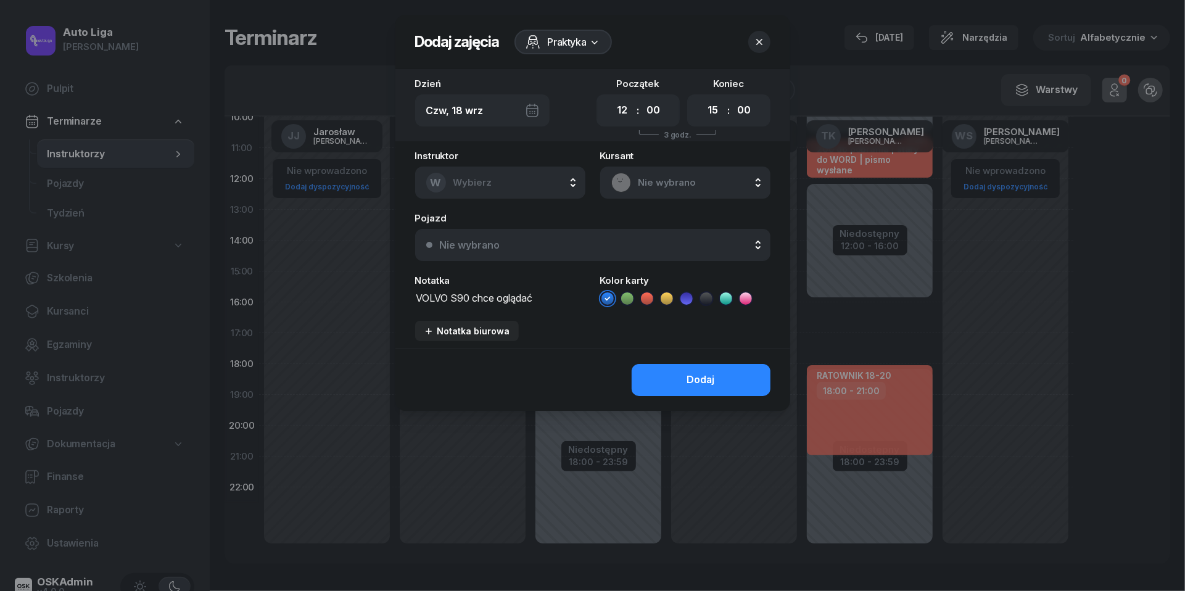
click at [646, 295] on icon at bounding box center [647, 298] width 12 height 12
click at [665, 376] on button "Dodaj" at bounding box center [701, 380] width 139 height 32
click at [524, 181] on button "W Wybierz" at bounding box center [500, 183] width 170 height 32
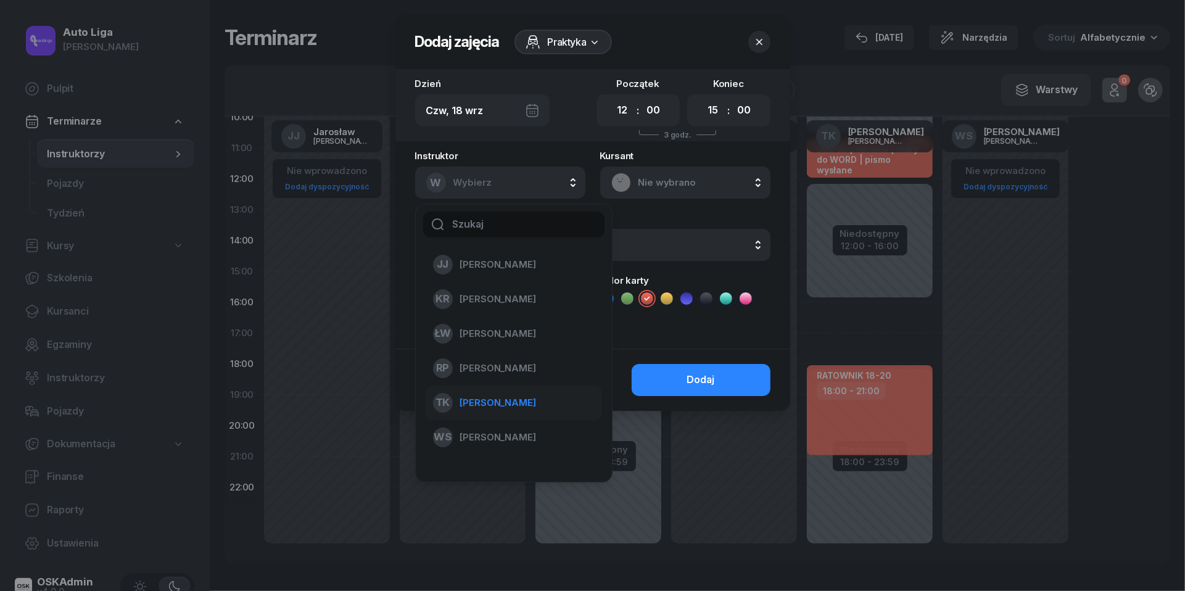
click at [502, 395] on span "[PERSON_NAME]" at bounding box center [498, 403] width 76 height 16
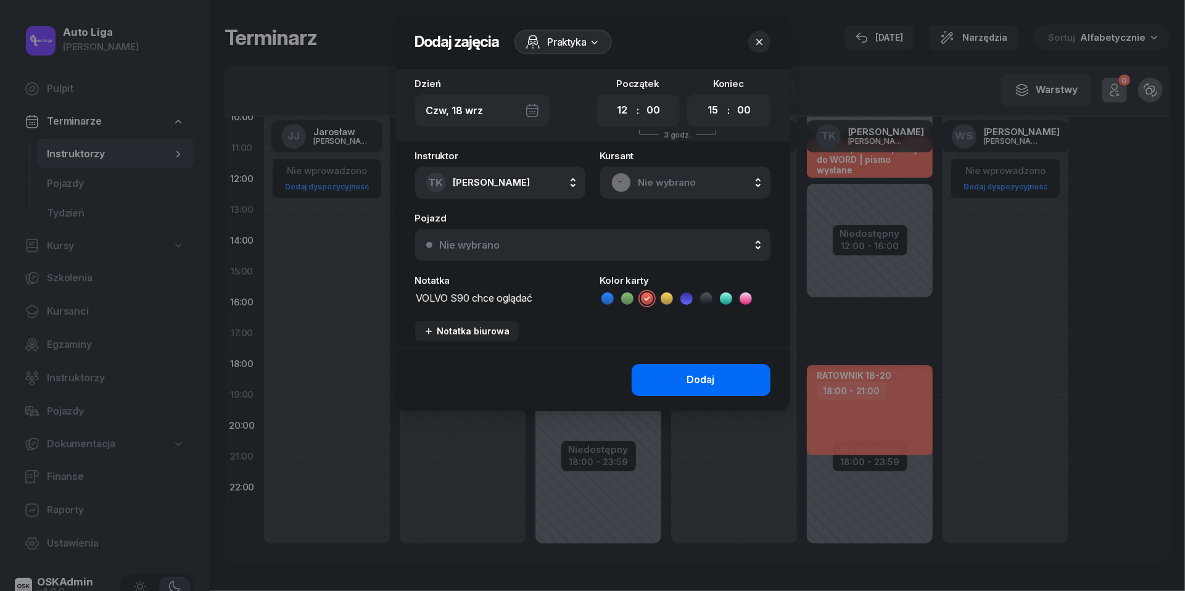
click at [719, 381] on button "Dodaj" at bounding box center [701, 380] width 139 height 32
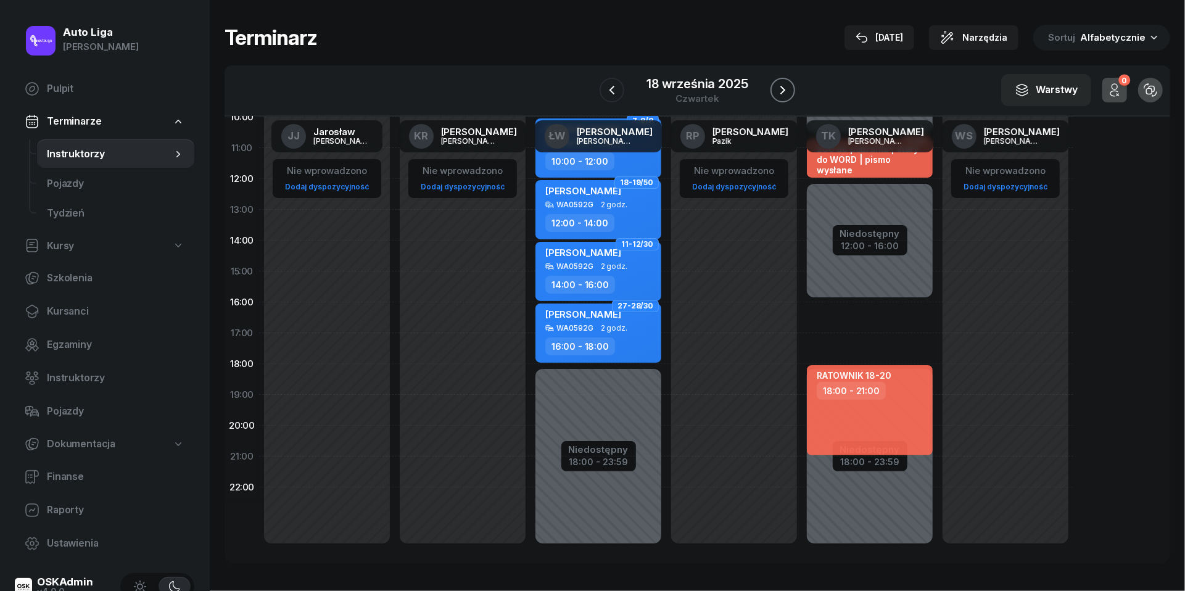
click at [783, 97] on icon "button" at bounding box center [782, 90] width 15 height 15
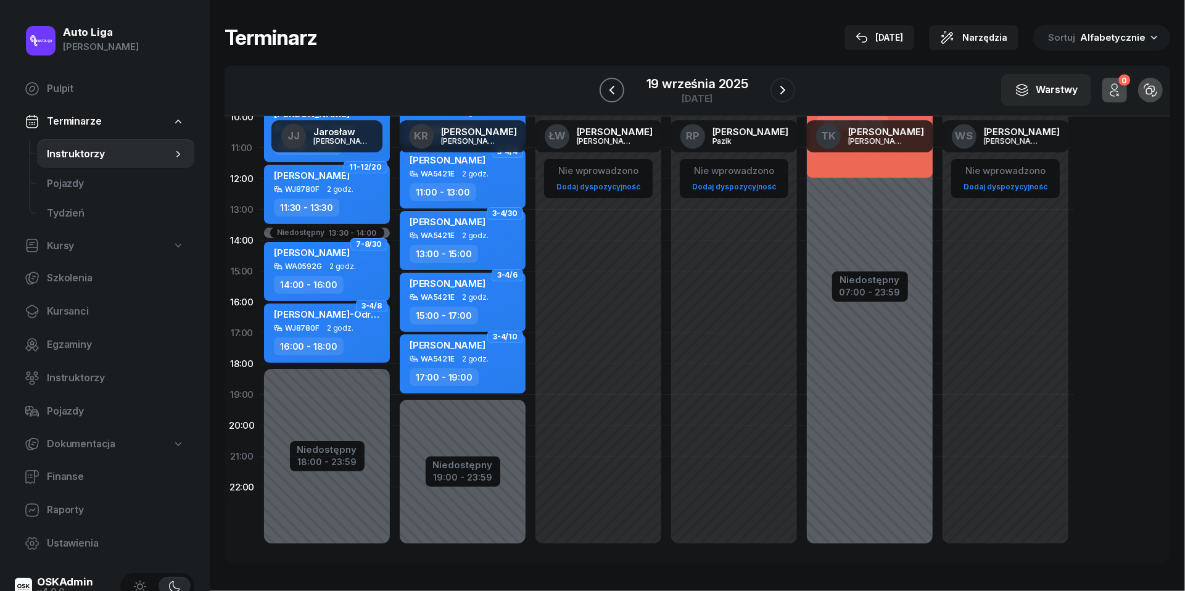
click at [613, 88] on icon "button" at bounding box center [612, 90] width 15 height 15
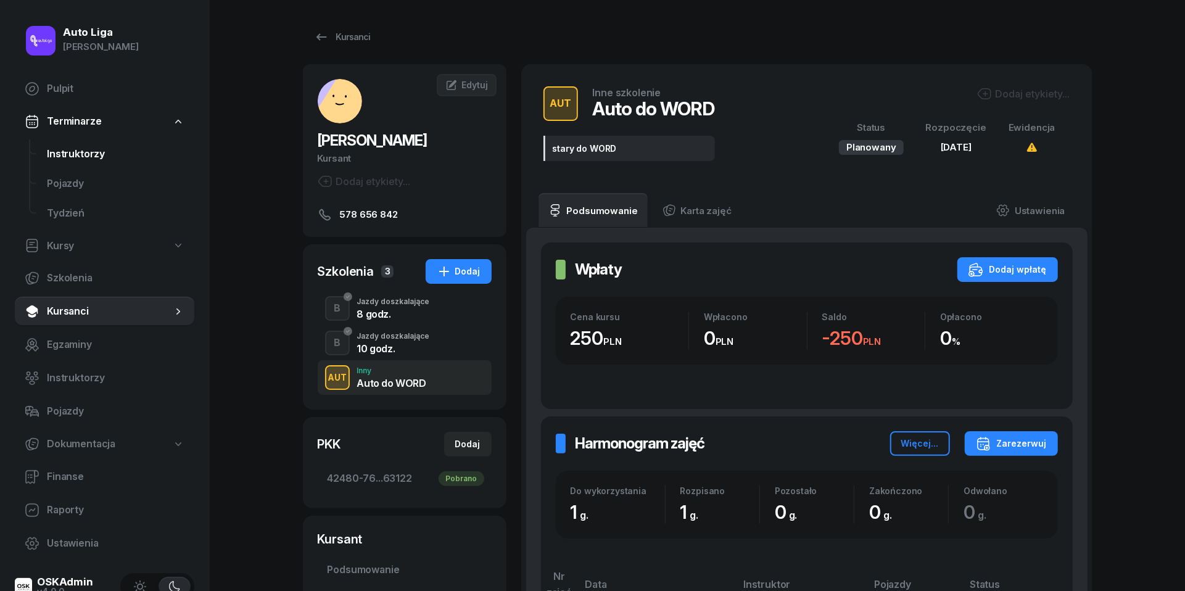
click at [65, 154] on span "Instruktorzy" at bounding box center [116, 154] width 138 height 16
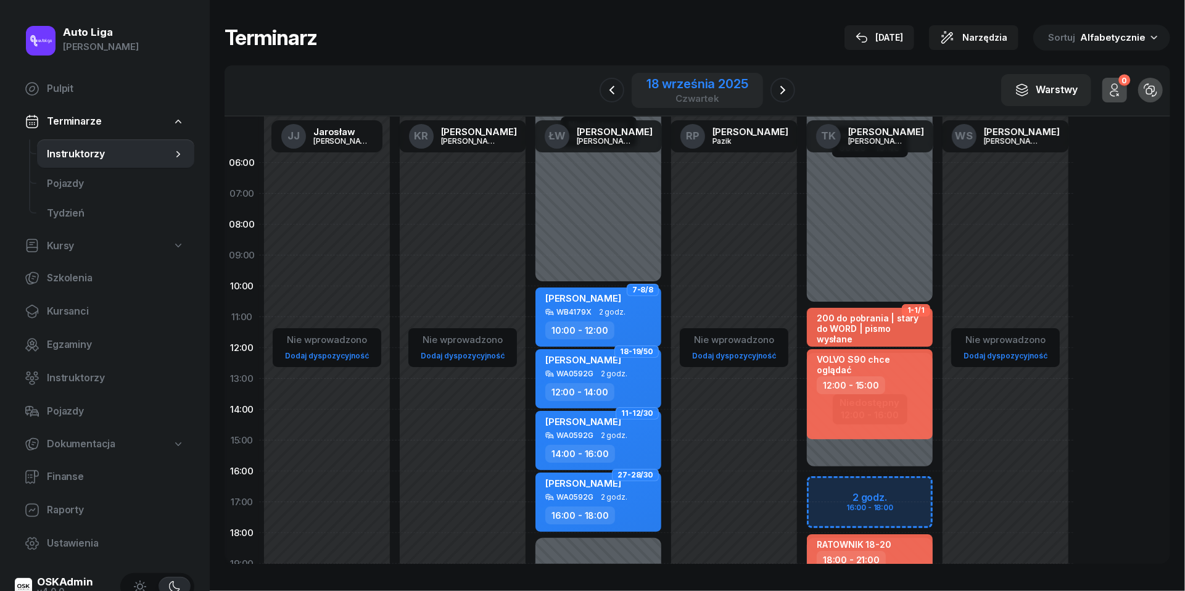
click at [679, 85] on div "18 września 2025" at bounding box center [696, 84] width 101 height 12
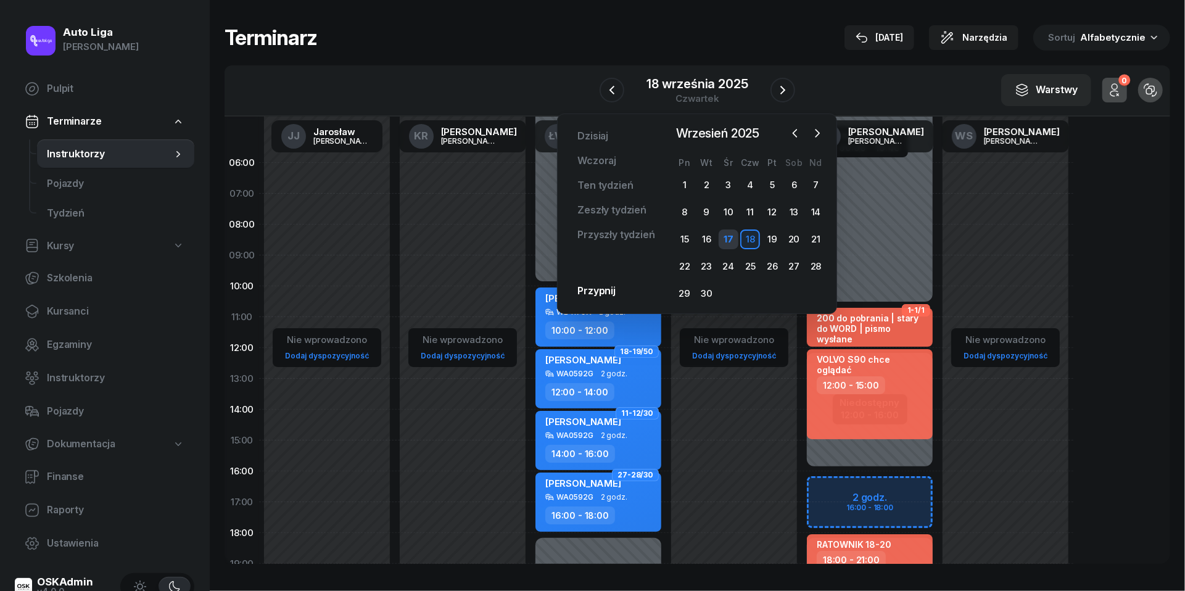
click at [734, 242] on div "17" at bounding box center [729, 239] width 20 height 20
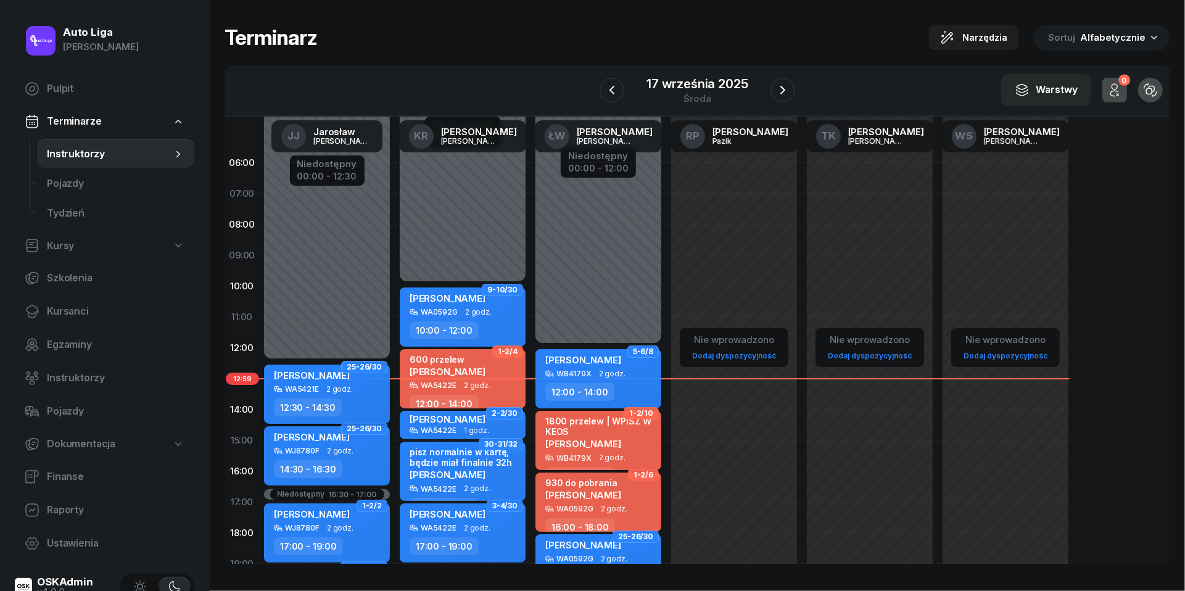
click at [364, 388] on div "WA5421E 2 godz." at bounding box center [328, 389] width 109 height 9
select select "12"
select select "30"
select select "14"
select select "30"
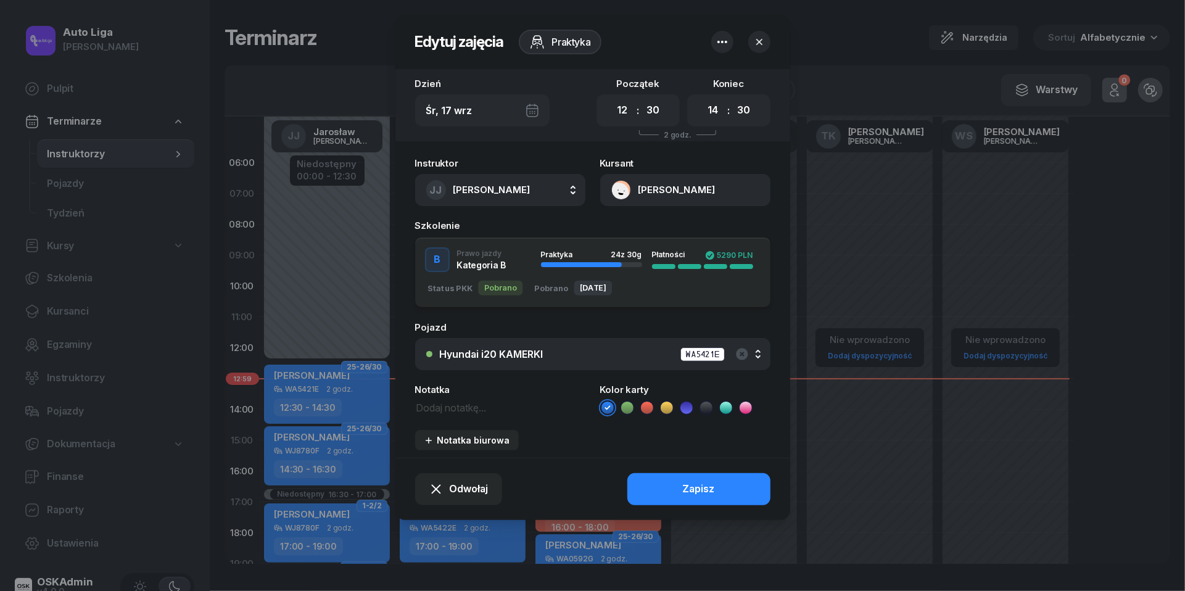
click at [553, 352] on div "Hyundai i20 KAMERKI WA5421E" at bounding box center [600, 354] width 320 height 15
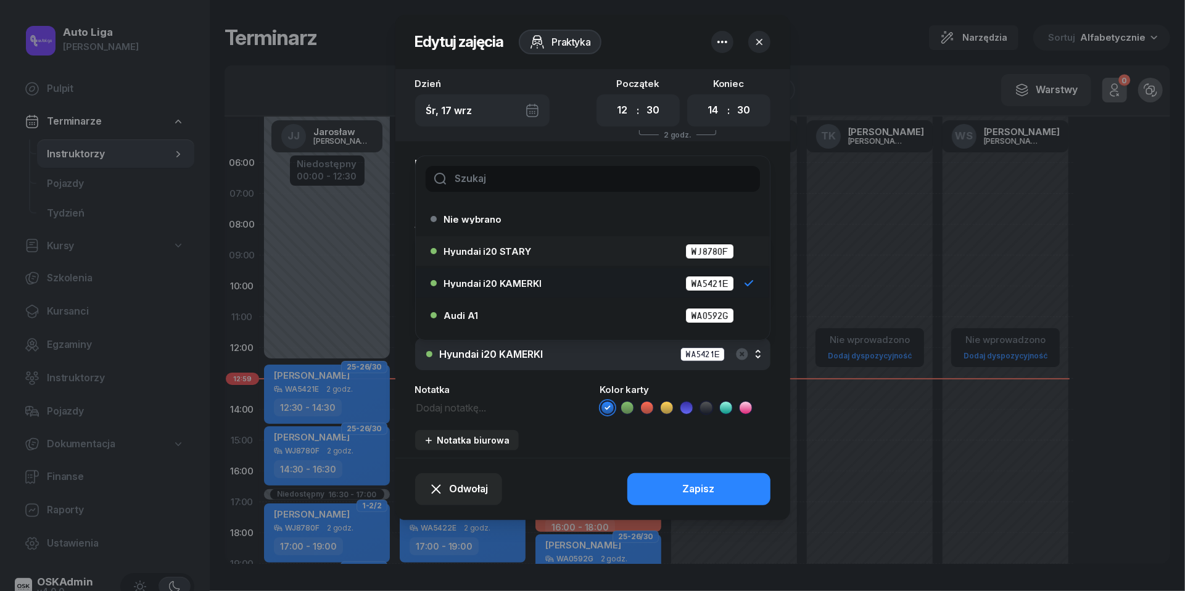
click at [537, 247] on div "Hyundai i20 STARY WJ8780F" at bounding box center [596, 251] width 304 height 15
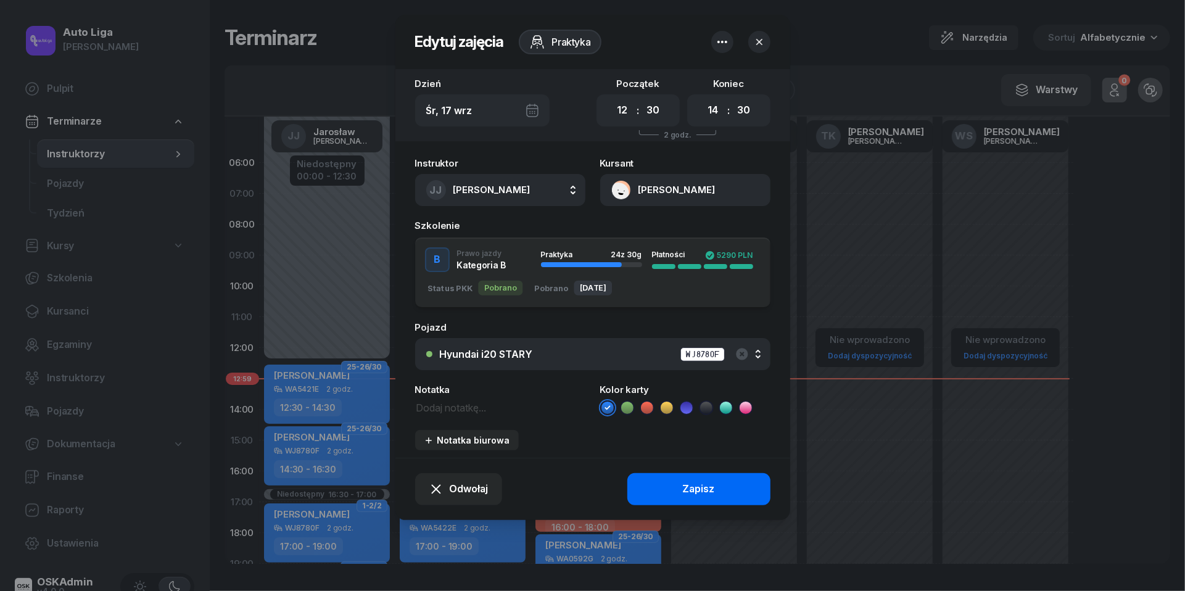
click at [684, 481] on div "Zapisz" at bounding box center [699, 489] width 32 height 16
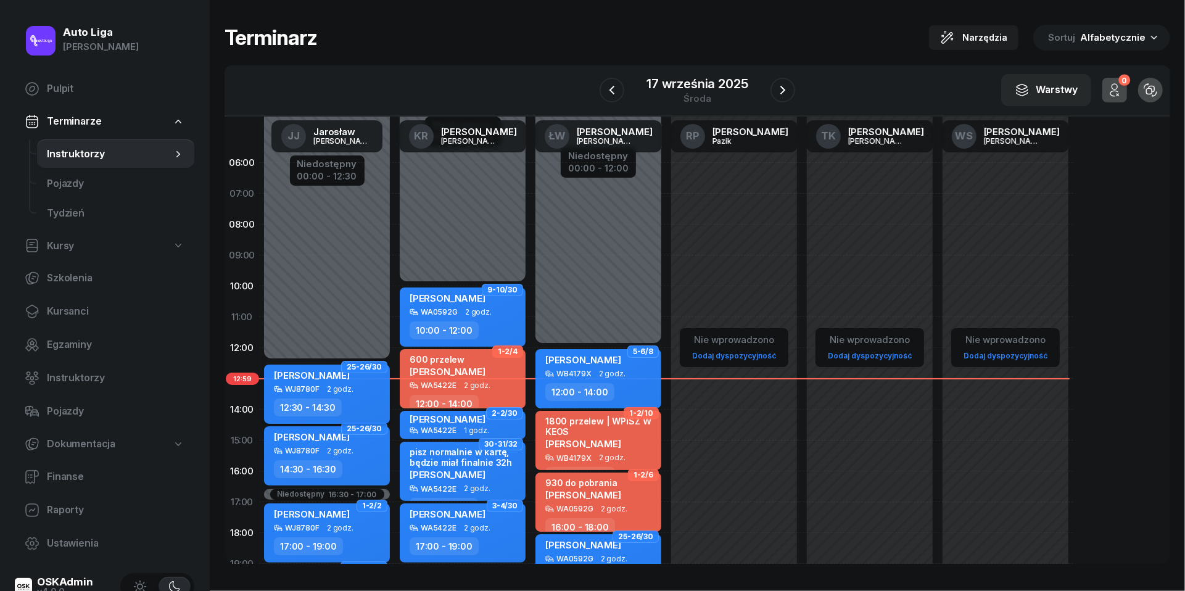
click at [357, 389] on div "WJ8780F 2 godz." at bounding box center [328, 389] width 109 height 9
select select "12"
select select "30"
select select "14"
select select "30"
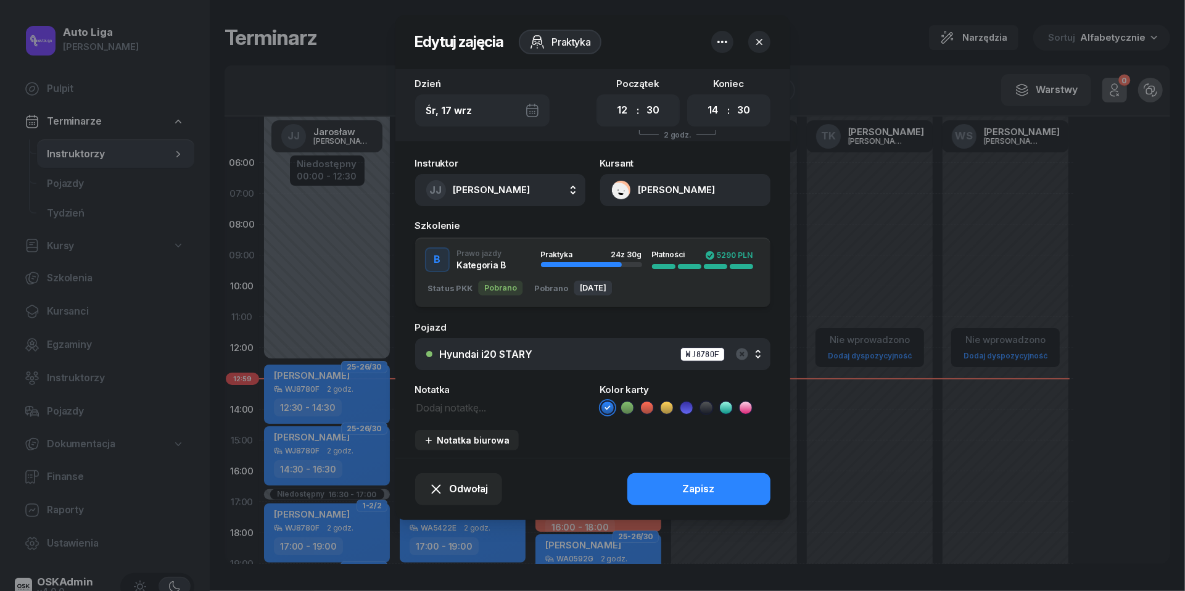
click at [543, 349] on div "Hyundai i20 STARY WJ8780F" at bounding box center [600, 354] width 320 height 15
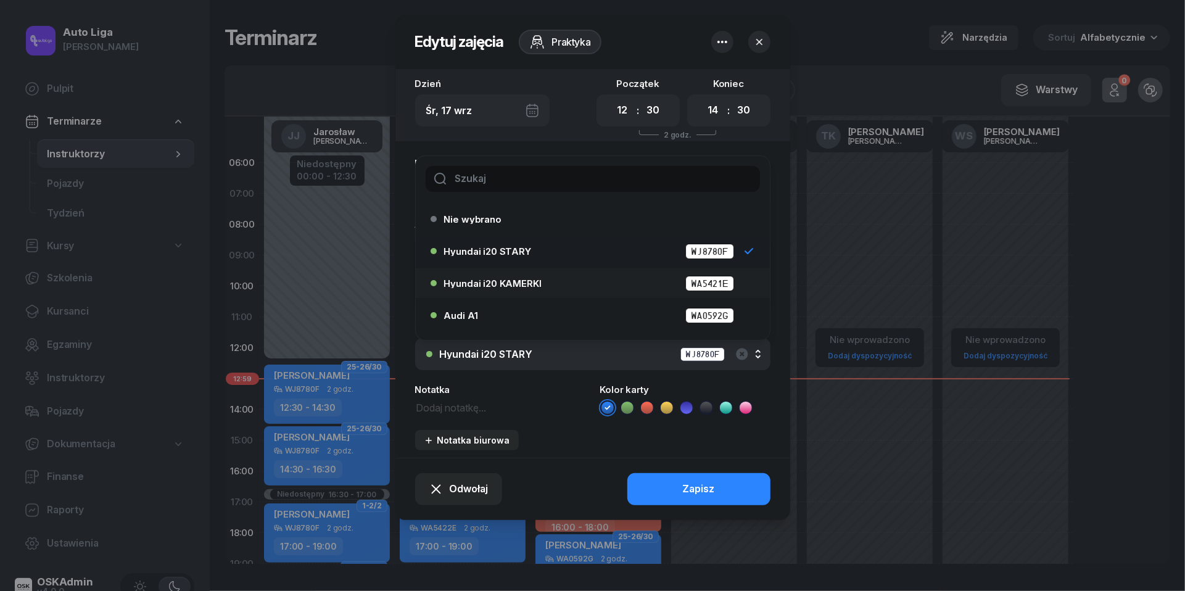
click at [522, 281] on span "Hyundai i20 KAMERKI" at bounding box center [492, 283] width 97 height 9
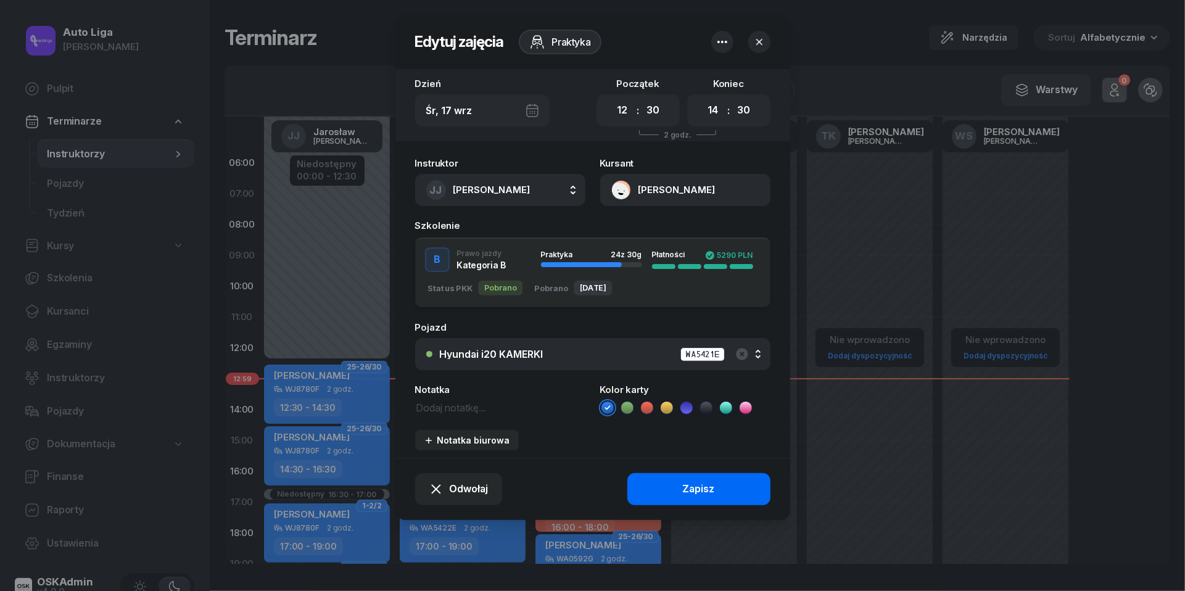
click at [730, 491] on button "Zapisz" at bounding box center [698, 489] width 143 height 32
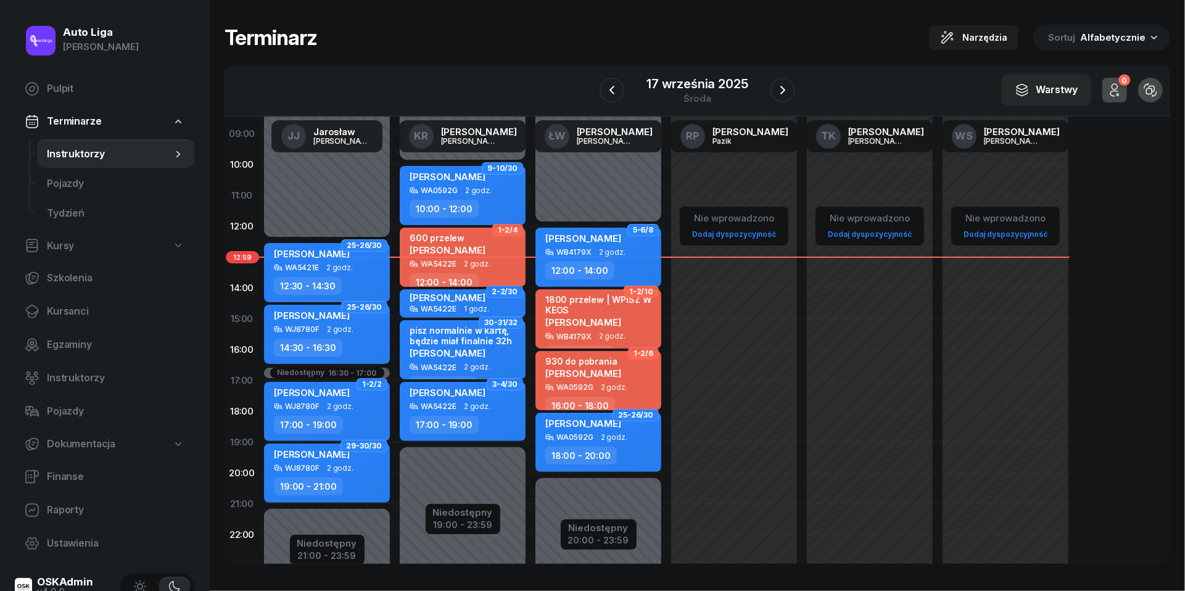
scroll to position [125, 0]
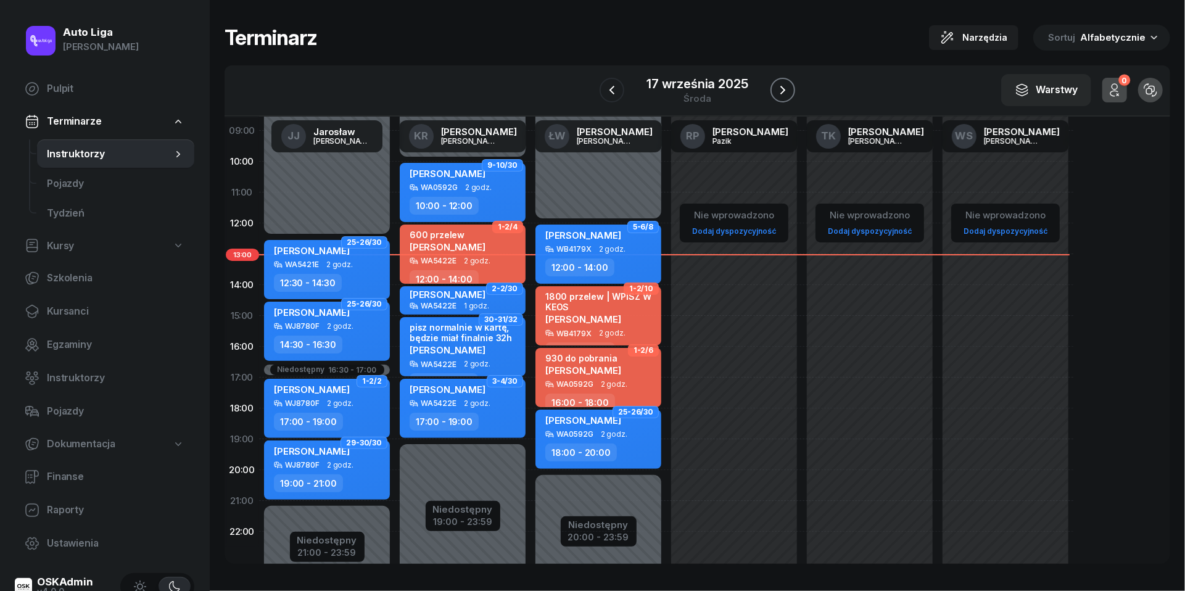
click at [778, 89] on icon "button" at bounding box center [782, 90] width 15 height 15
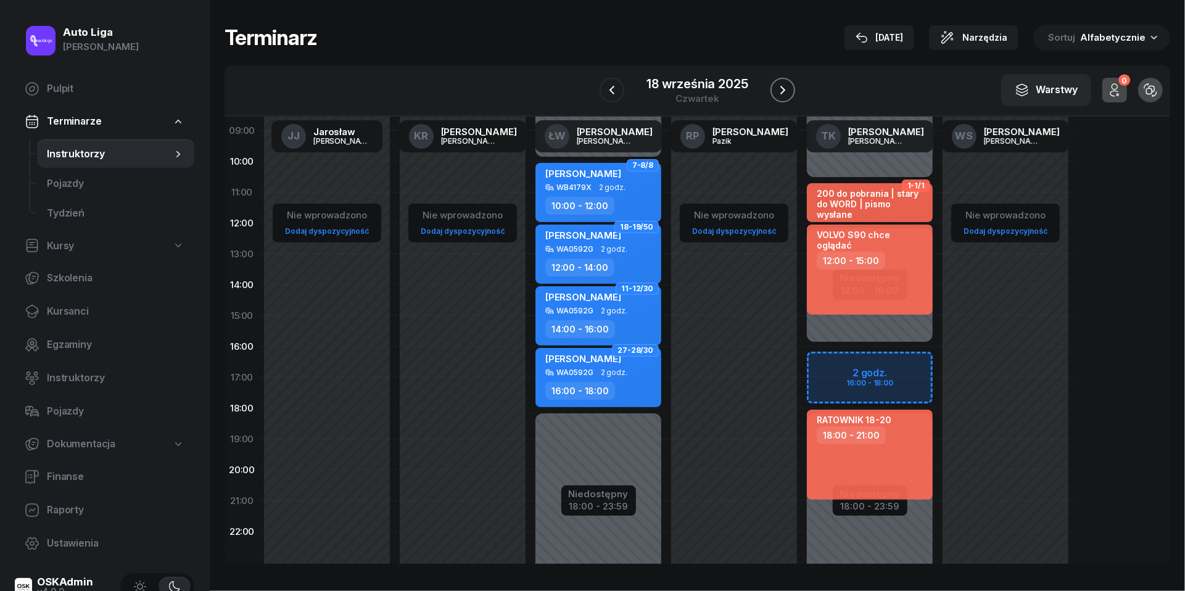
click at [778, 89] on icon "button" at bounding box center [782, 90] width 15 height 15
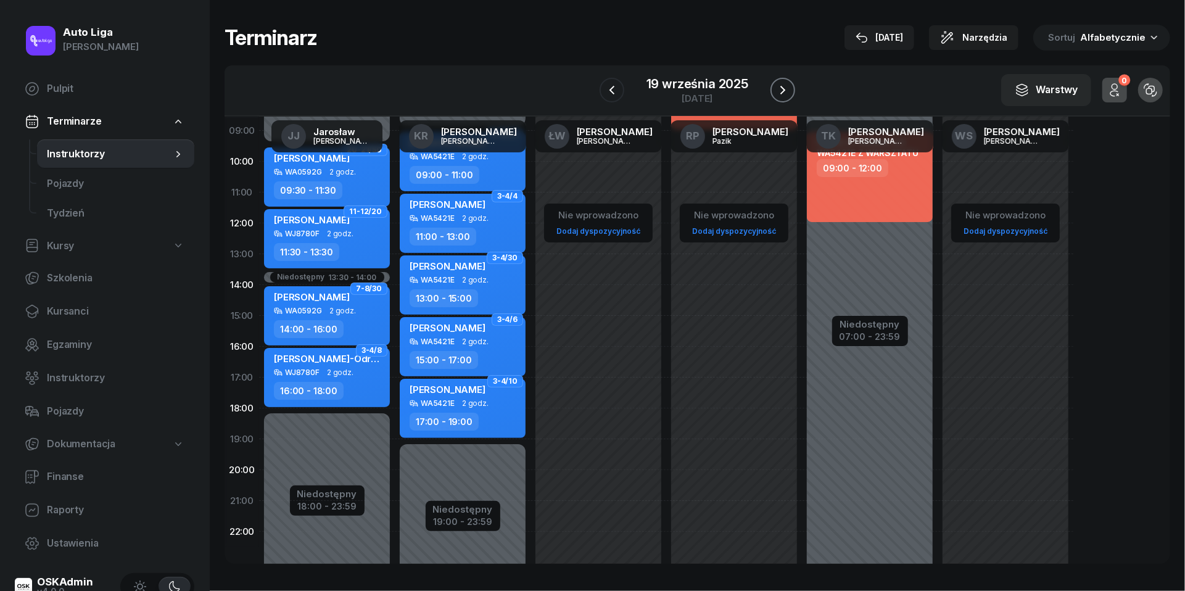
click at [778, 89] on icon "button" at bounding box center [782, 90] width 15 height 15
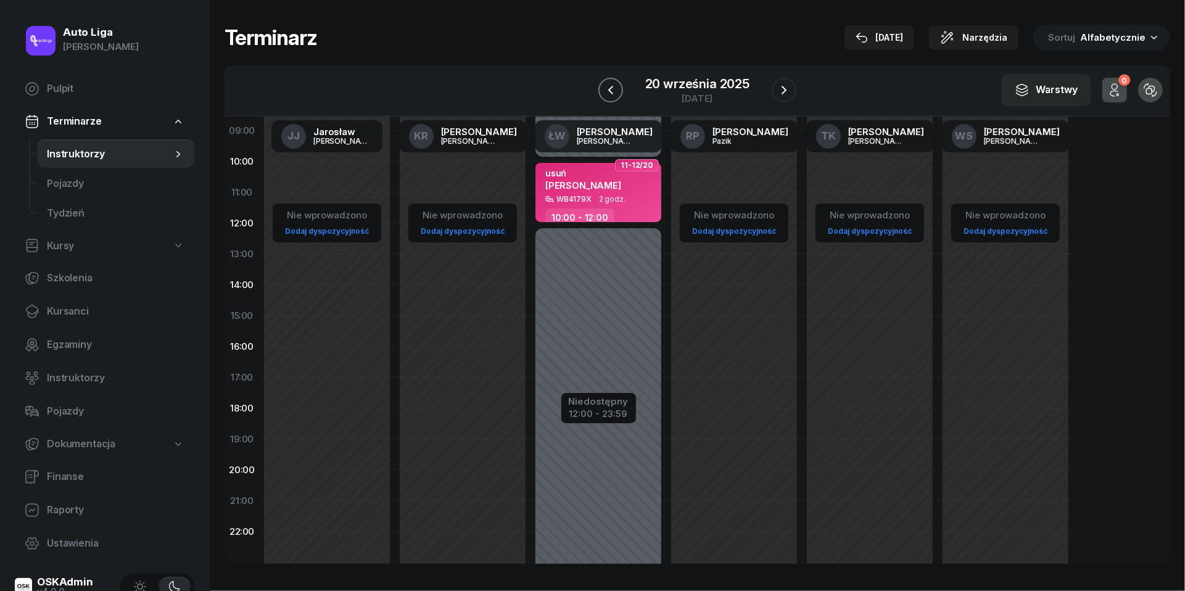
click at [610, 85] on icon "button" at bounding box center [610, 90] width 15 height 15
click at [610, 85] on icon "button" at bounding box center [612, 90] width 15 height 15
